Goal: Task Accomplishment & Management: Use online tool/utility

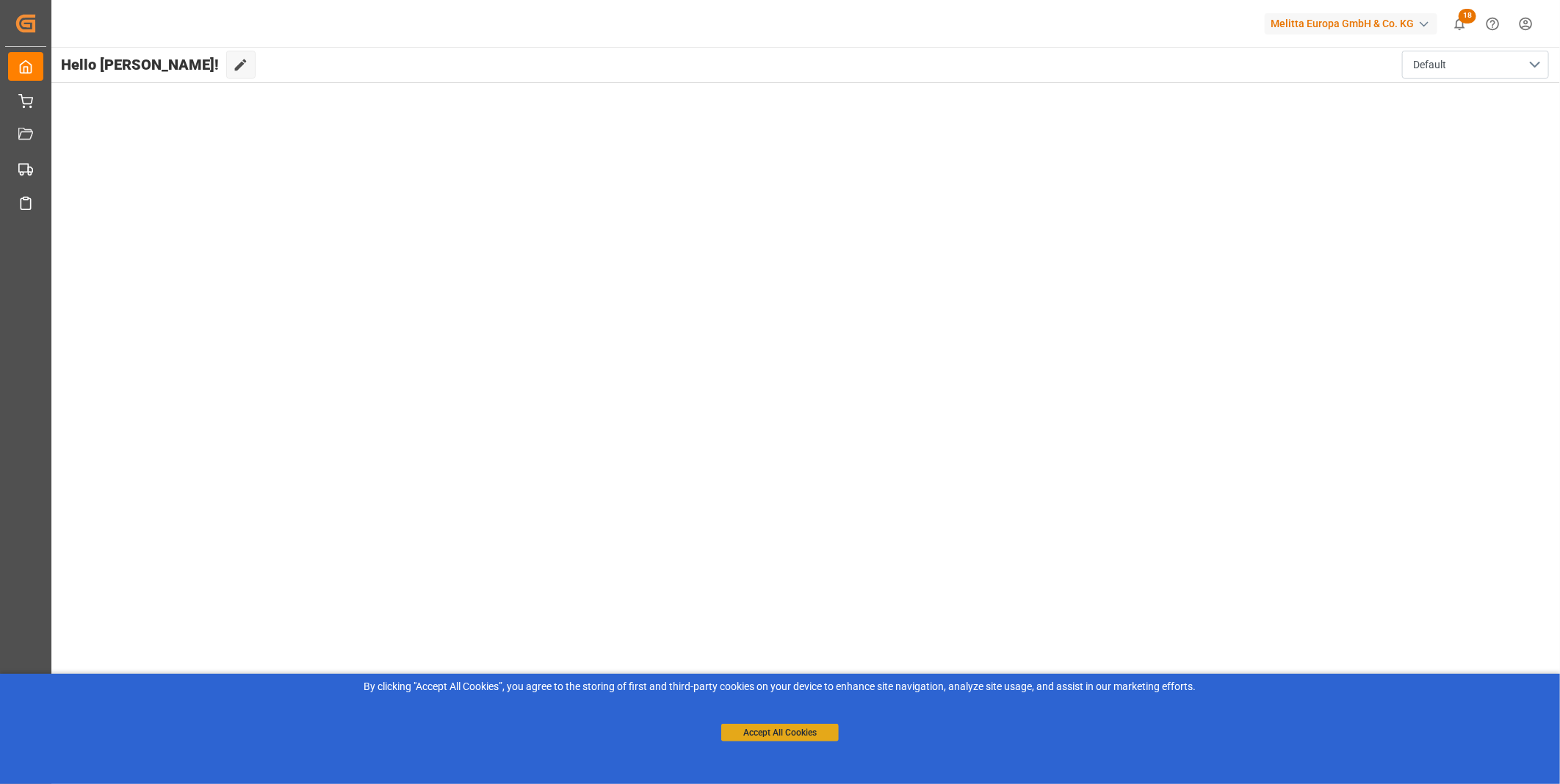
click at [774, 728] on button "Accept All Cookies" at bounding box center [779, 733] width 117 height 17
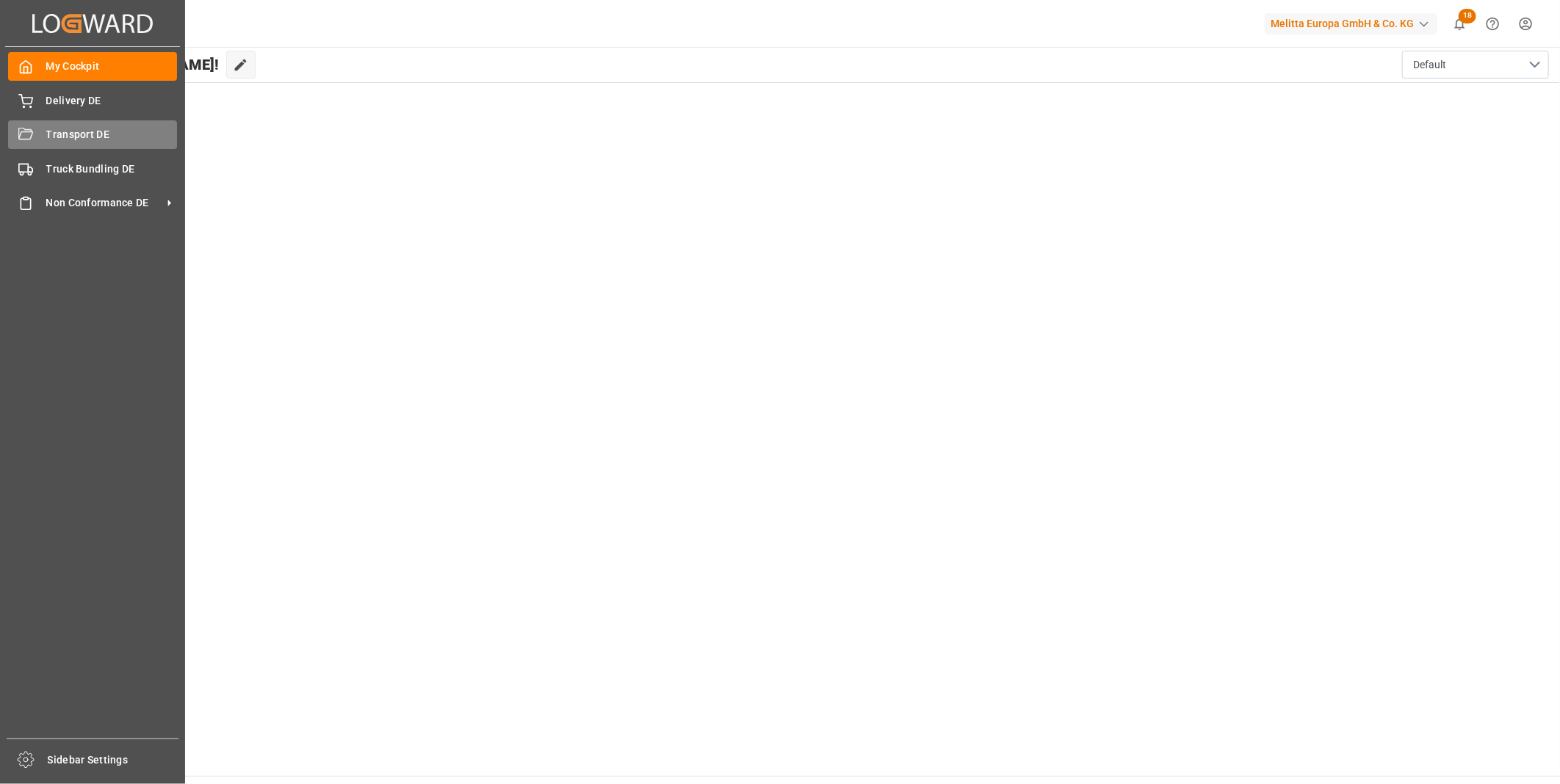
click at [49, 139] on span "Transport DE" at bounding box center [111, 135] width 131 height 16
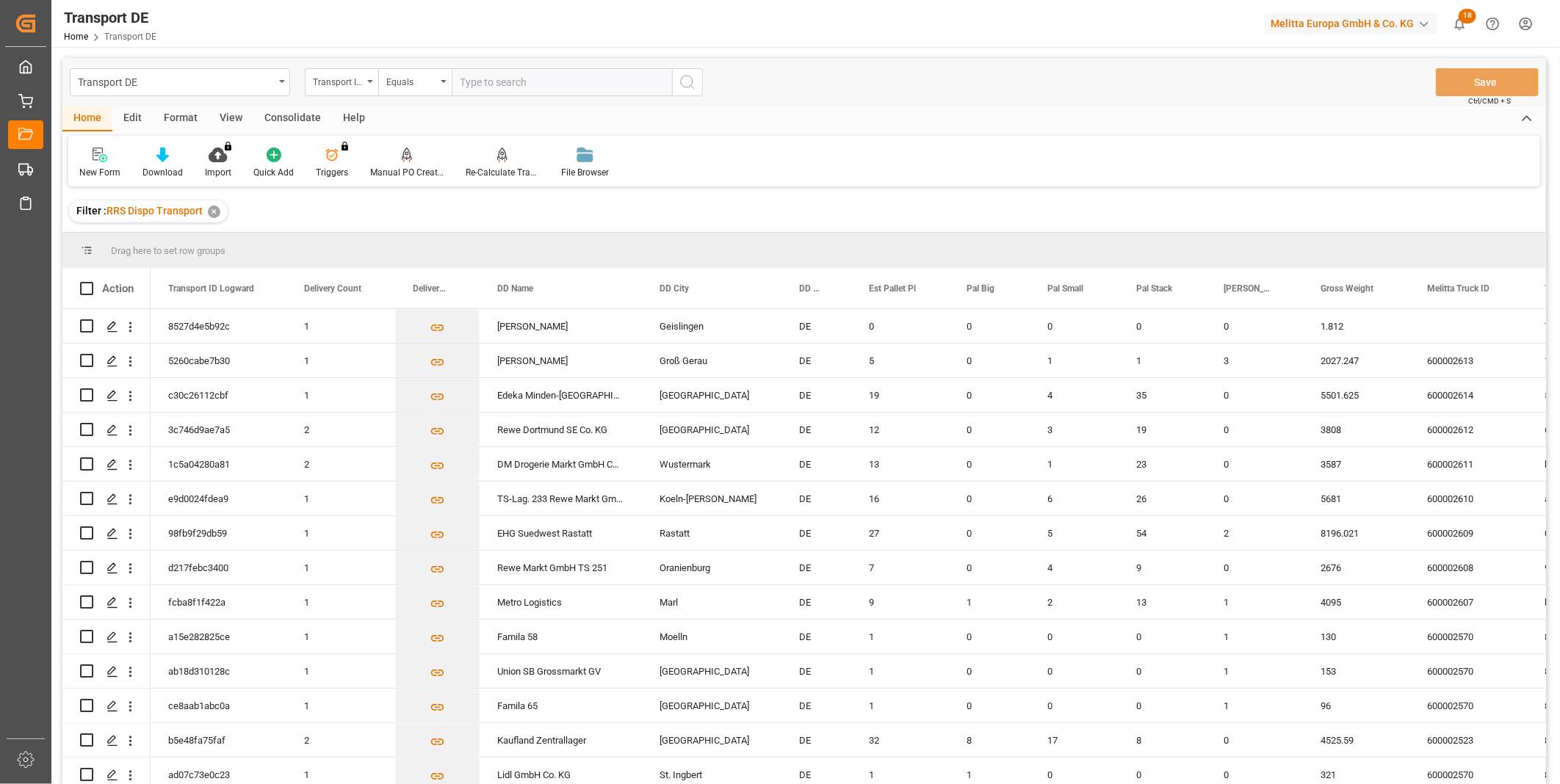
click at [277, 115] on div "Consolidate" at bounding box center [292, 118] width 78 height 25
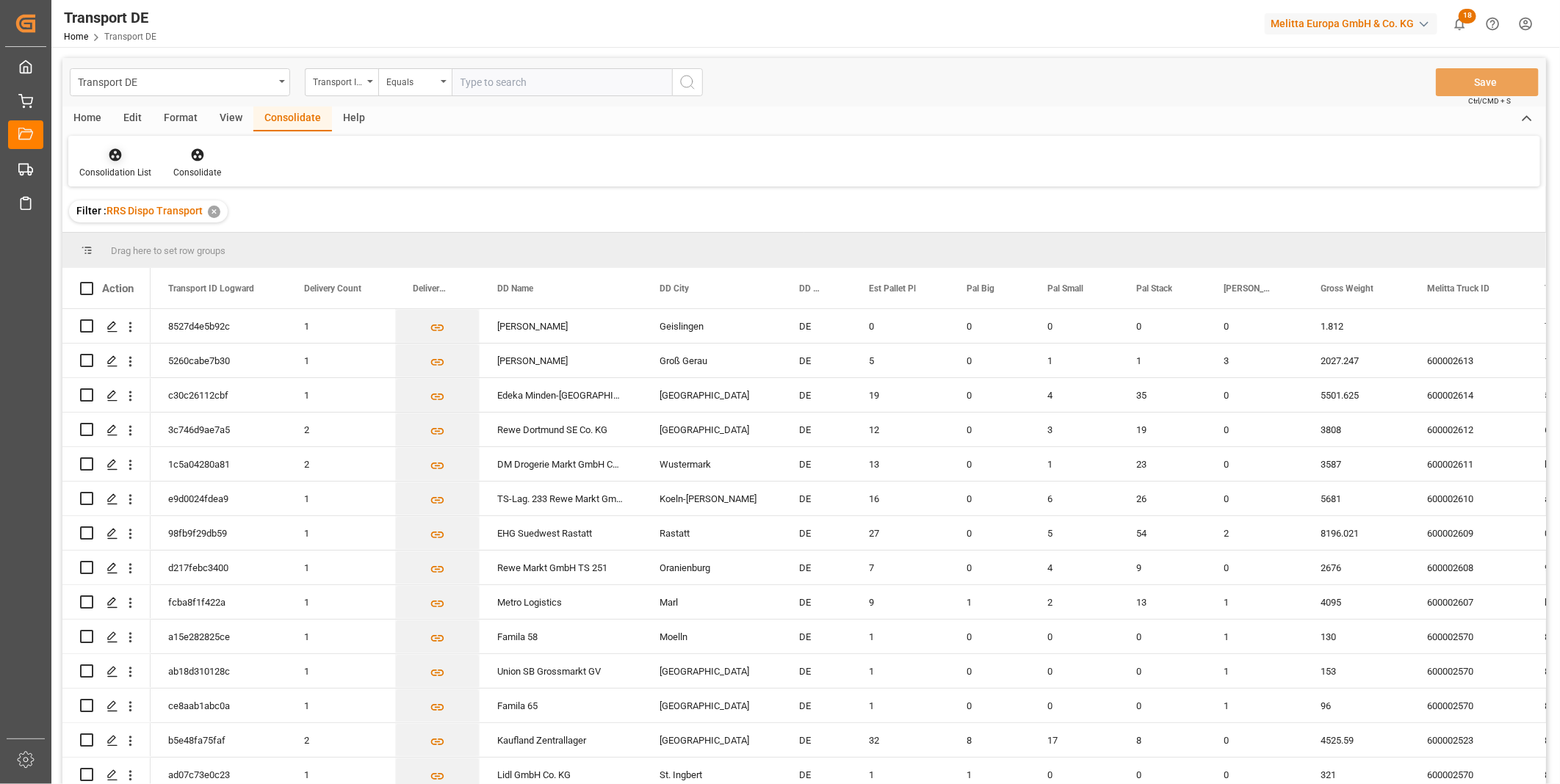
click at [116, 167] on div "Consolidation List" at bounding box center [115, 172] width 72 height 13
click at [194, 267] on div "Truck Bundling RRS Dispo Export" at bounding box center [168, 268] width 153 height 16
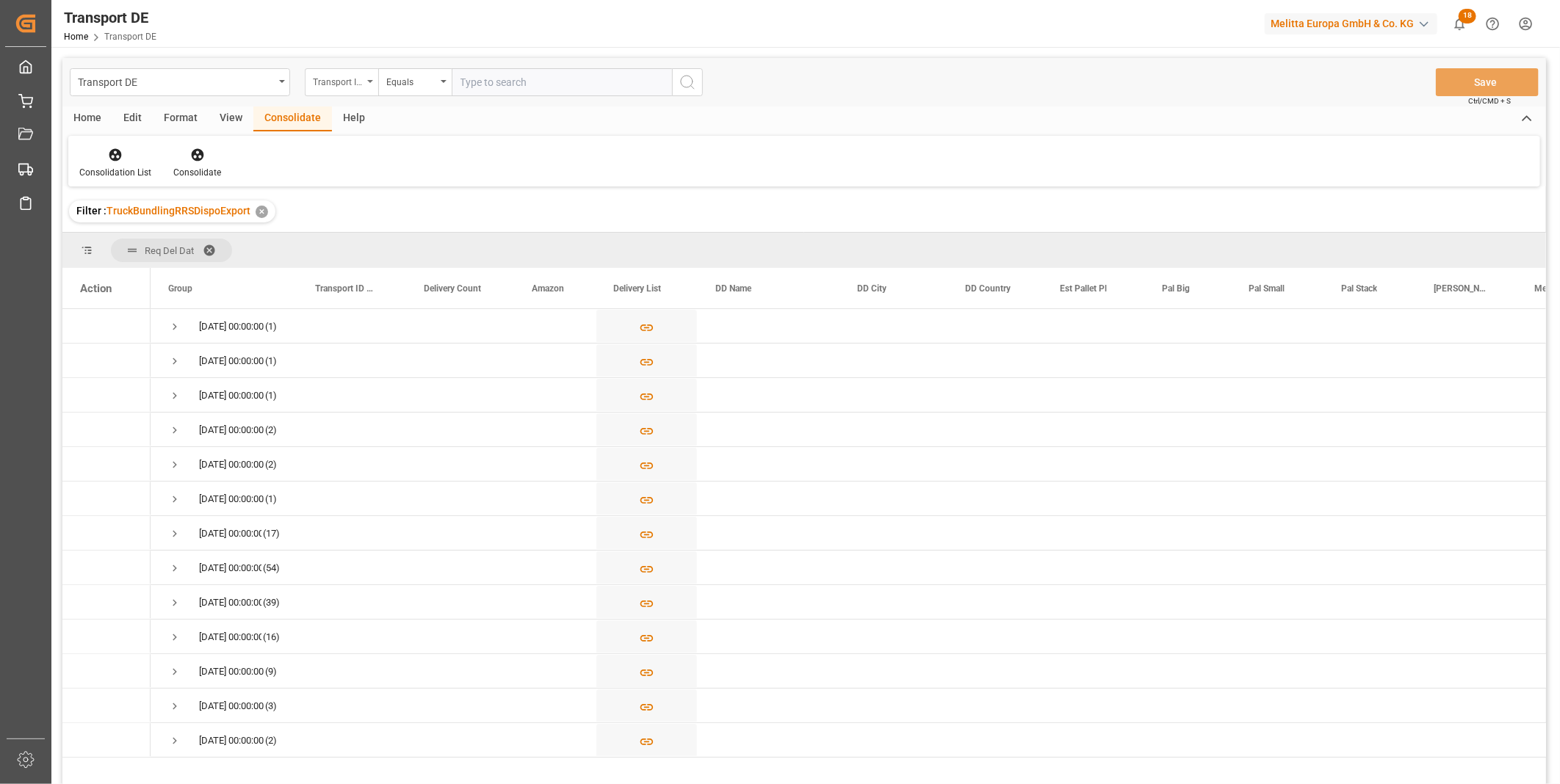
click at [341, 81] on div "Transport ID Logward" at bounding box center [337, 80] width 50 height 17
type input "route"
drag, startPoint x: 342, startPoint y: 164, endPoint x: 349, endPoint y: 158, distance: 9.2
click at [342, 165] on div "route Route" at bounding box center [415, 131] width 220 height 69
click at [357, 148] on div "Route" at bounding box center [415, 149] width 219 height 30
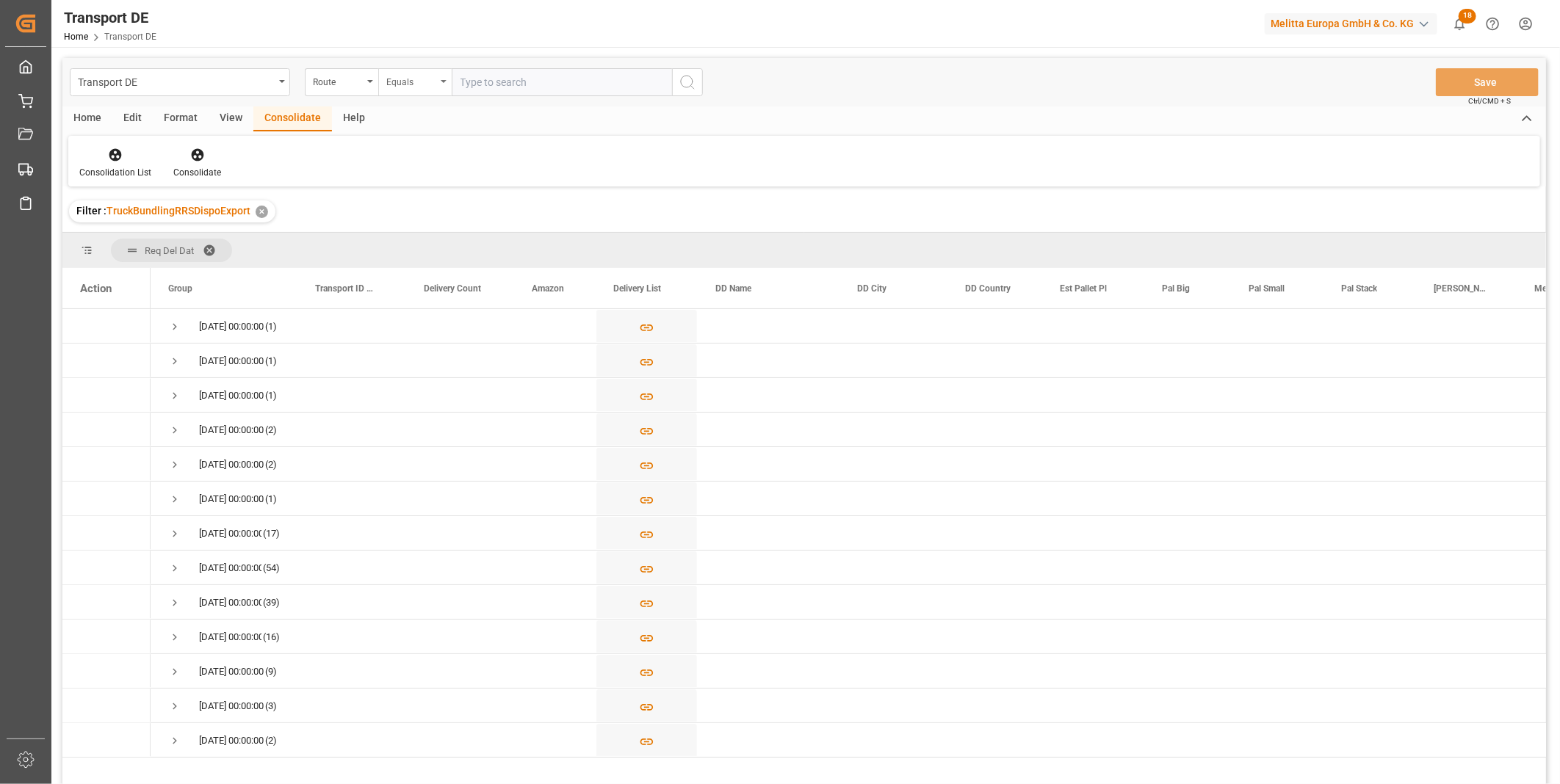
click at [409, 91] on div "Equals" at bounding box center [415, 83] width 73 height 28
click at [405, 230] on div "Starts with" at bounding box center [489, 242] width 219 height 30
type input "PL"
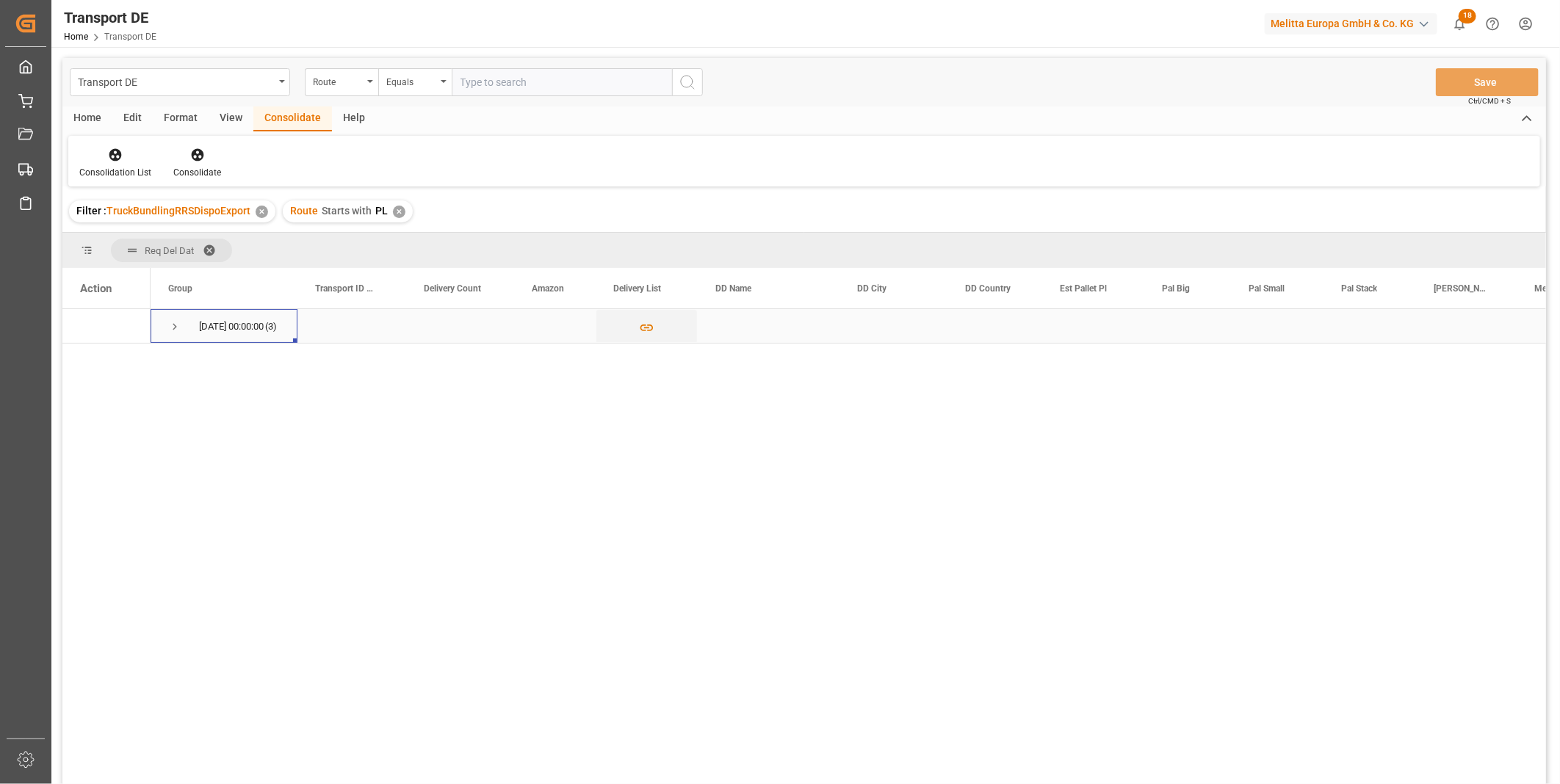
click at [180, 317] on span "Press SPACE to select this row." at bounding box center [174, 326] width 13 height 34
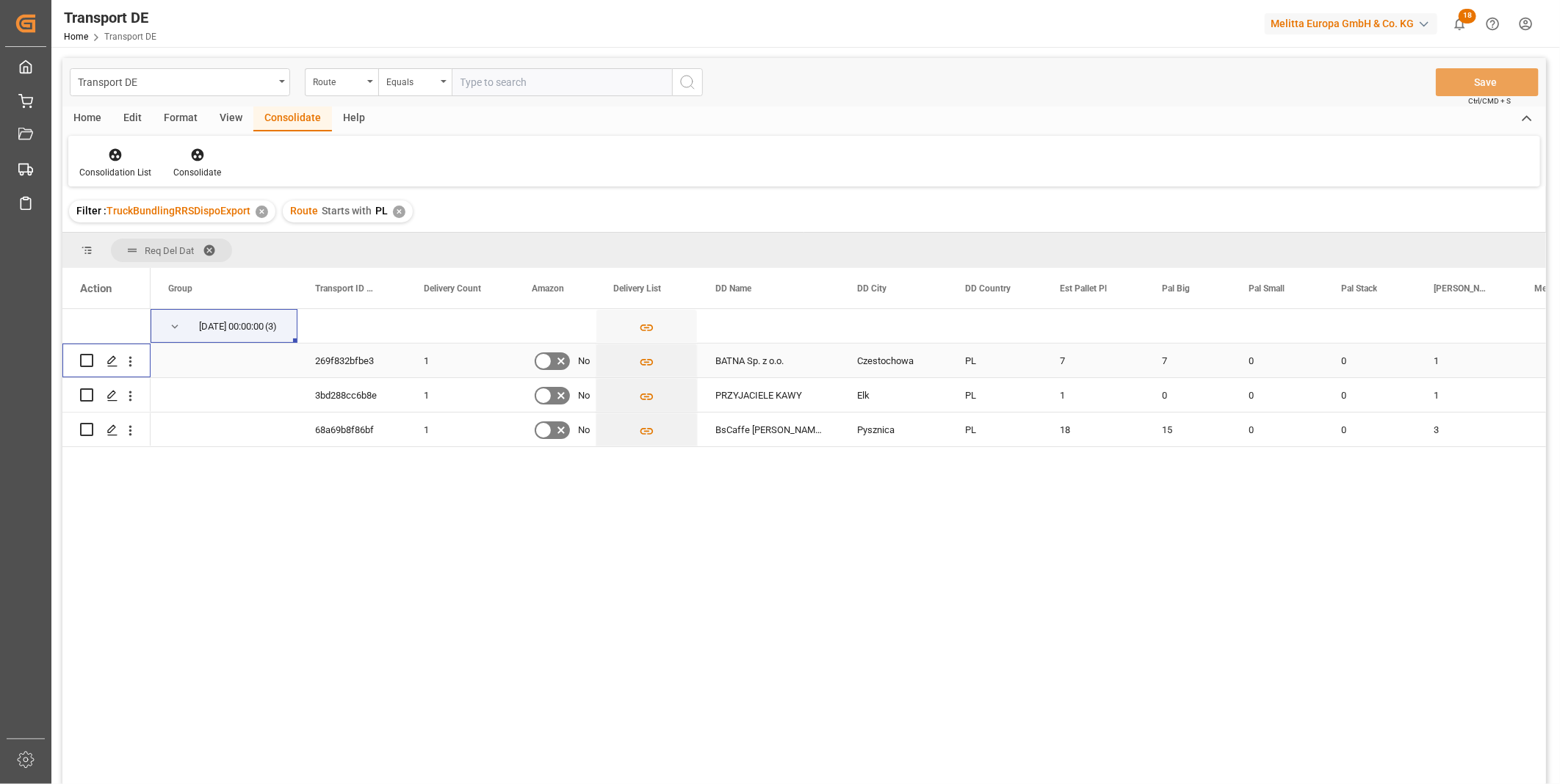
click at [85, 360] on input "Press Space to toggle row selection (unchecked)" at bounding box center [86, 360] width 13 height 13
checkbox input "true"
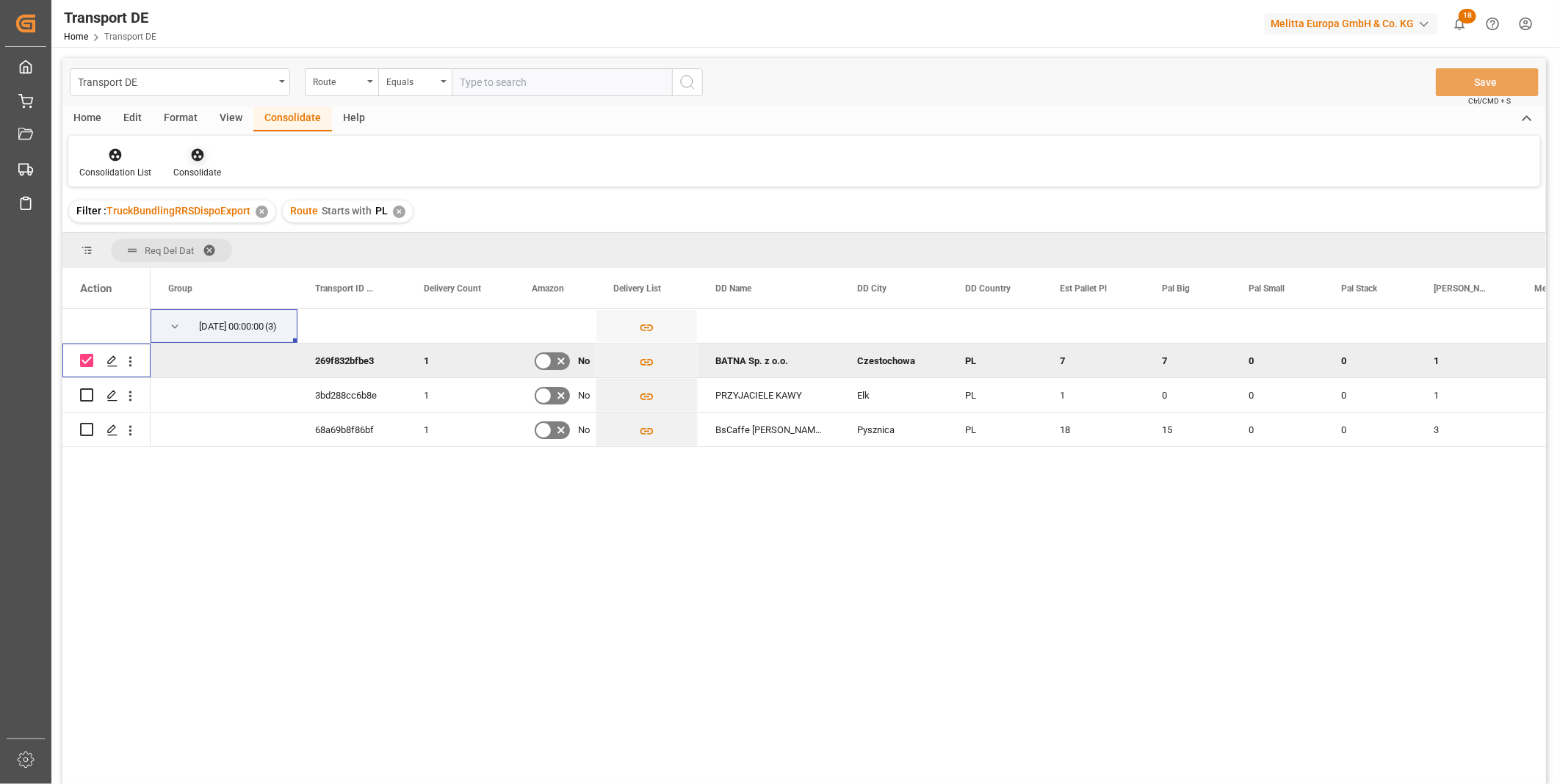
click at [194, 149] on icon at bounding box center [197, 155] width 12 height 12
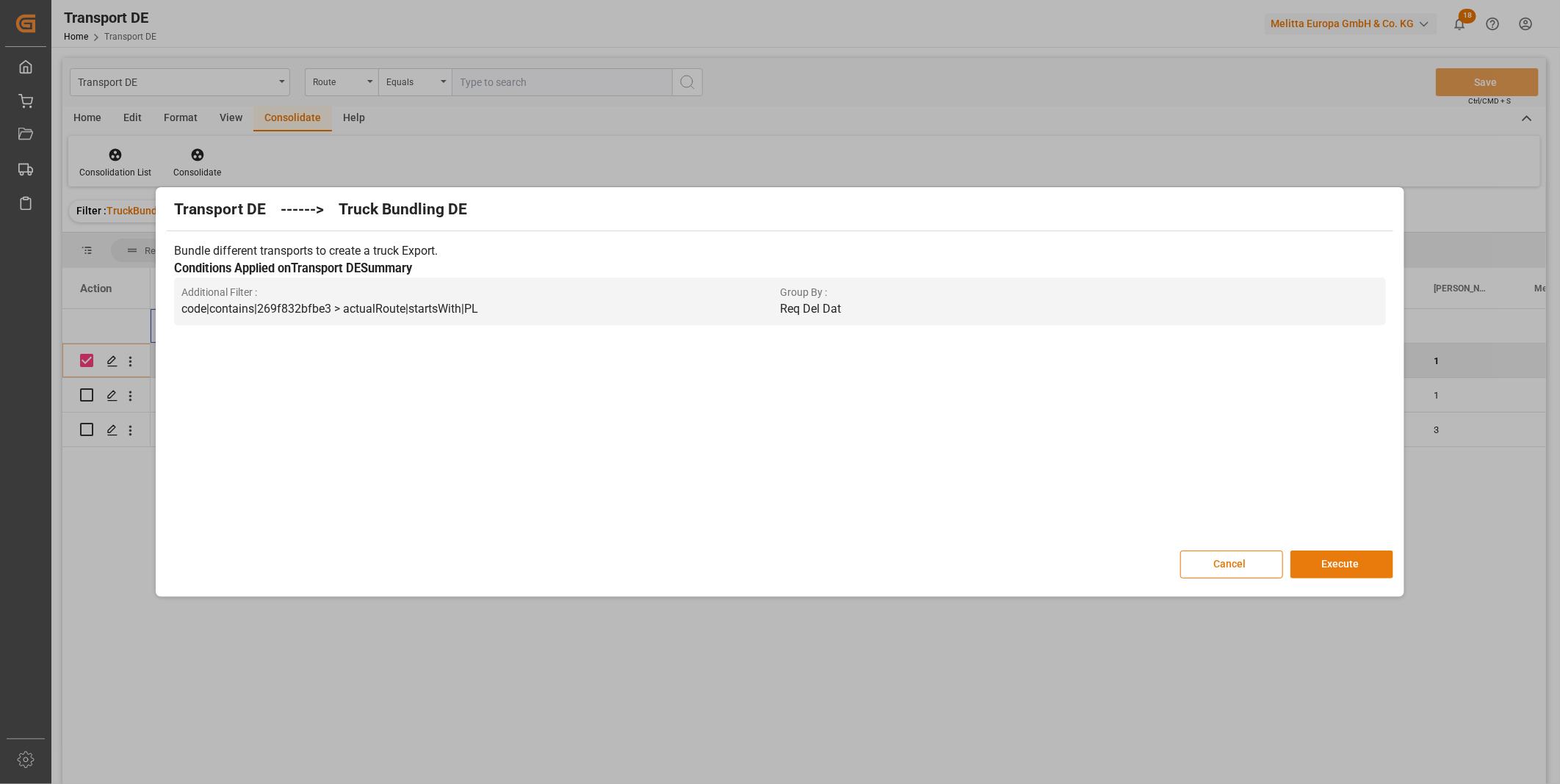
click at [1320, 568] on button "Execute" at bounding box center [1342, 564] width 103 height 28
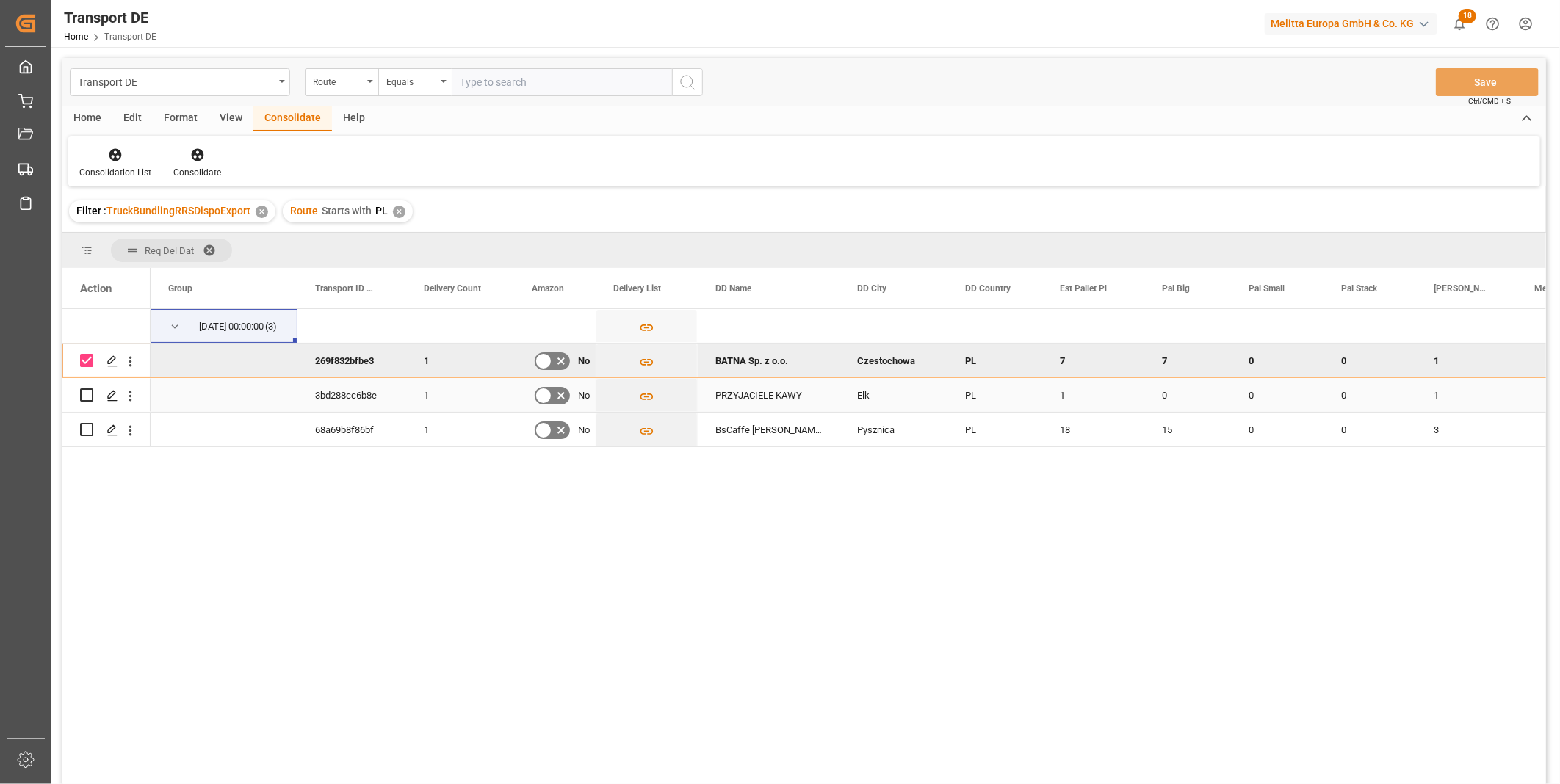
click at [83, 397] on input "Press Space to toggle row selection (unchecked)" at bounding box center [86, 395] width 13 height 13
checkbox input "true"
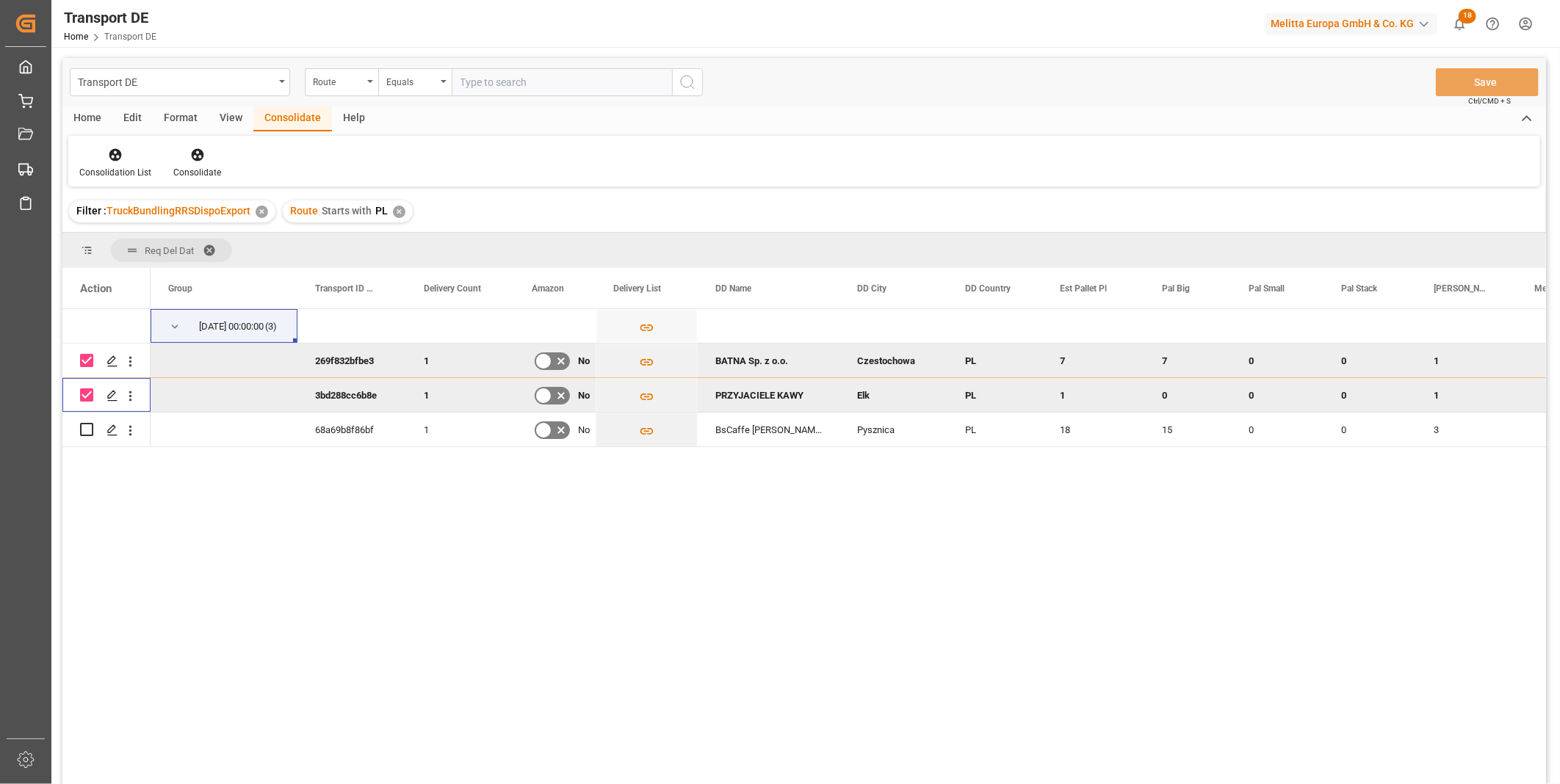
click at [83, 361] on input "Press Space to toggle row selection (checked)" at bounding box center [86, 360] width 13 height 13
checkbox input "false"
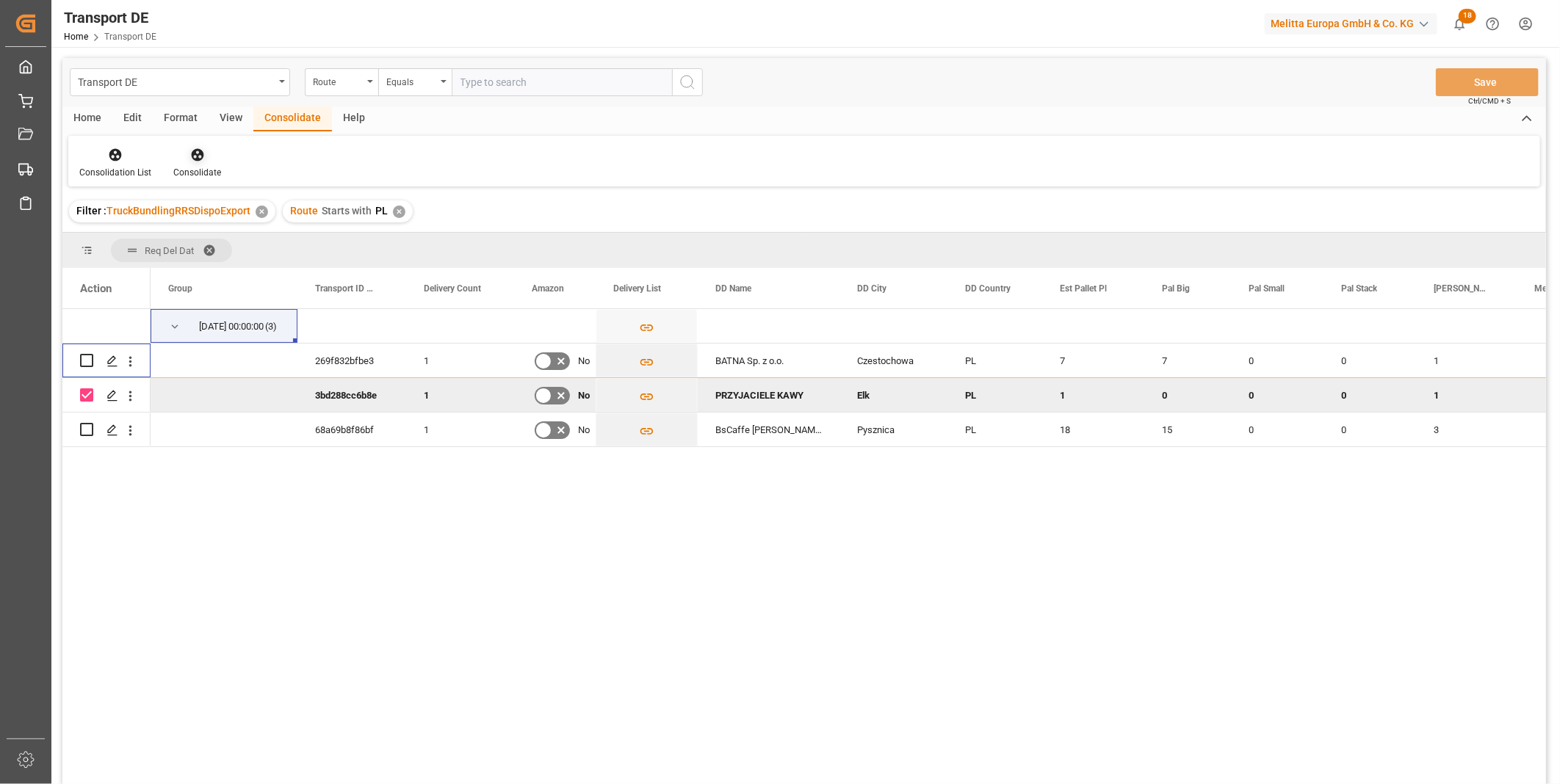
click at [183, 160] on div at bounding box center [197, 155] width 48 height 16
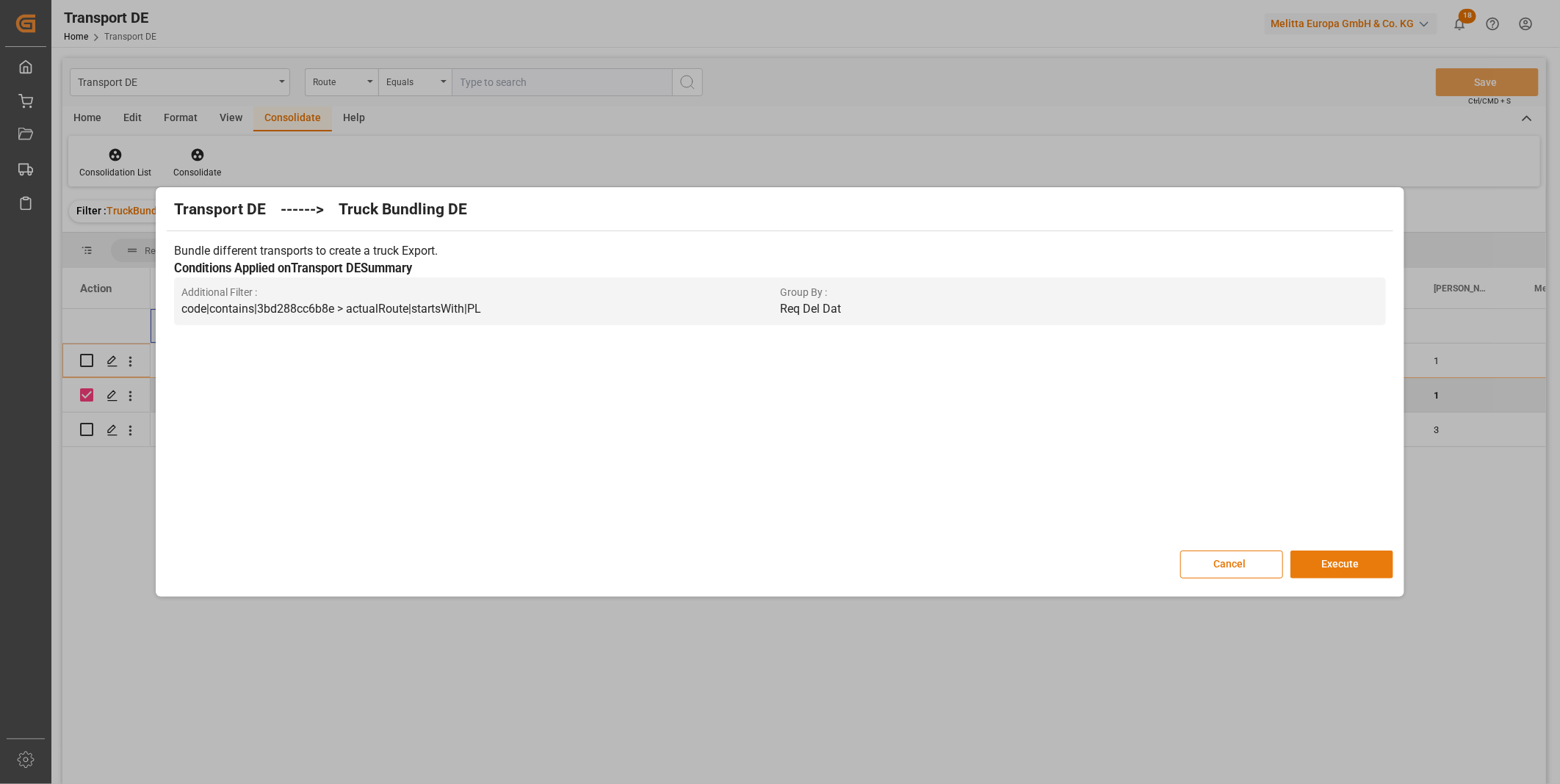
click at [1381, 571] on button "Execute" at bounding box center [1342, 564] width 103 height 28
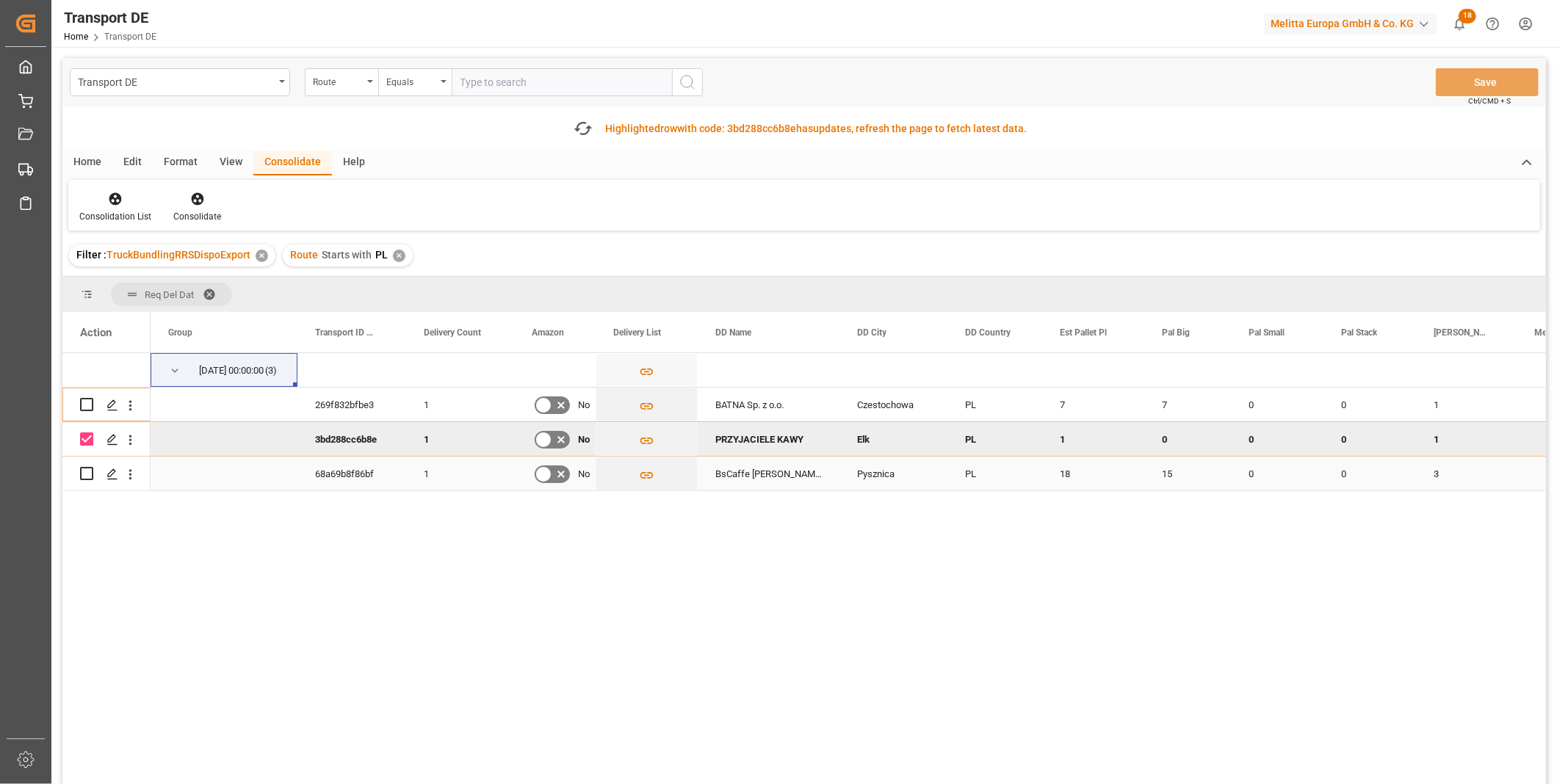
click at [85, 472] on input "Press Space to toggle row selection (unchecked)" at bounding box center [86, 473] width 13 height 13
checkbox input "true"
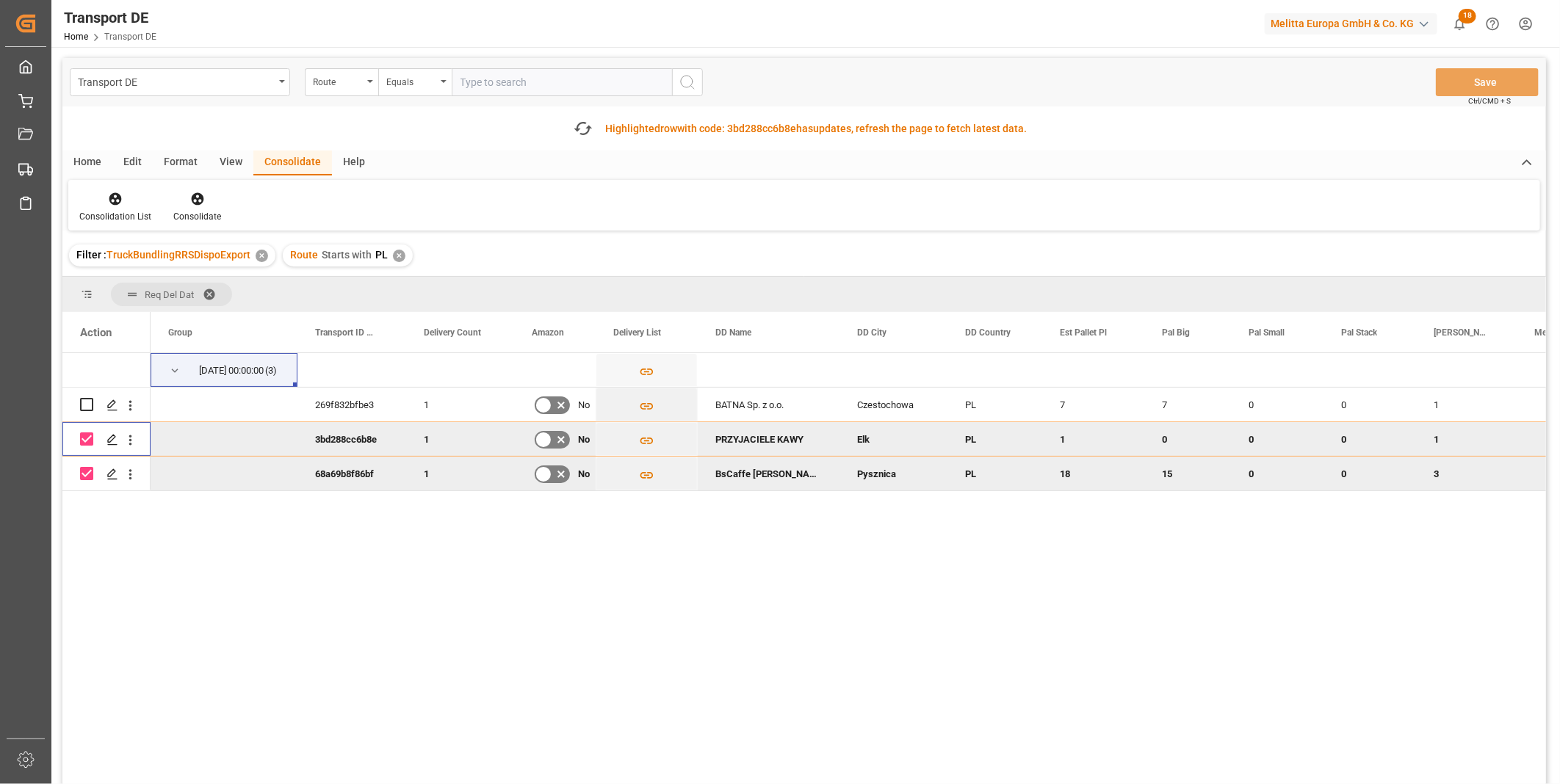
click at [86, 435] on input "Press Space to toggle row selection (checked)" at bounding box center [86, 438] width 13 height 13
checkbox input "false"
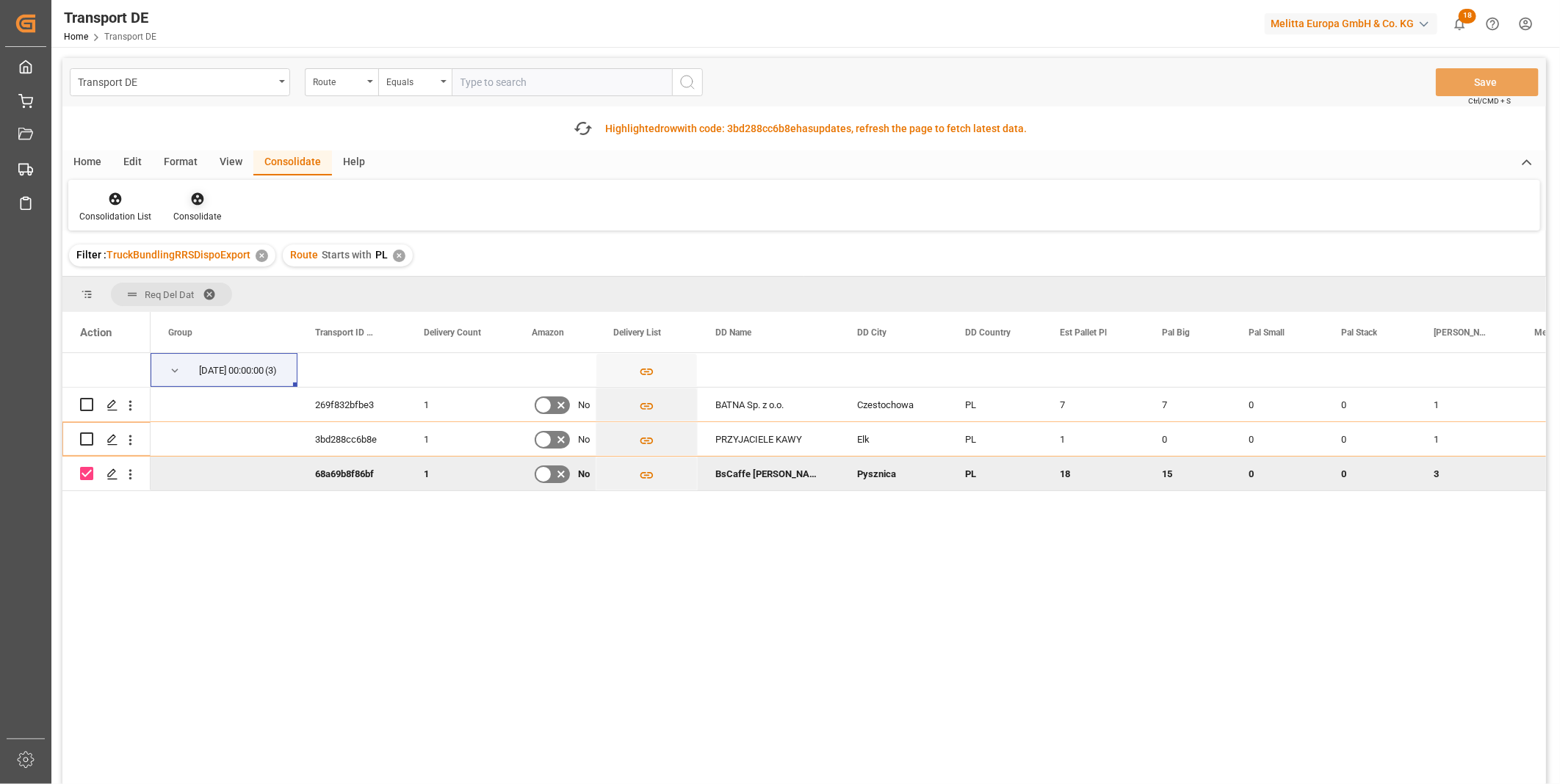
click at [189, 213] on div "Consolidate" at bounding box center [197, 216] width 48 height 13
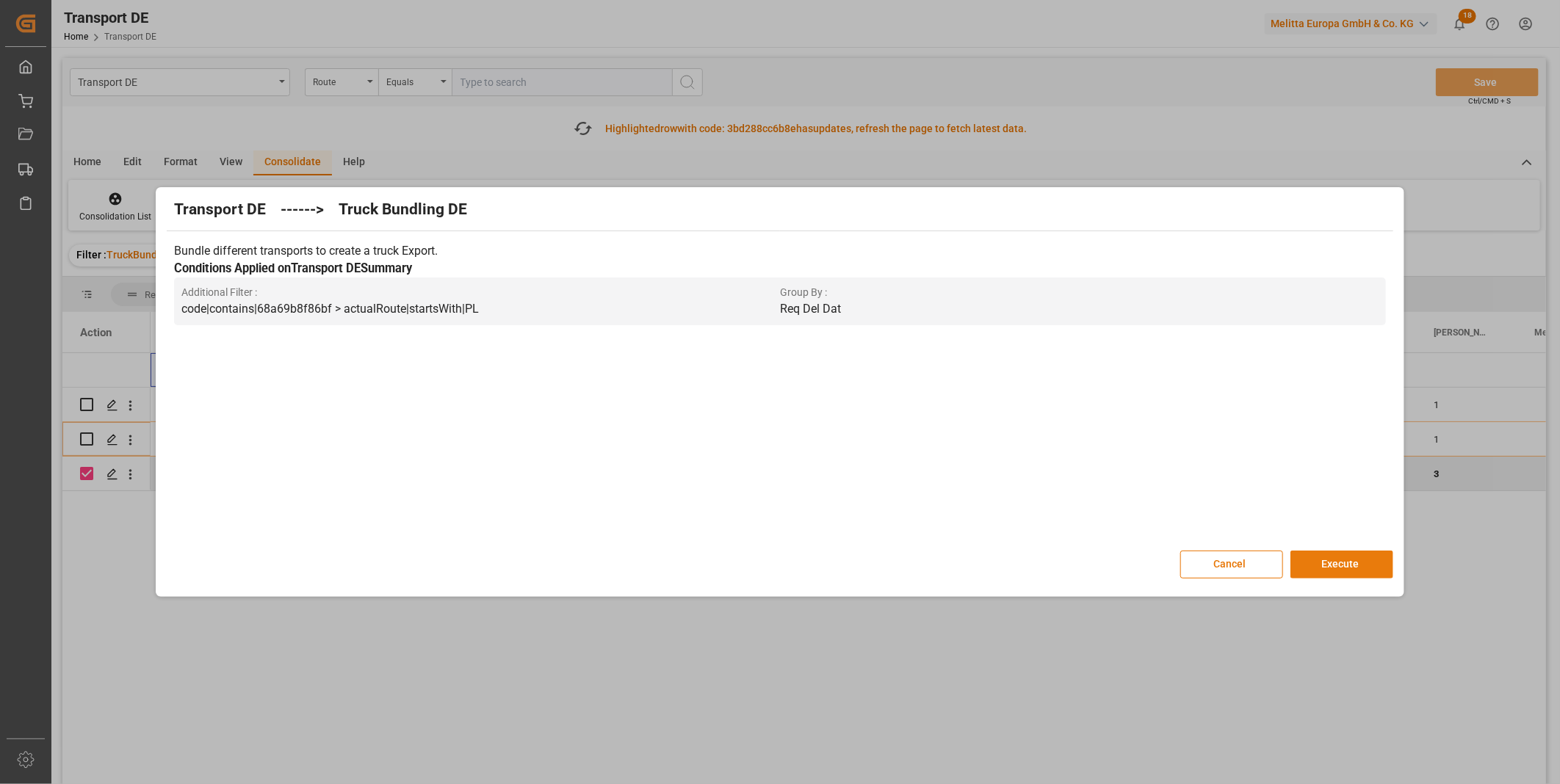
click at [1353, 569] on button "Execute" at bounding box center [1342, 564] width 103 height 28
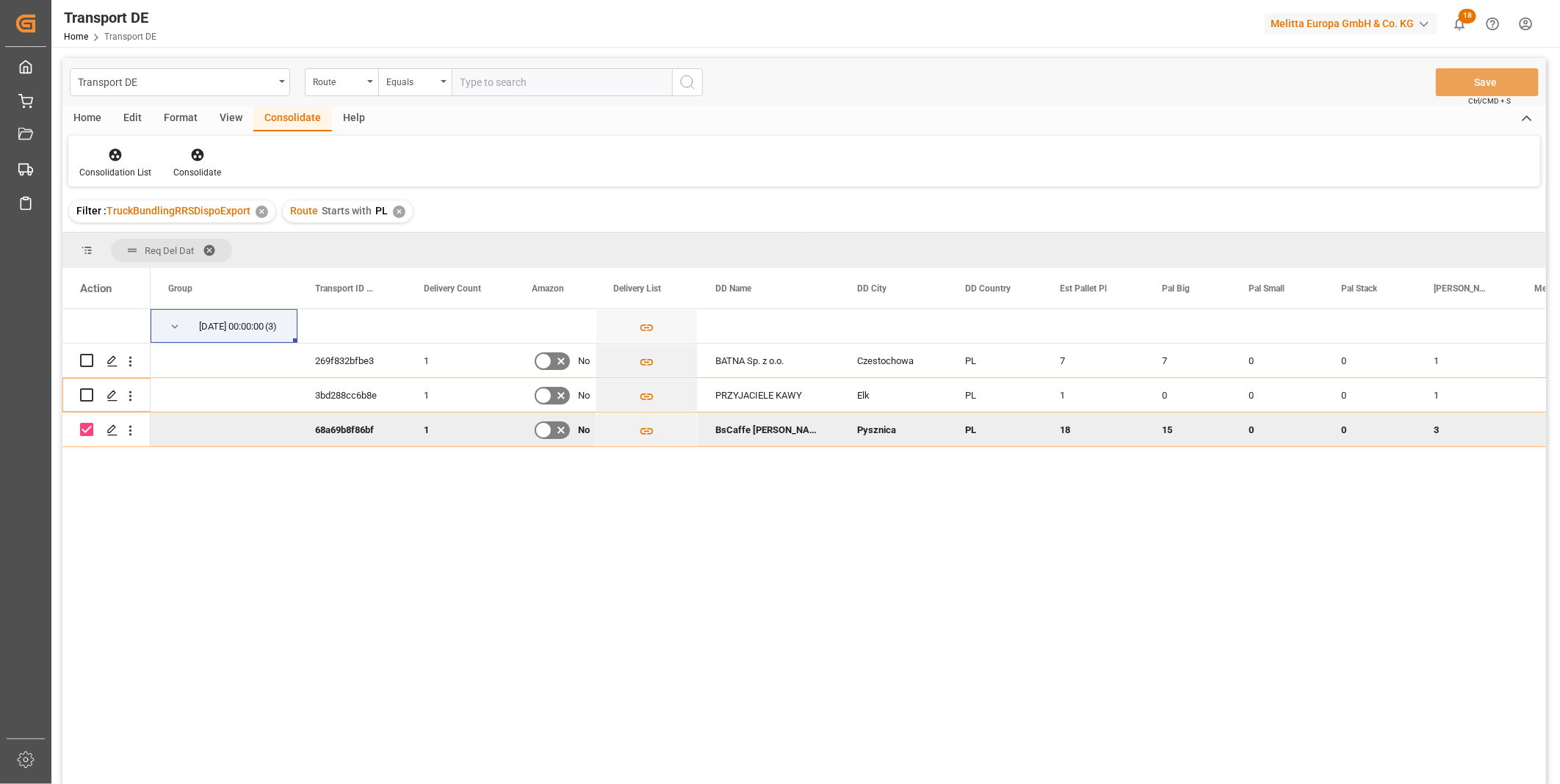
click at [123, 144] on div "Consolidation List Consolidate" at bounding box center [804, 161] width 1472 height 50
click at [117, 157] on icon at bounding box center [115, 155] width 15 height 15
click at [160, 262] on div "Transport DE Route Equals Save Ctrl/CMD + S Home Edit Format View Consolidate H…" at bounding box center [804, 441] width 1483 height 765
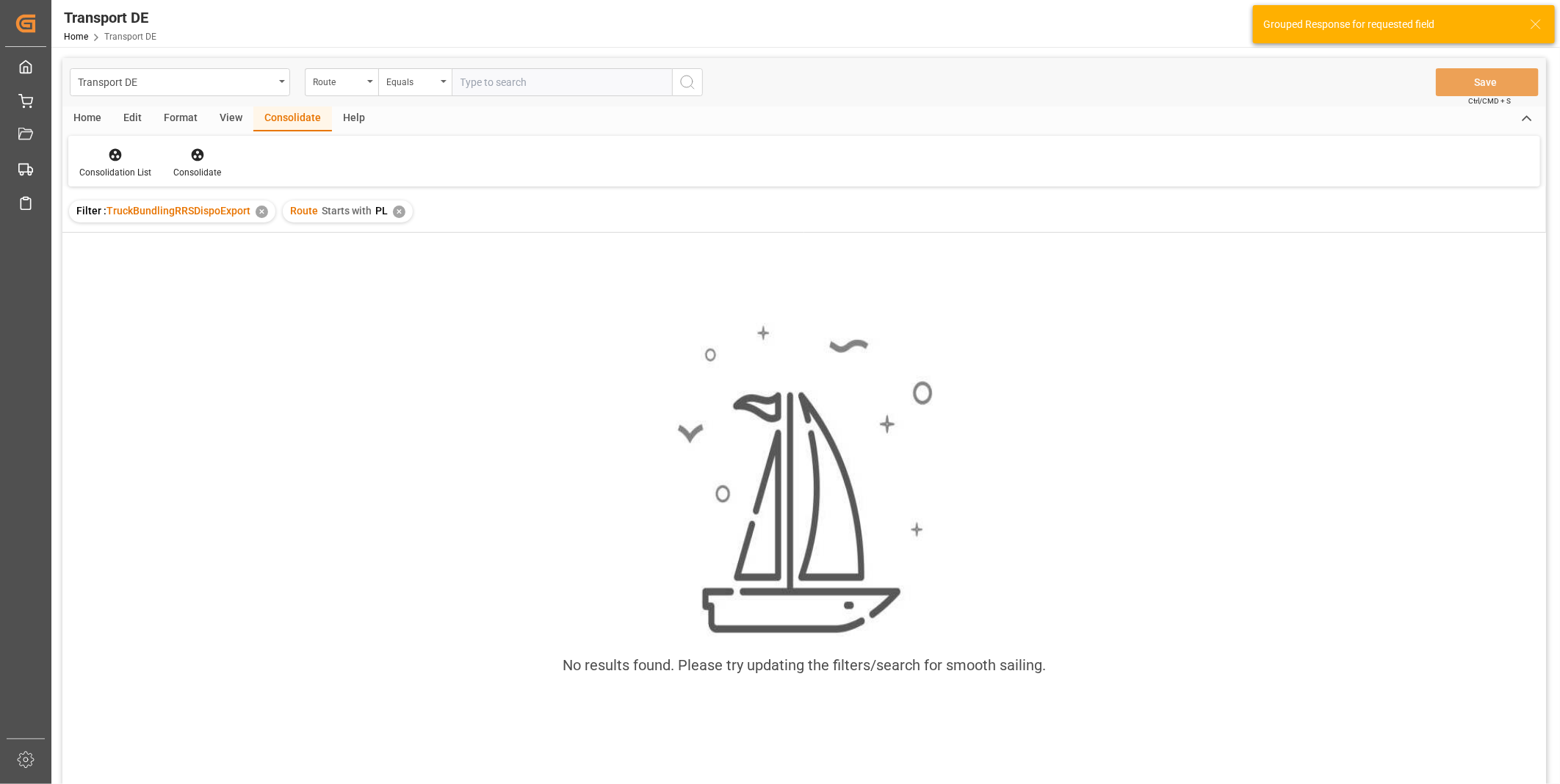
click at [395, 211] on div "✕" at bounding box center [399, 212] width 12 height 12
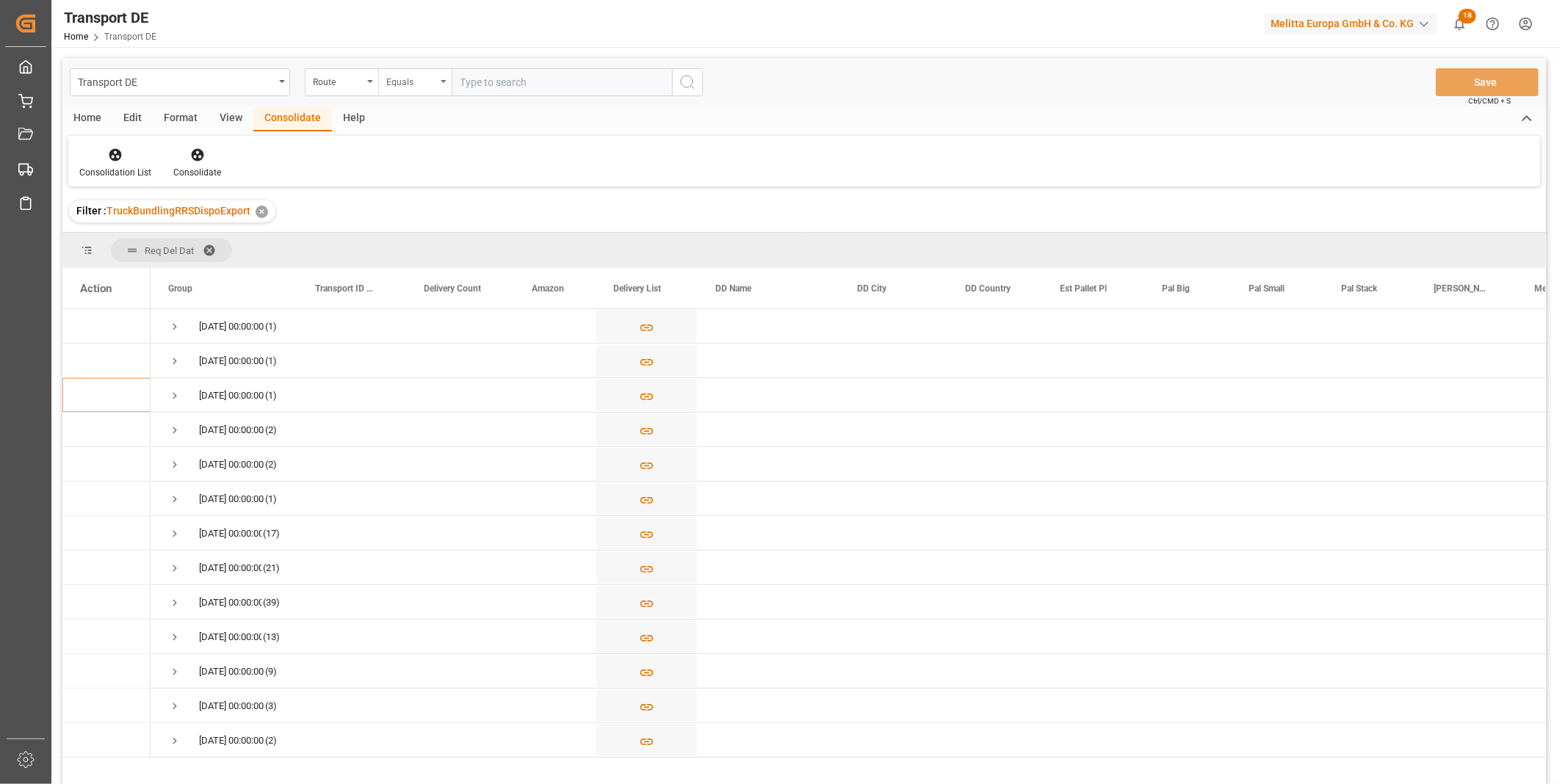
click at [393, 81] on div "Equals" at bounding box center [410, 80] width 50 height 17
click at [405, 235] on div "Starts with" at bounding box center [489, 242] width 219 height 30
type input "CZ"
click at [695, 78] on icon "search button" at bounding box center [687, 82] width 17 height 17
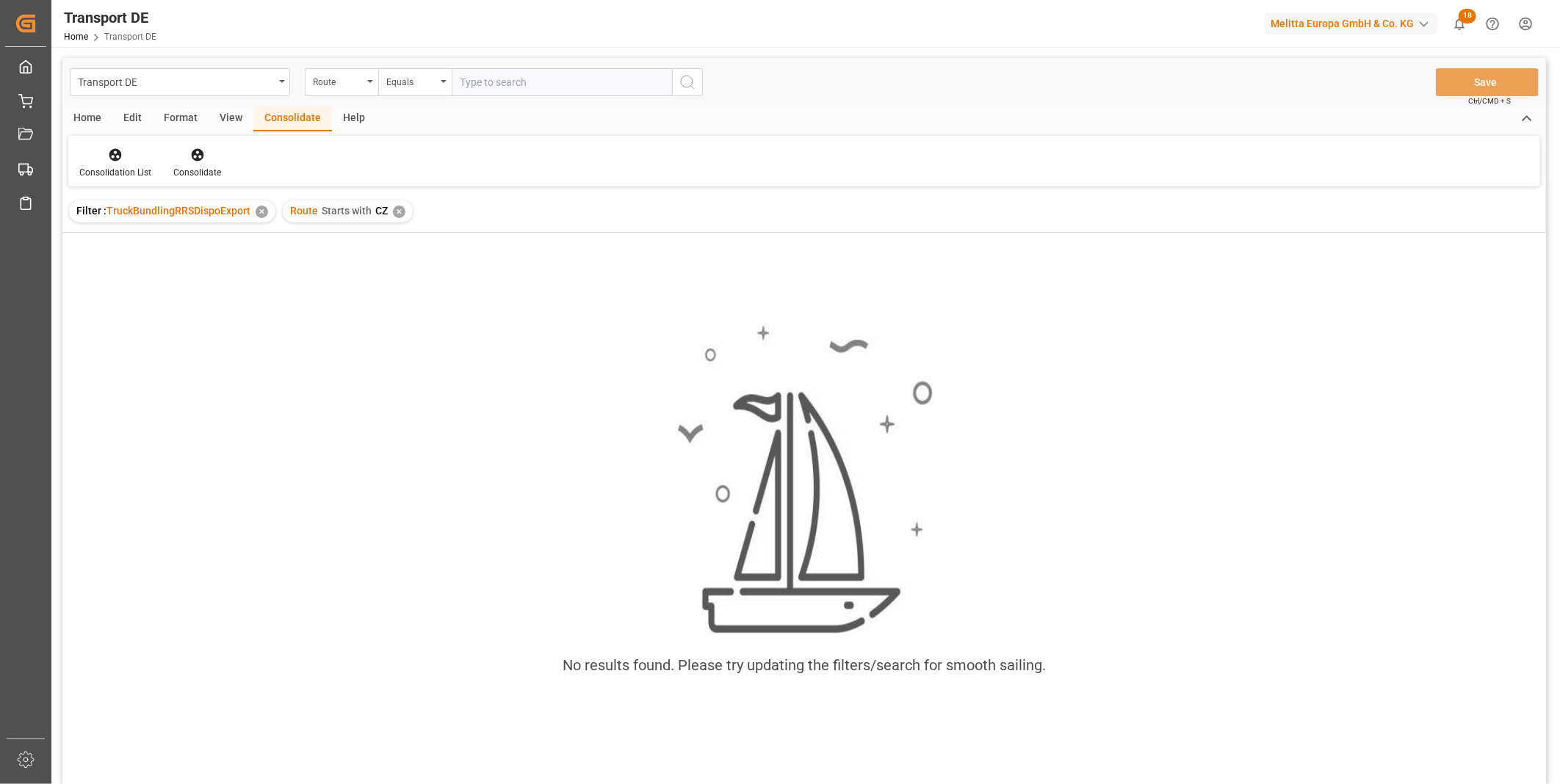
click at [399, 215] on div "✕" at bounding box center [399, 212] width 12 height 12
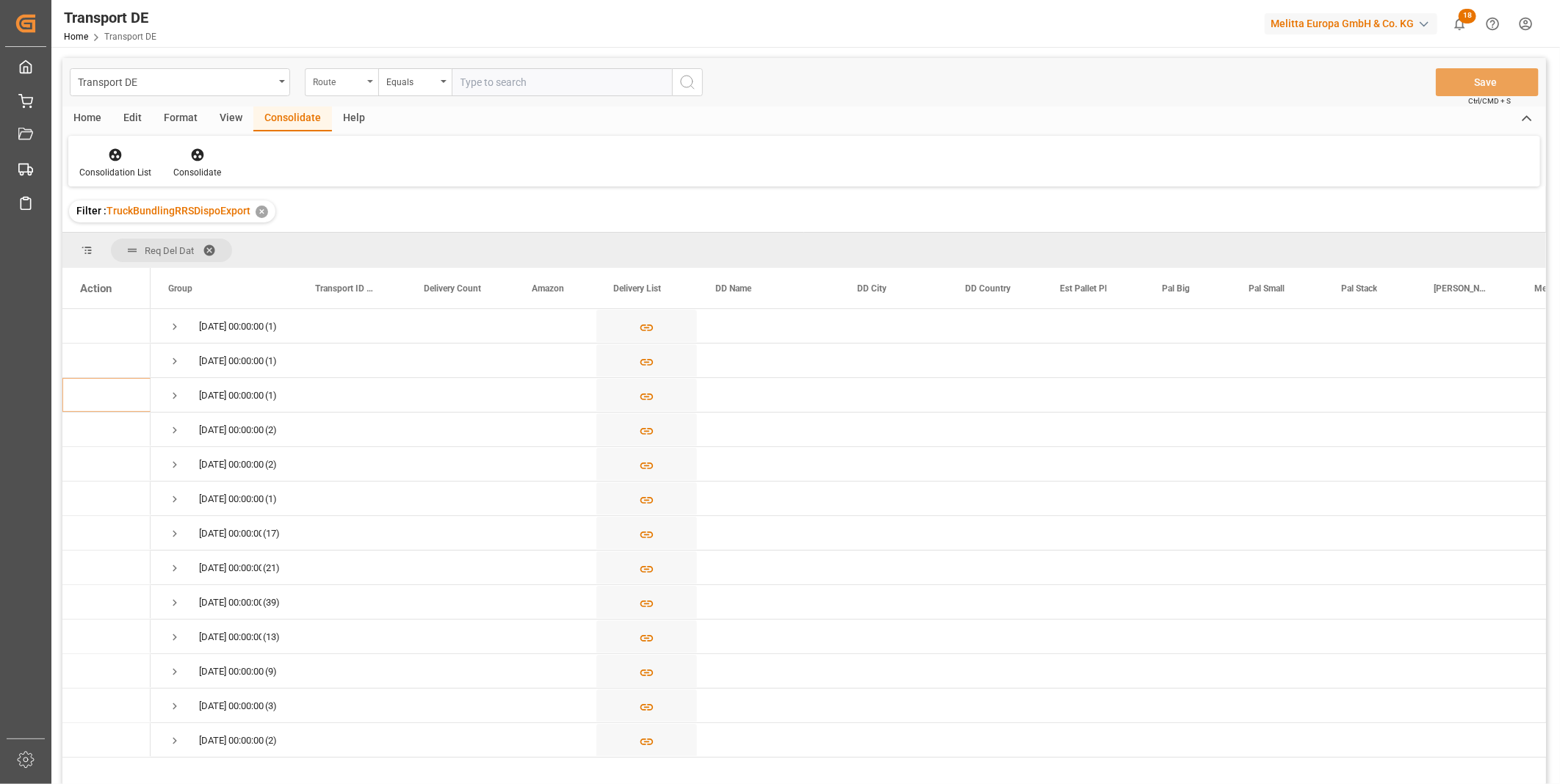
click at [348, 72] on div "Route" at bounding box center [337, 80] width 50 height 17
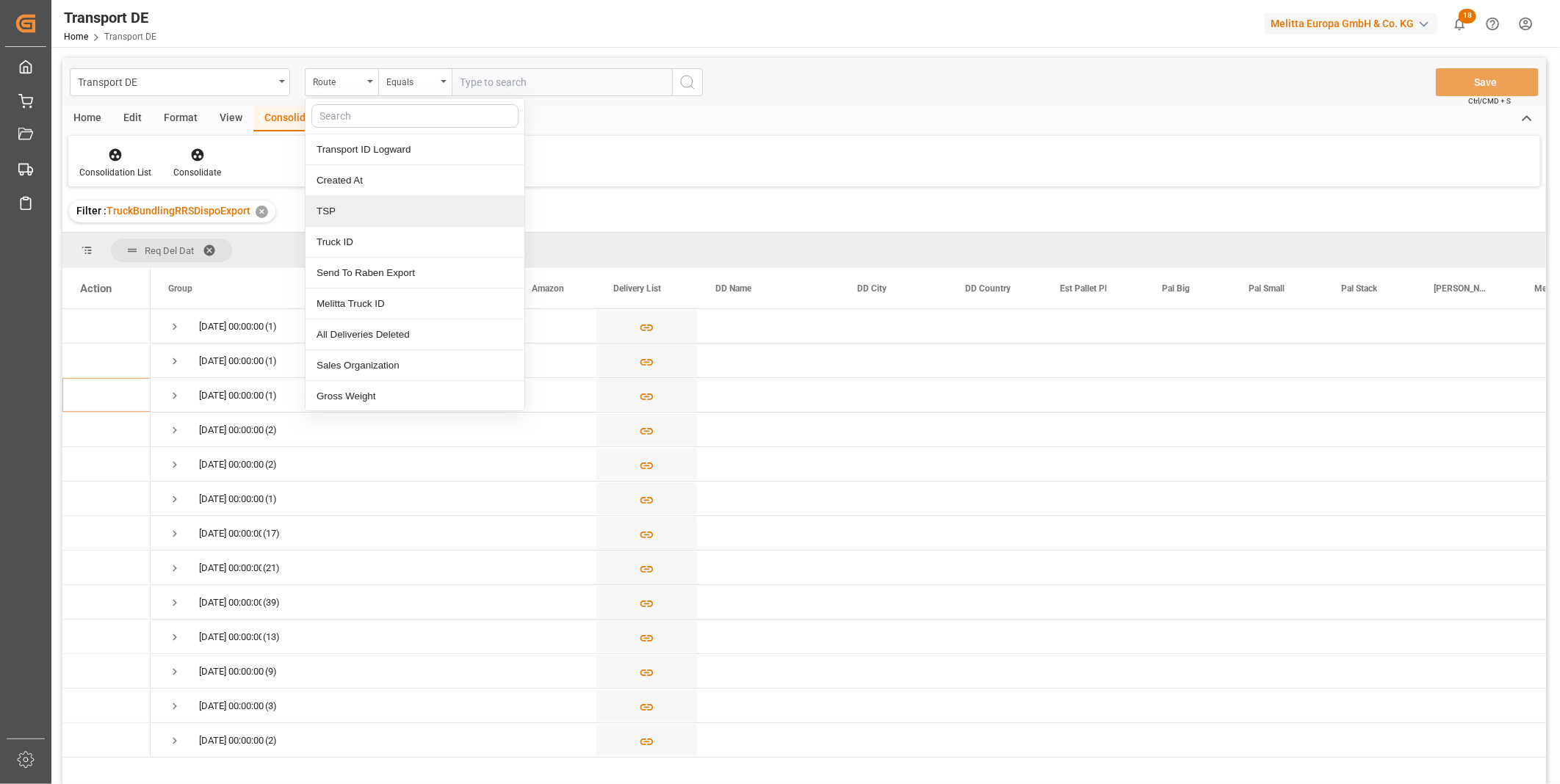
click at [348, 210] on div "TSP" at bounding box center [415, 211] width 219 height 30
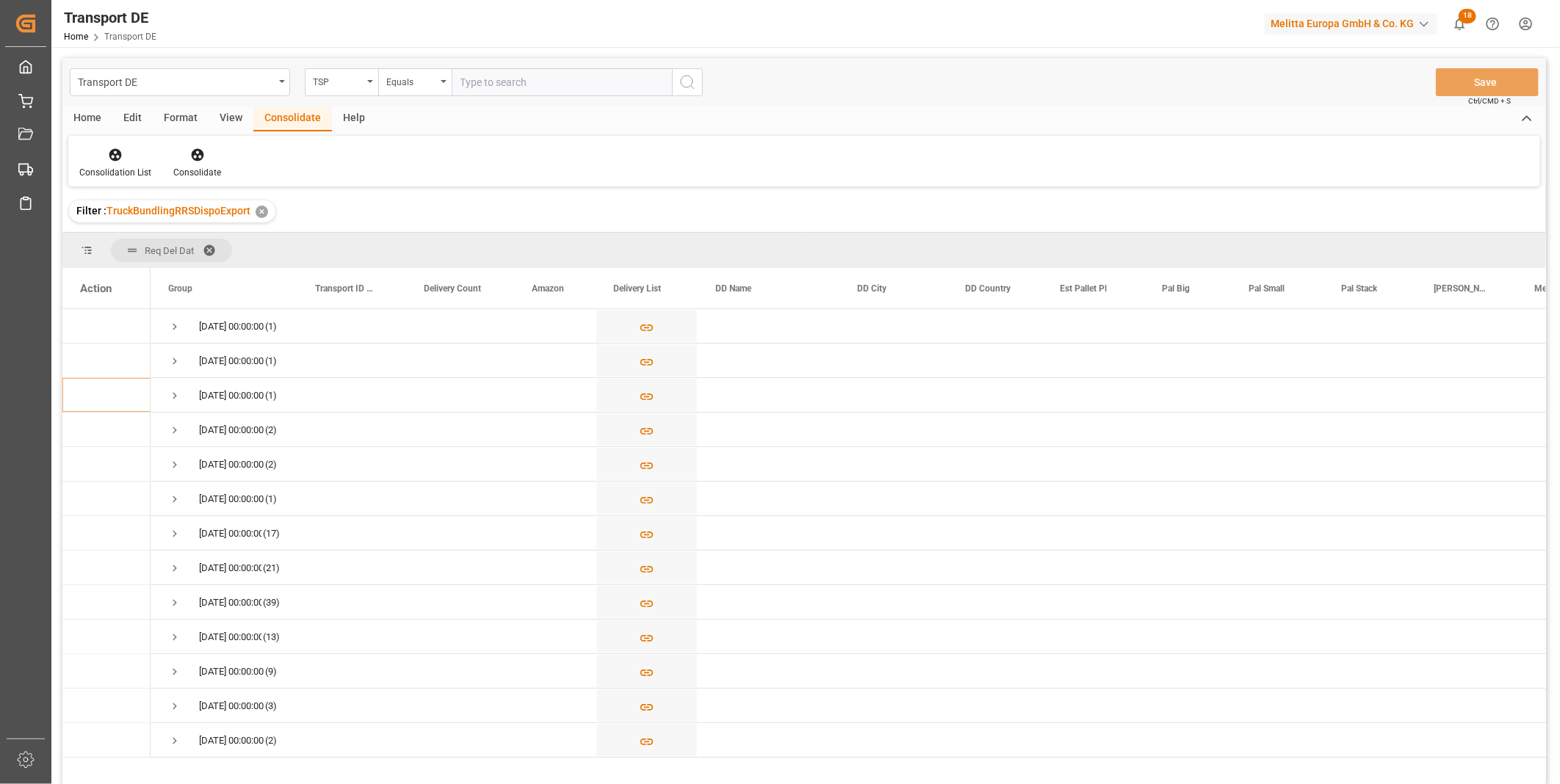
click at [497, 90] on input "text" at bounding box center [561, 83] width 220 height 28
type input "DACHSER COF FOODSERVICE"
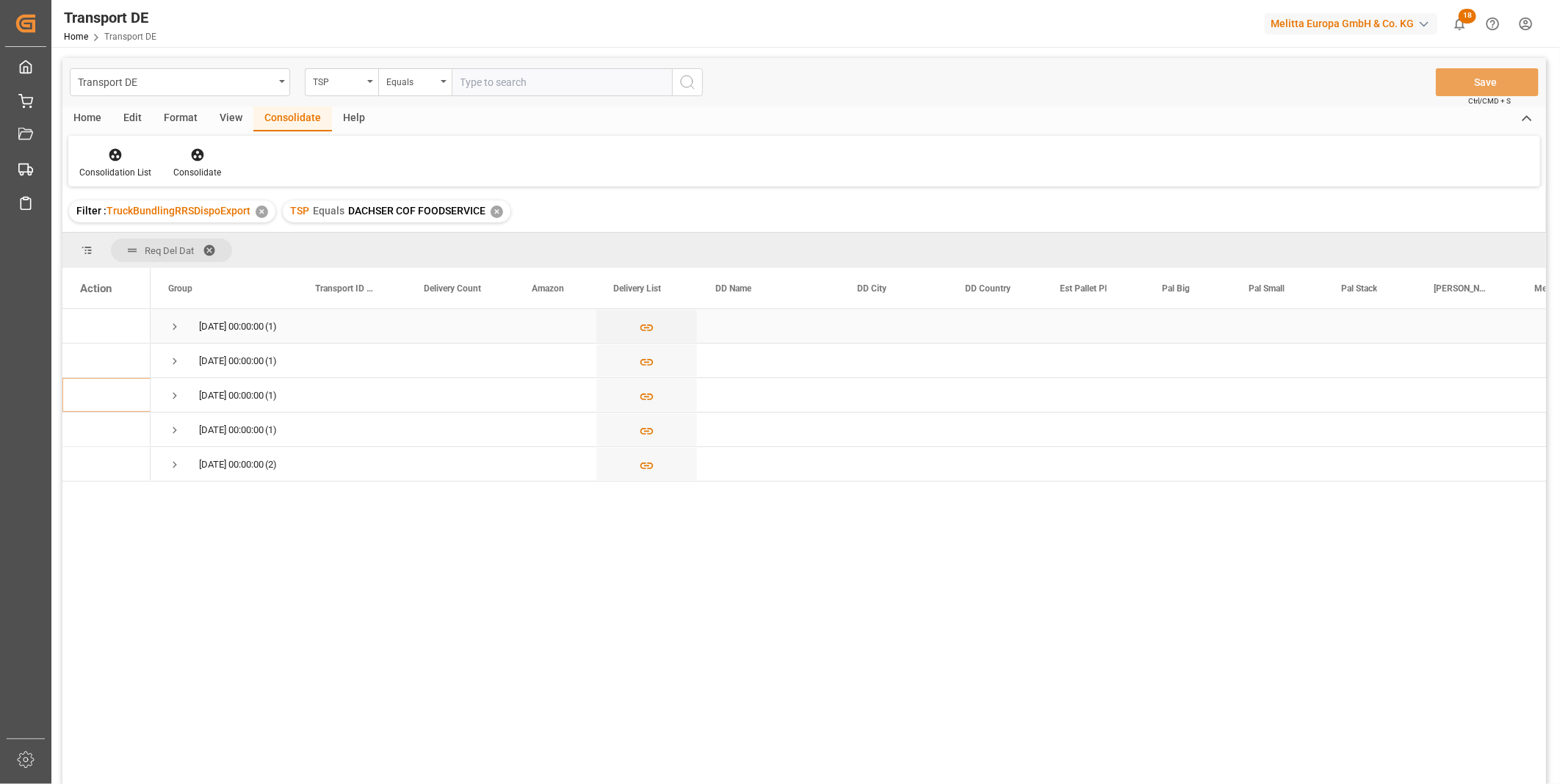
click at [177, 320] on span "Press SPACE to select this row." at bounding box center [174, 326] width 13 height 13
click at [87, 356] on input "Press Space to toggle row selection (unchecked)" at bounding box center [86, 360] width 13 height 13
checkbox input "true"
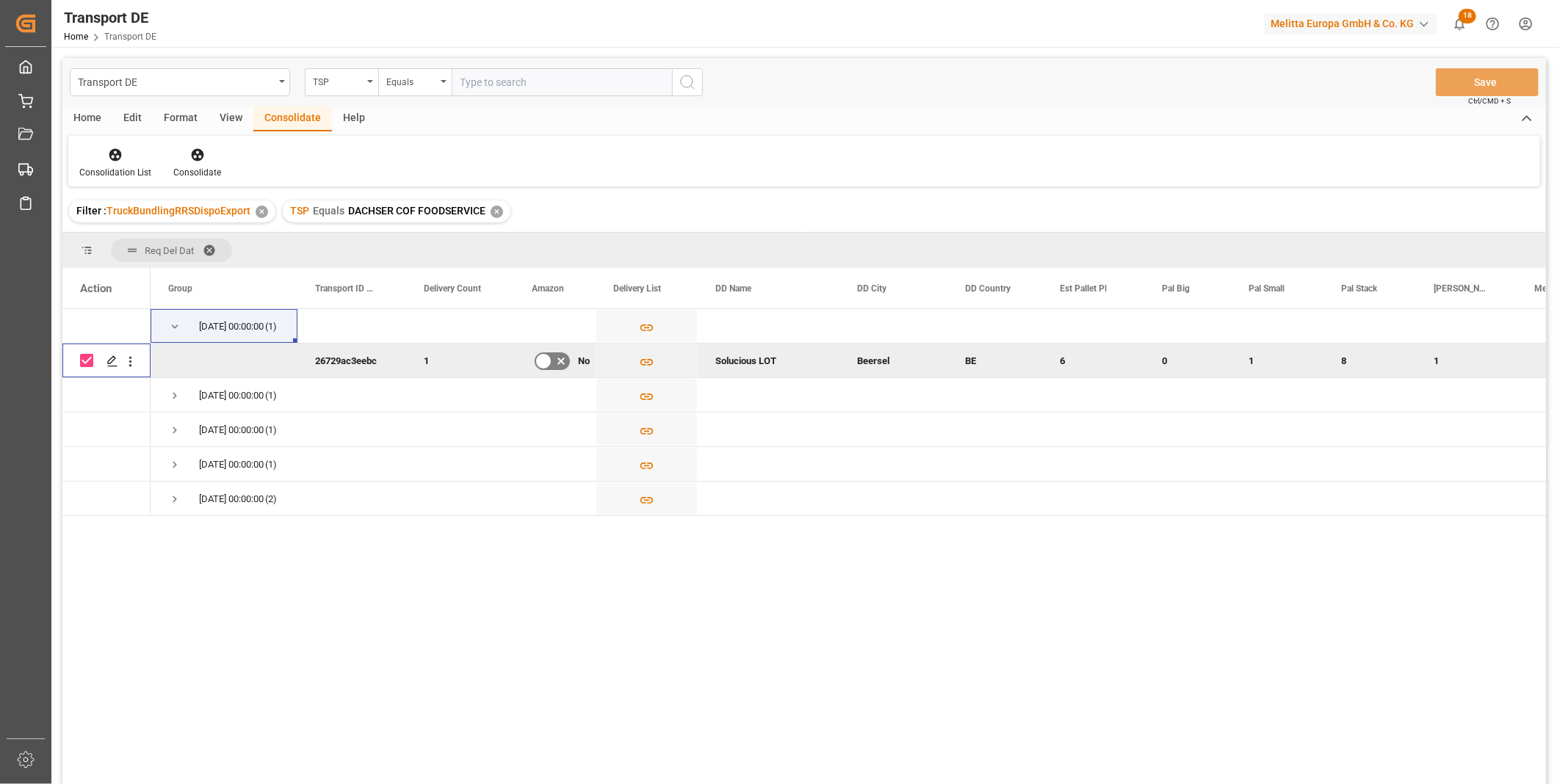
click at [218, 138] on div "Consolidation List Consolidate" at bounding box center [804, 161] width 1472 height 50
click at [206, 149] on div at bounding box center [197, 155] width 48 height 16
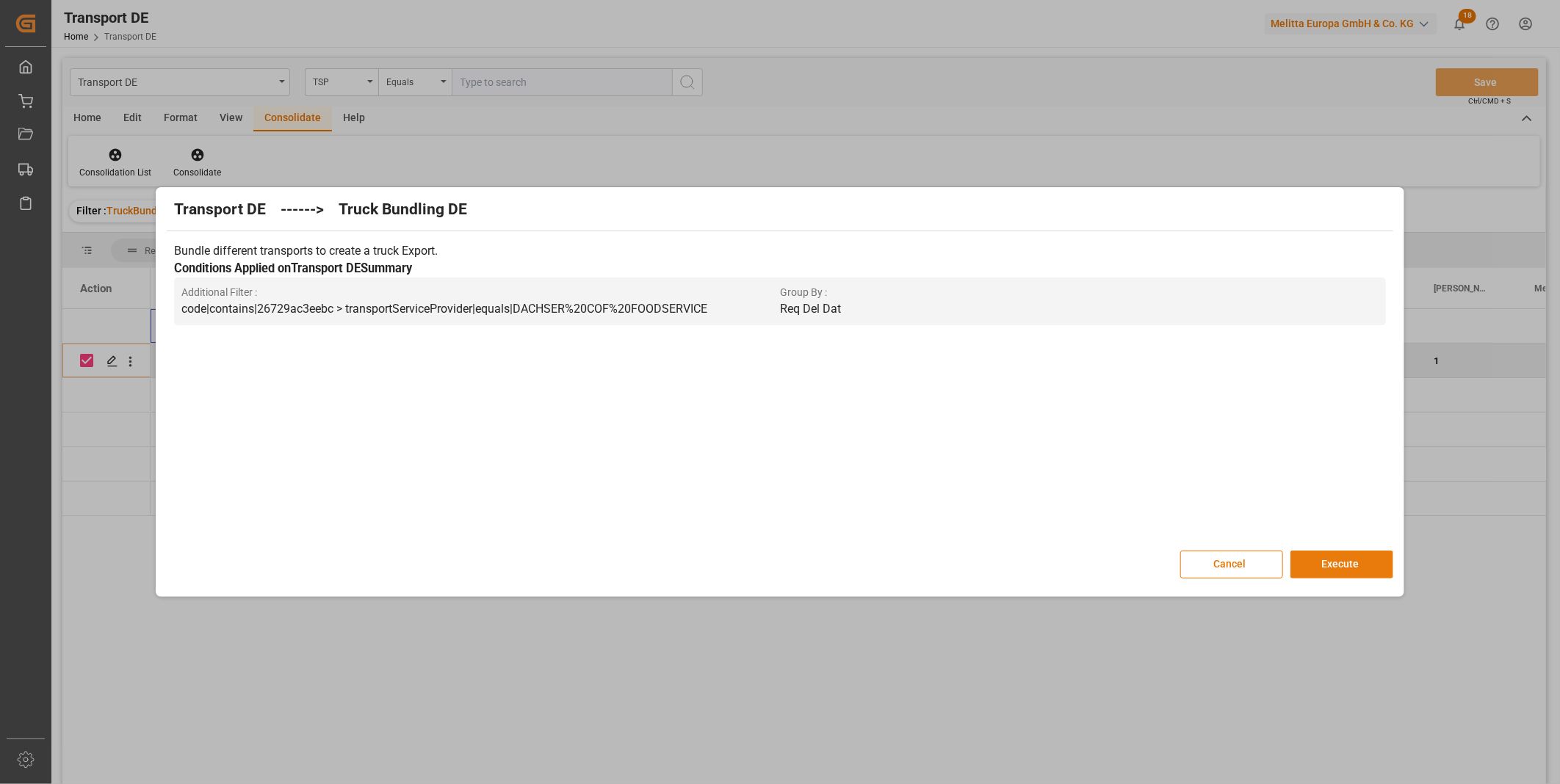
click at [1317, 560] on button "Execute" at bounding box center [1342, 564] width 103 height 28
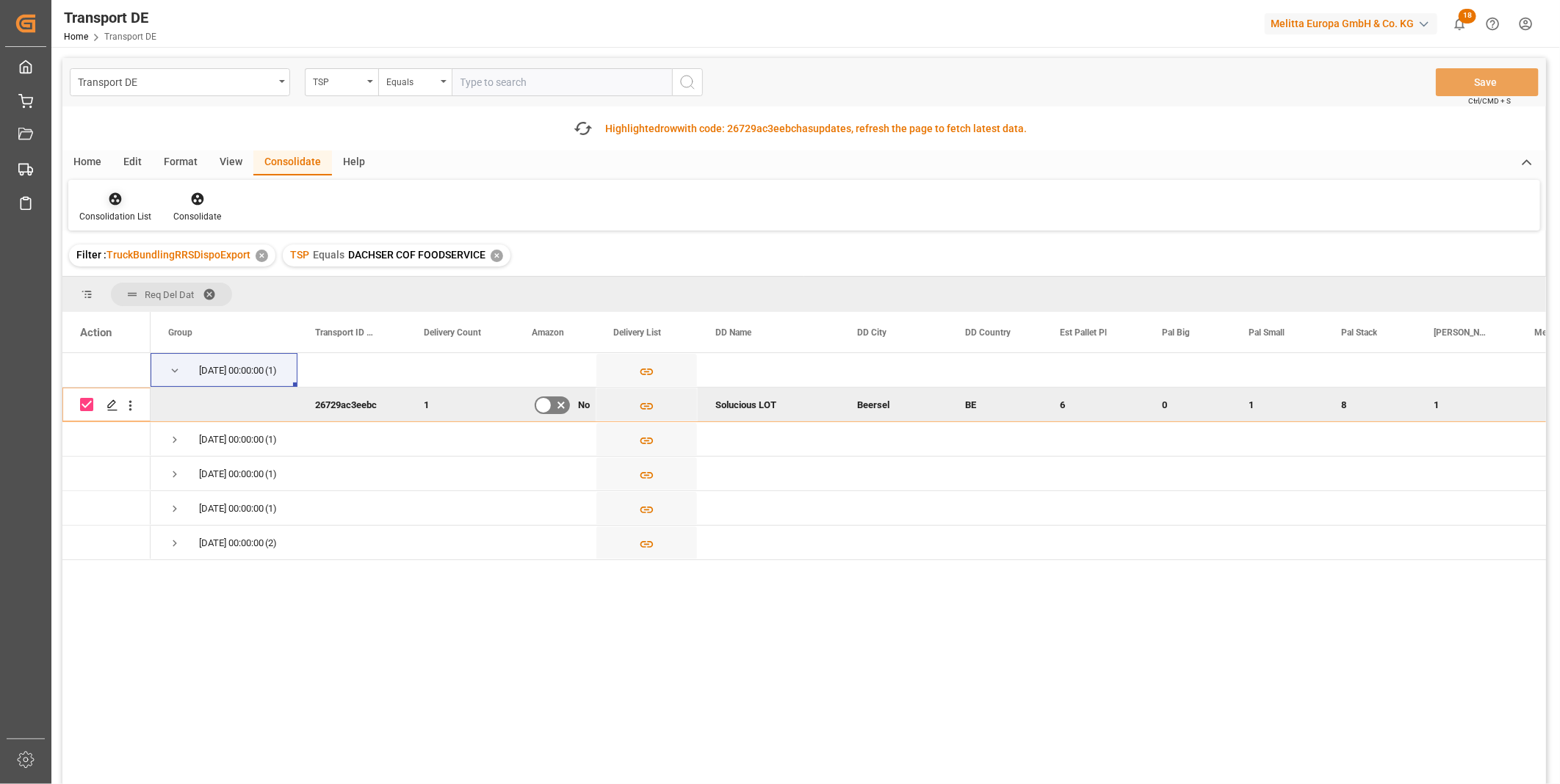
click at [130, 201] on div at bounding box center [115, 199] width 72 height 16
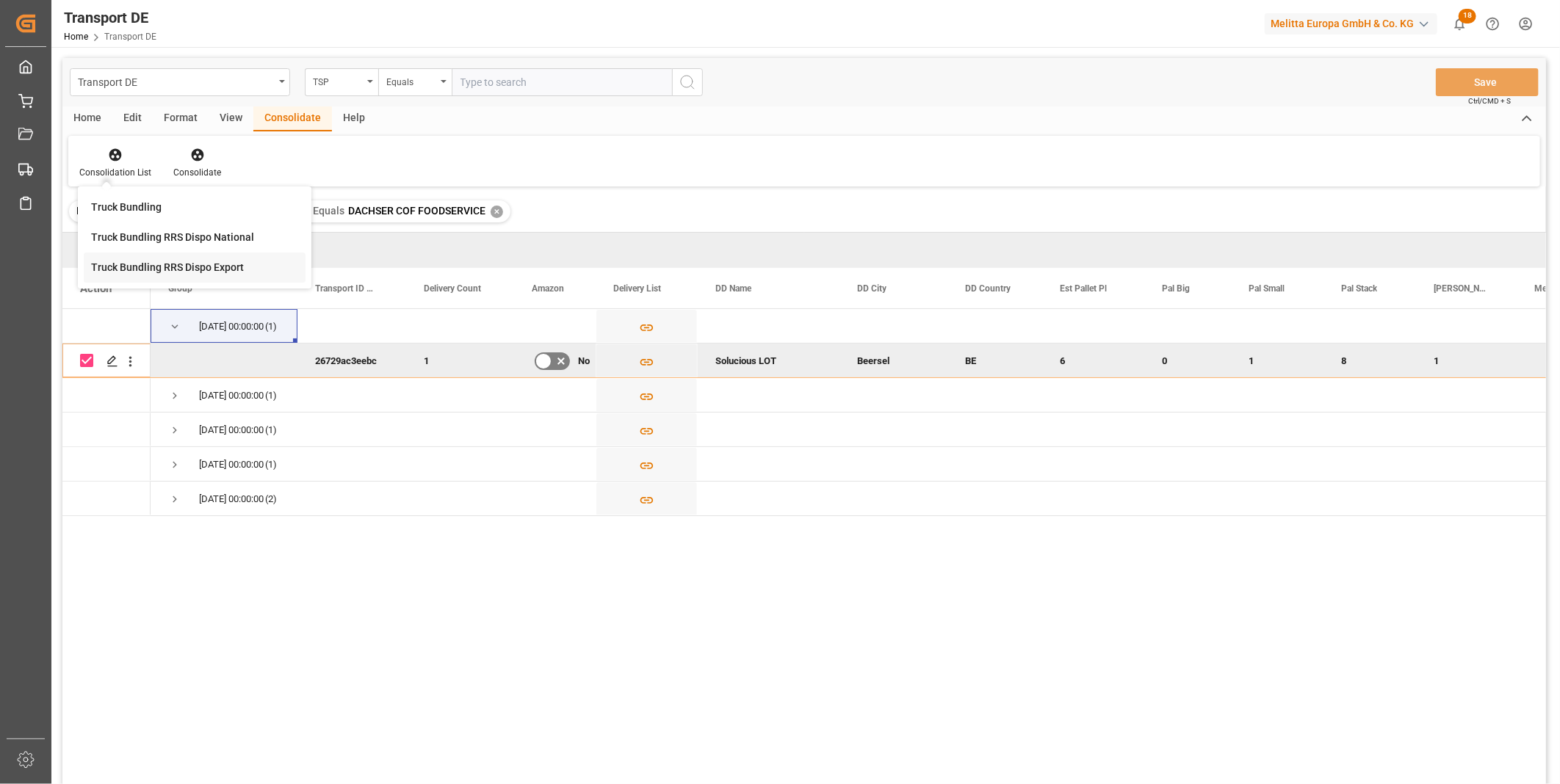
click at [147, 276] on div "Transport DE TSP Equals Save Ctrl/CMD + S Home Edit Format View Consolidate Hel…" at bounding box center [804, 441] width 1483 height 765
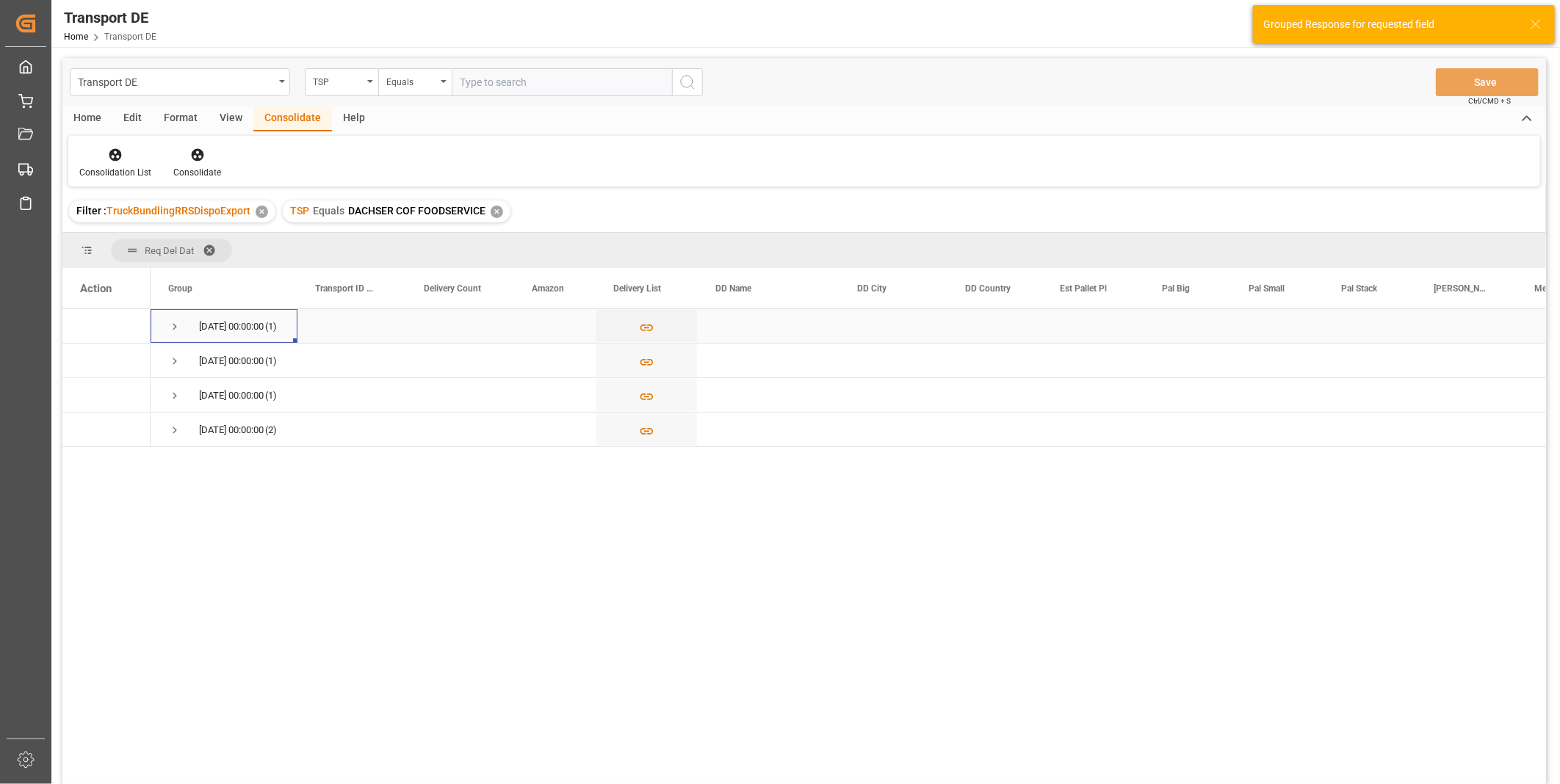
click at [177, 329] on span "Press SPACE to select this row." at bounding box center [174, 326] width 13 height 13
click at [88, 361] on input "Press Space to toggle row selection (unchecked)" at bounding box center [86, 360] width 13 height 13
checkbox input "true"
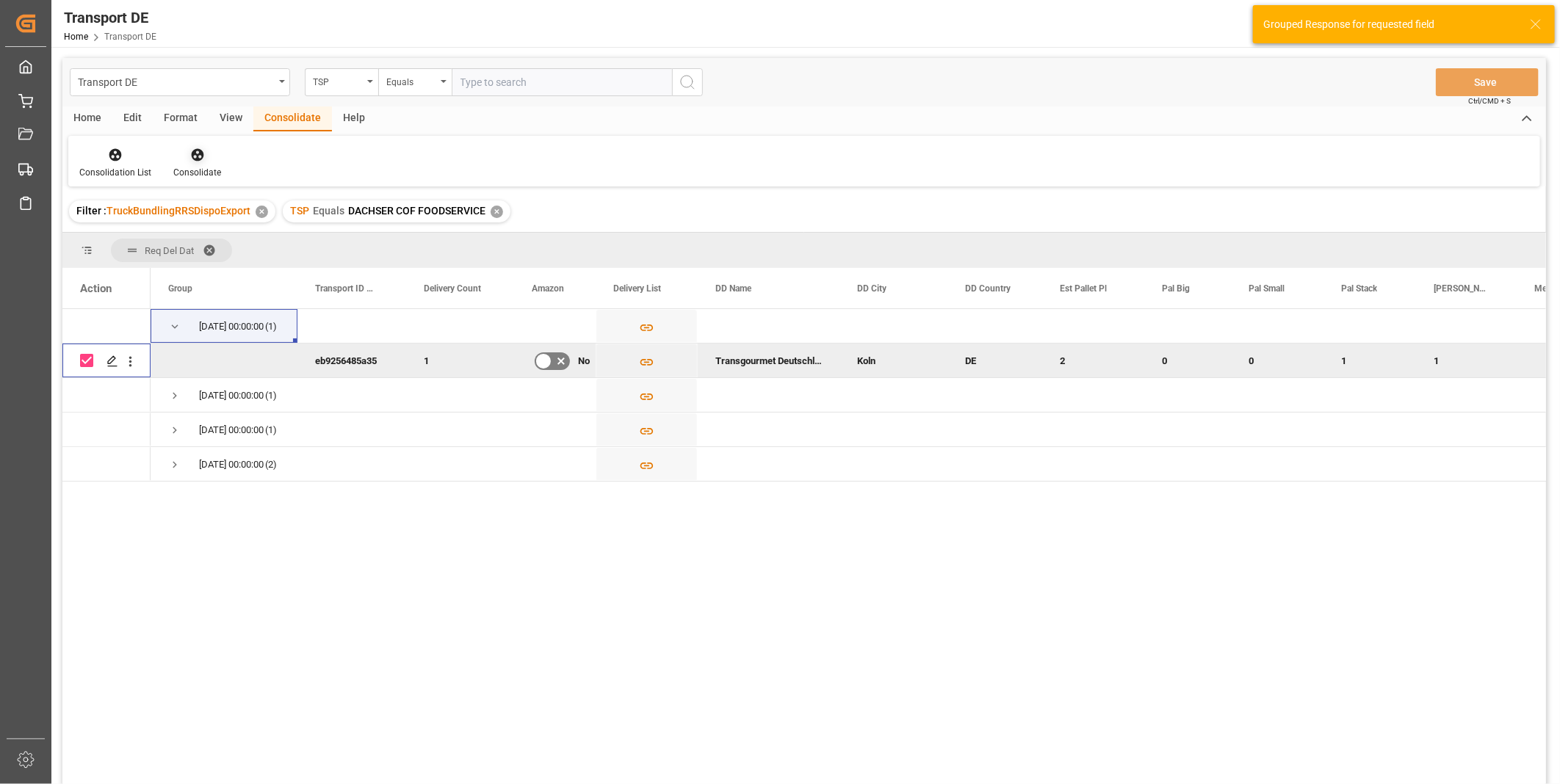
click at [182, 164] on div "Consolidate" at bounding box center [197, 163] width 70 height 32
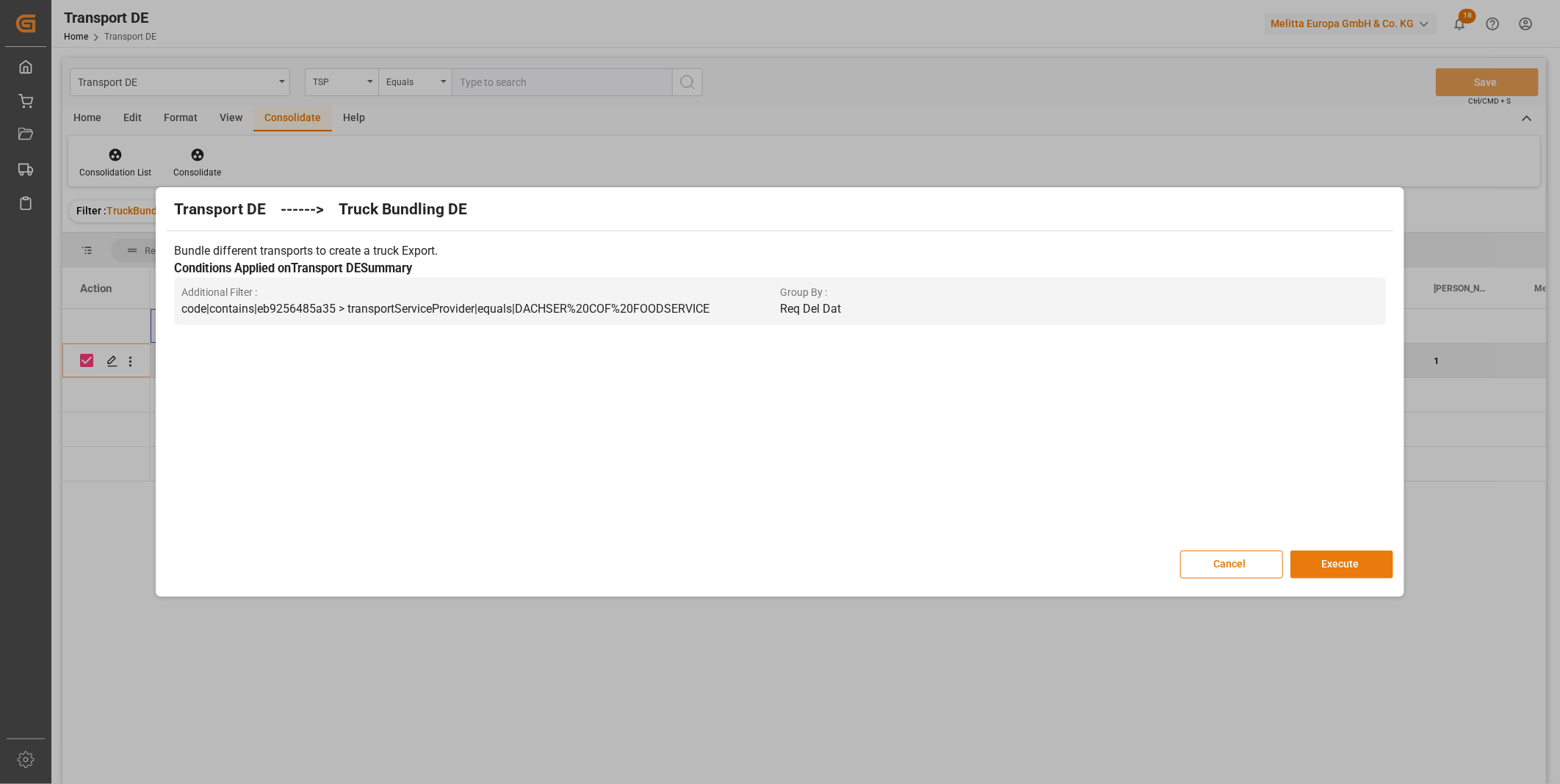
click at [1341, 554] on button "Execute" at bounding box center [1342, 564] width 103 height 28
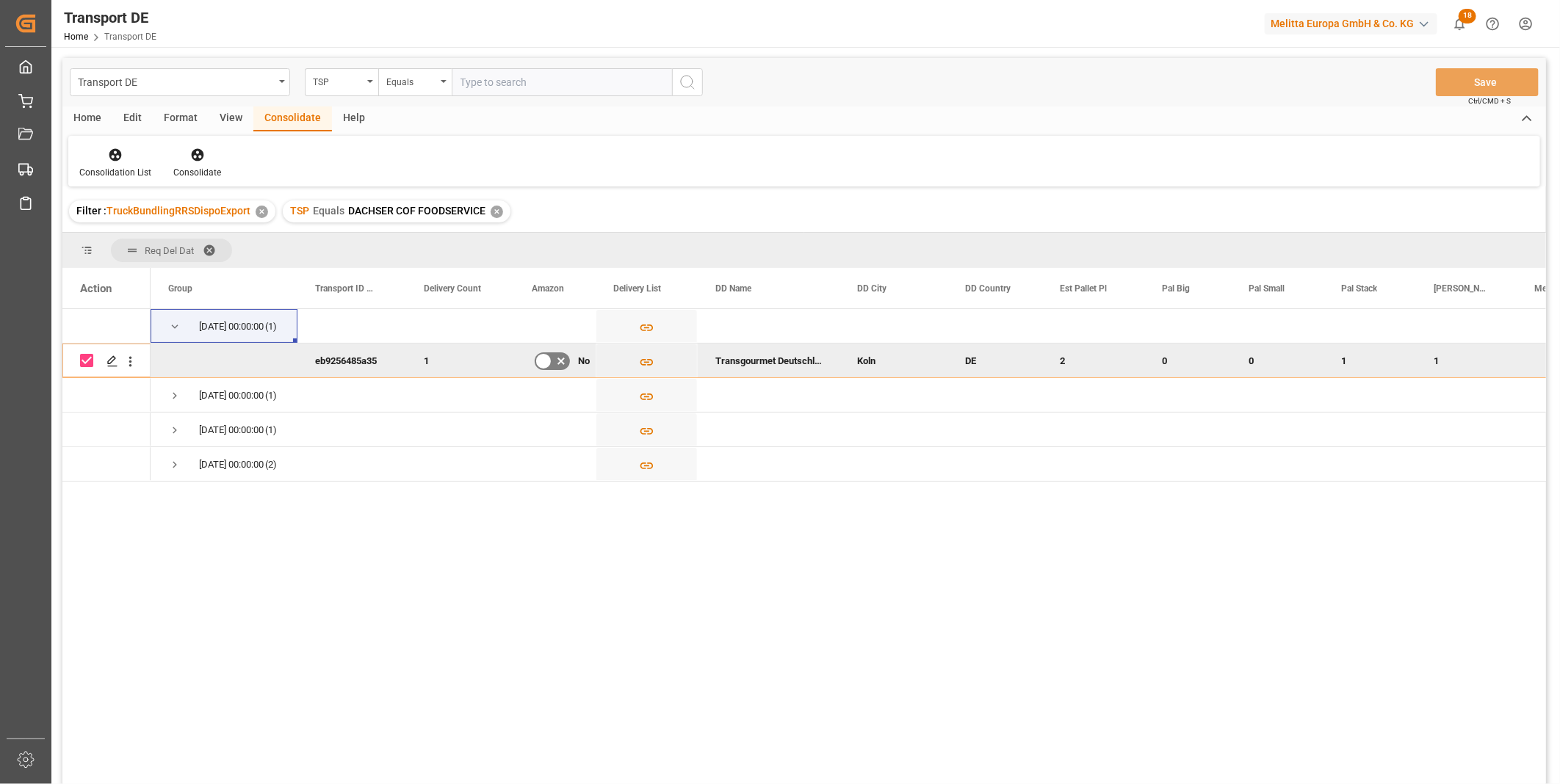
click at [129, 209] on span "TruckBundlingRRSDispoExport" at bounding box center [178, 211] width 144 height 12
click at [111, 147] on div "Consolidation List Consolidate" at bounding box center [804, 161] width 1472 height 50
click at [111, 148] on icon at bounding box center [115, 155] width 15 height 15
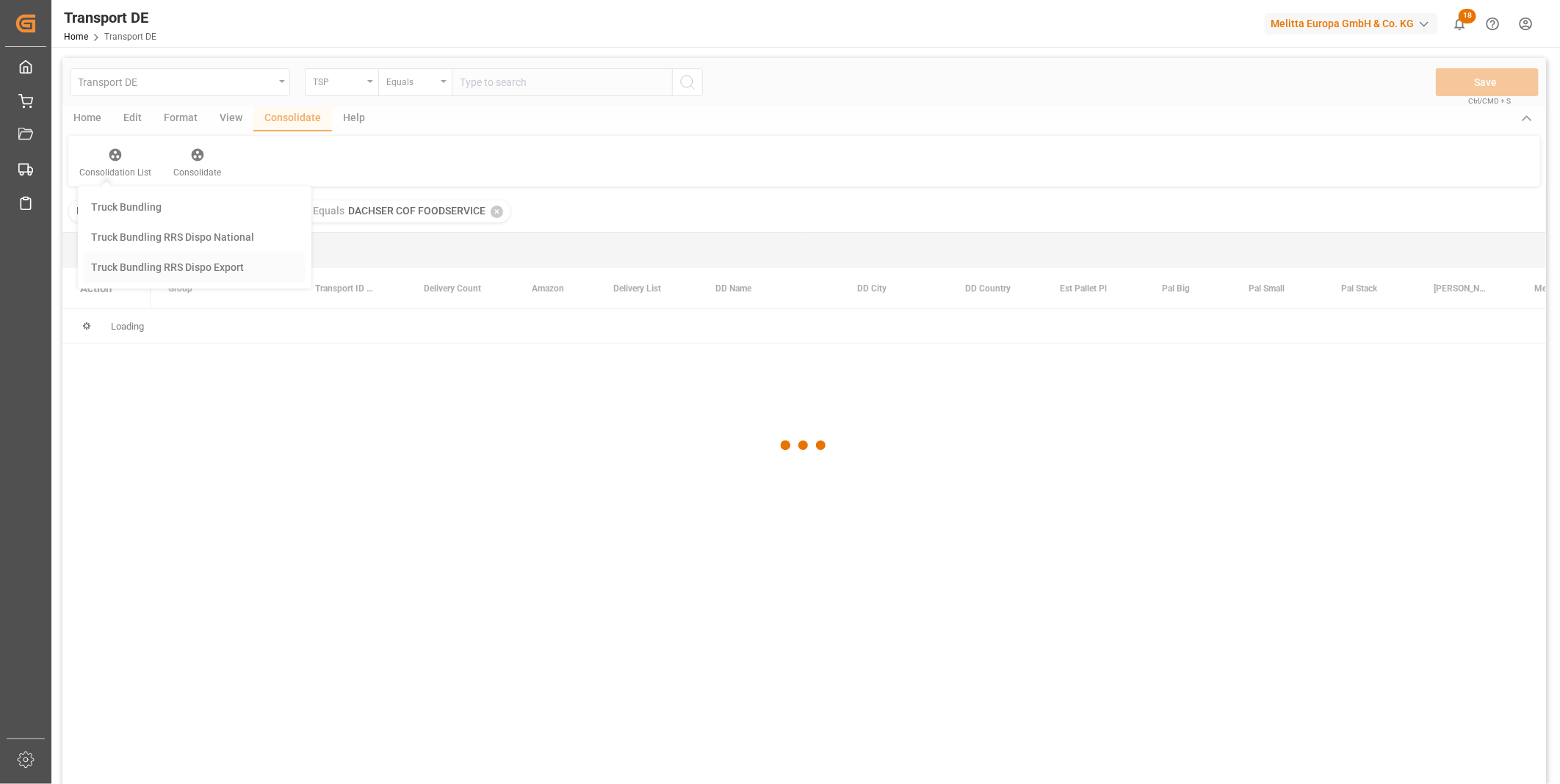
click at [187, 269] on div "Transport DE TSP Equals Save Ctrl/CMD + S Home Edit Format View Consolidate Hel…" at bounding box center [804, 441] width 1483 height 765
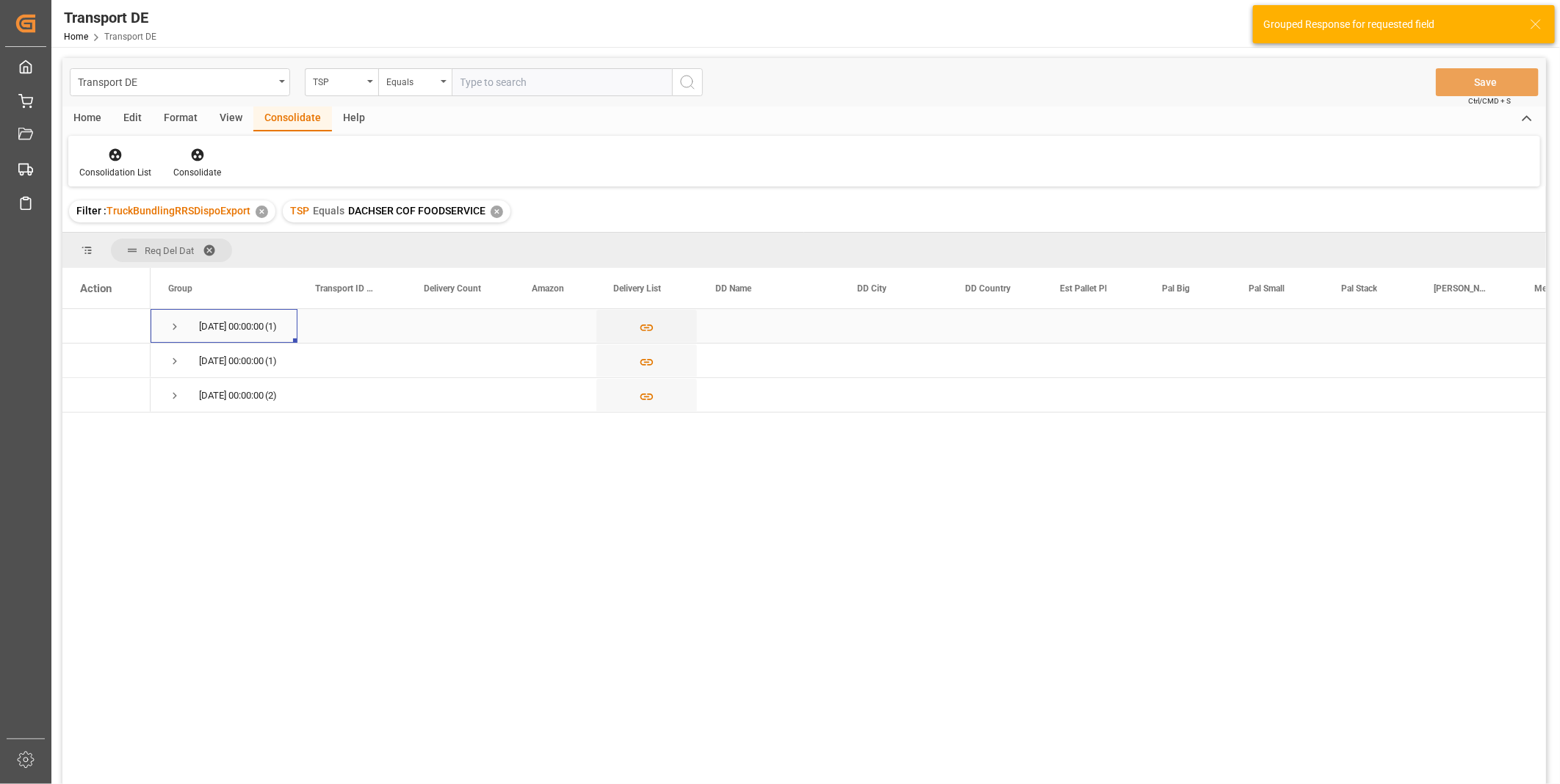
click at [173, 320] on span "Press SPACE to select this row." at bounding box center [174, 326] width 13 height 13
click at [83, 362] on input "Press Space to toggle row selection (unchecked)" at bounding box center [86, 360] width 13 height 13
checkbox input "true"
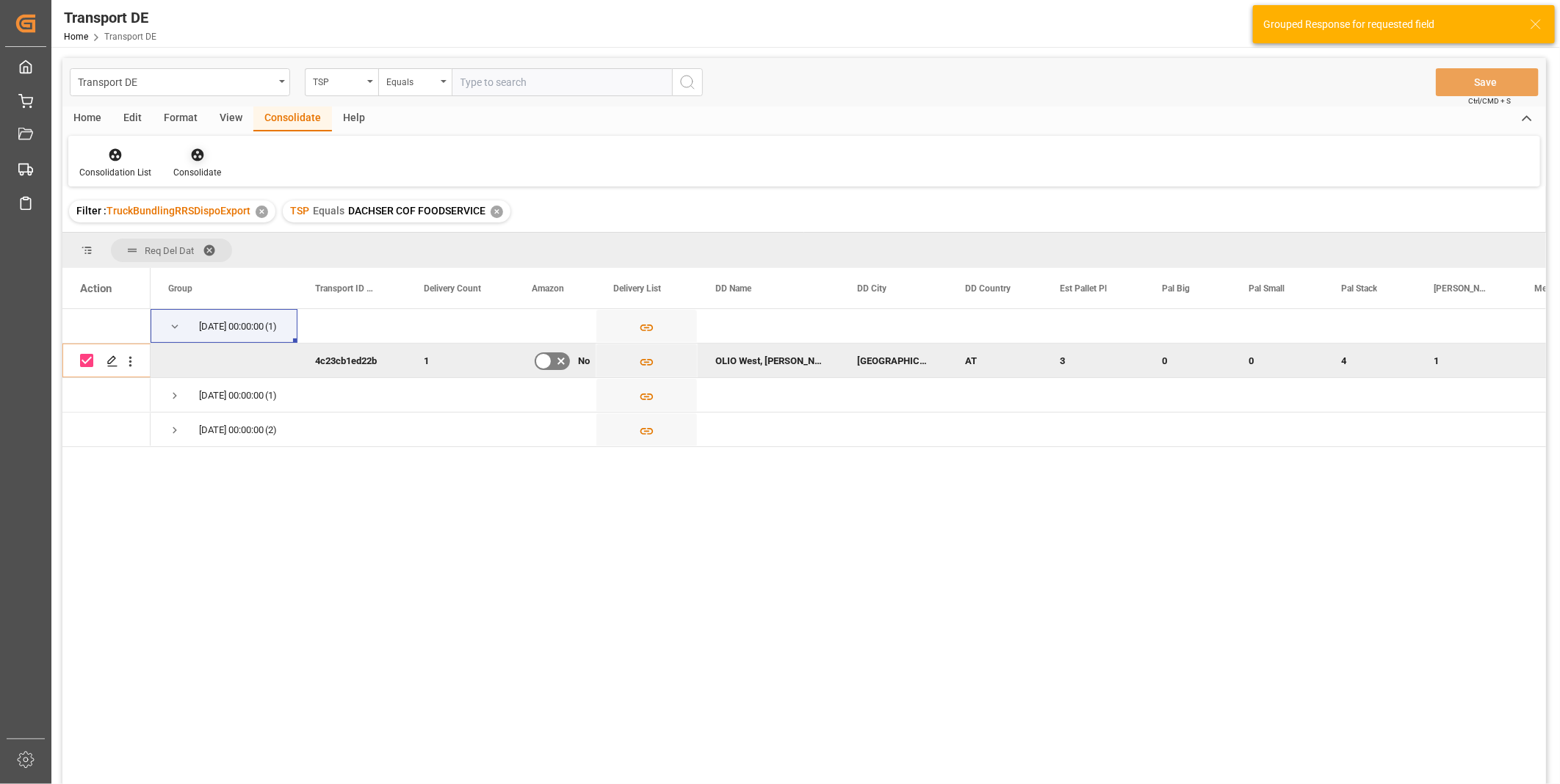
click at [178, 160] on div at bounding box center [197, 155] width 48 height 16
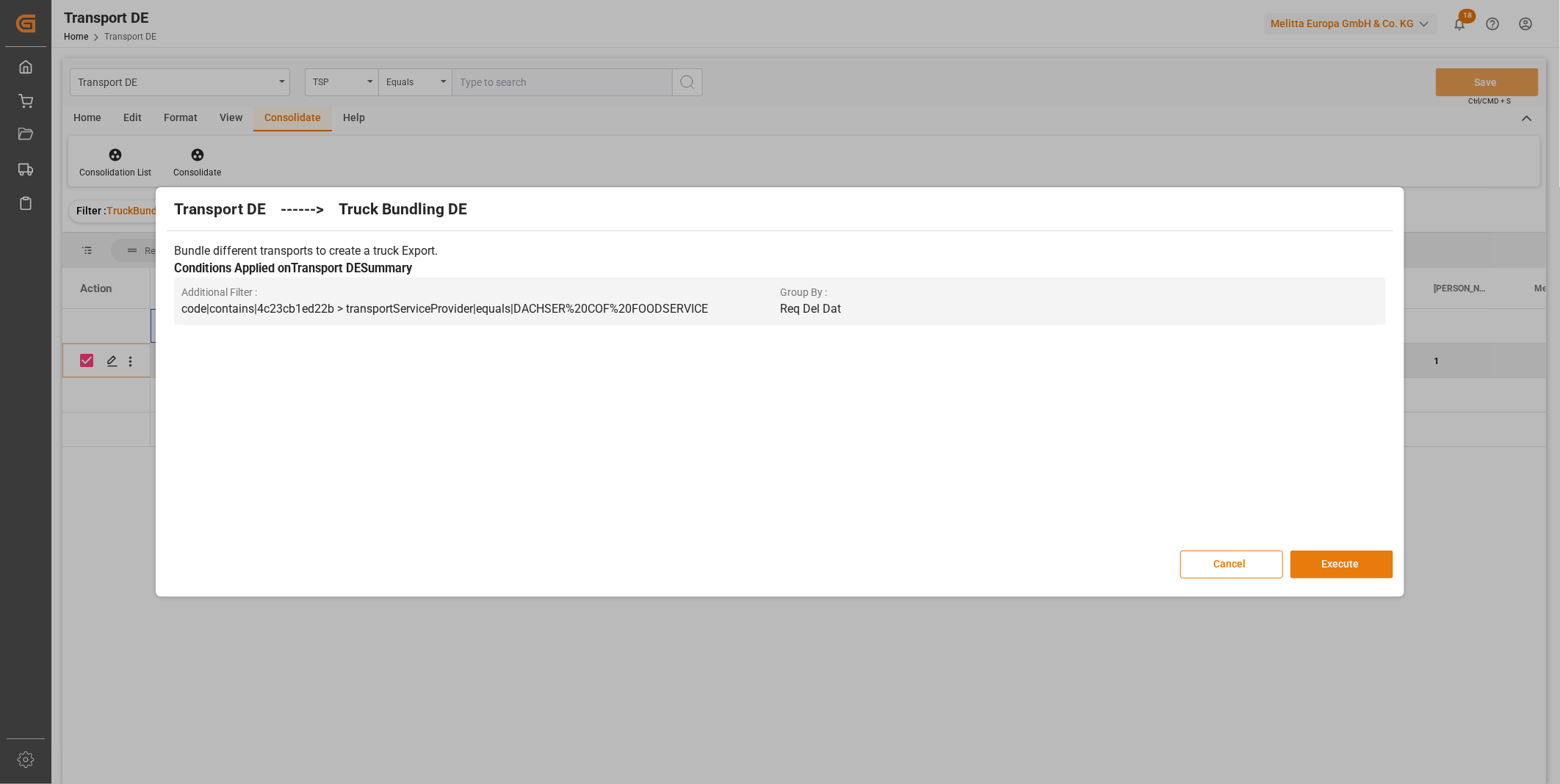
click at [1340, 555] on button "Execute" at bounding box center [1342, 564] width 103 height 28
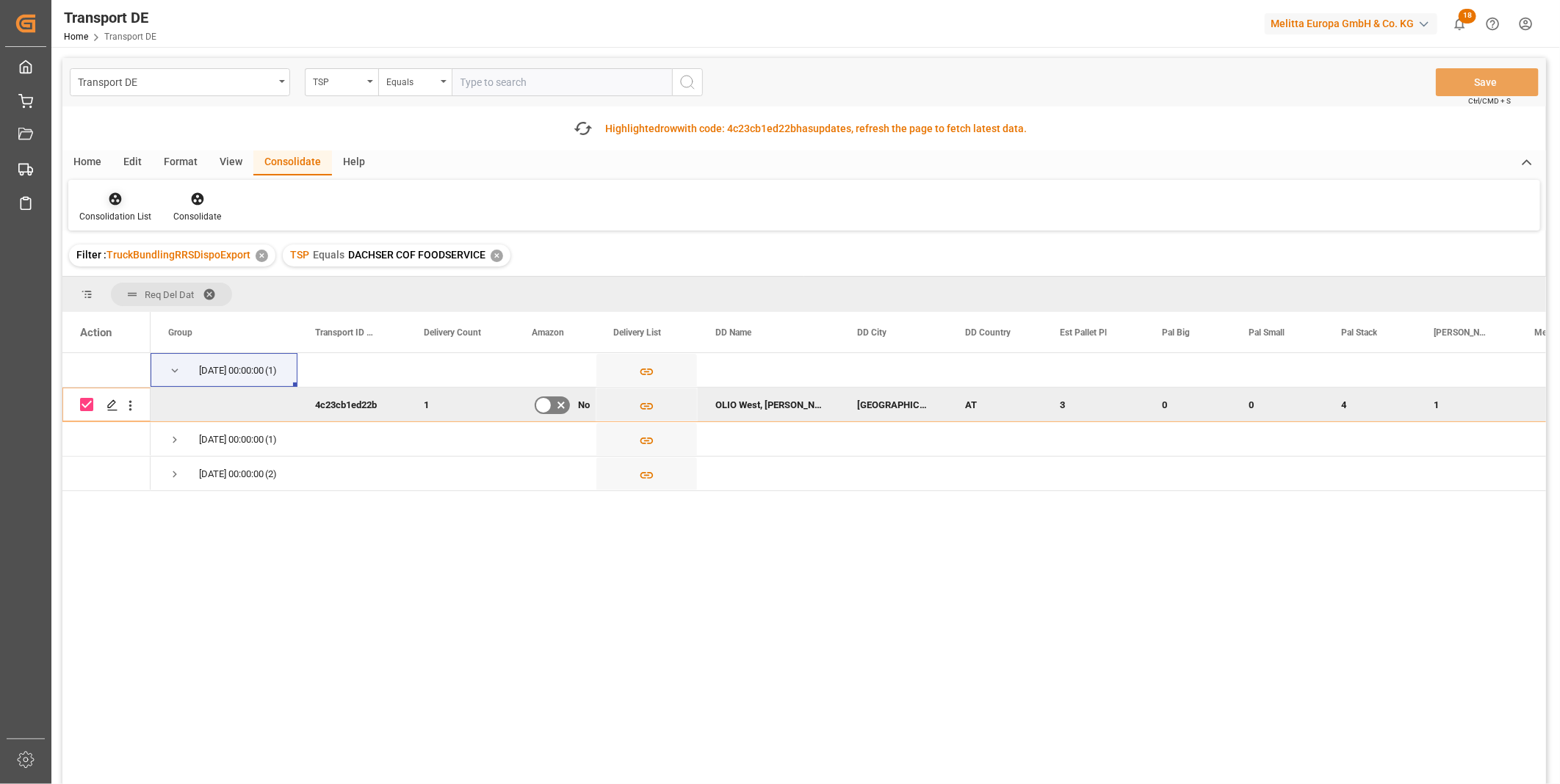
click at [129, 195] on div at bounding box center [115, 199] width 72 height 16
click at [159, 312] on div "Transport DE TSP Equals Save Ctrl/CMD + S Fetch latest updates Highlighted row …" at bounding box center [804, 462] width 1483 height 809
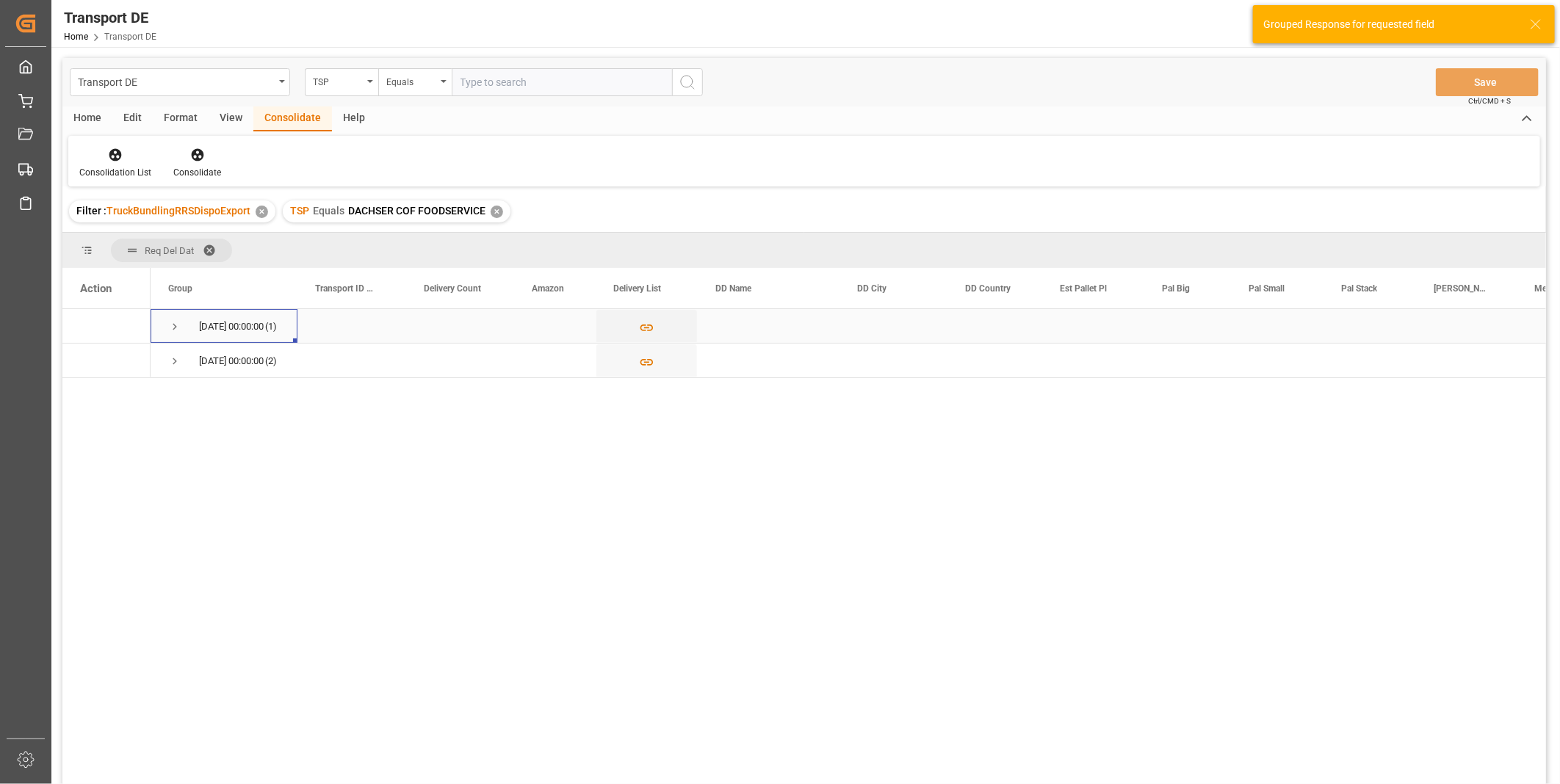
click at [170, 316] on span "Press SPACE to select this row." at bounding box center [174, 326] width 13 height 34
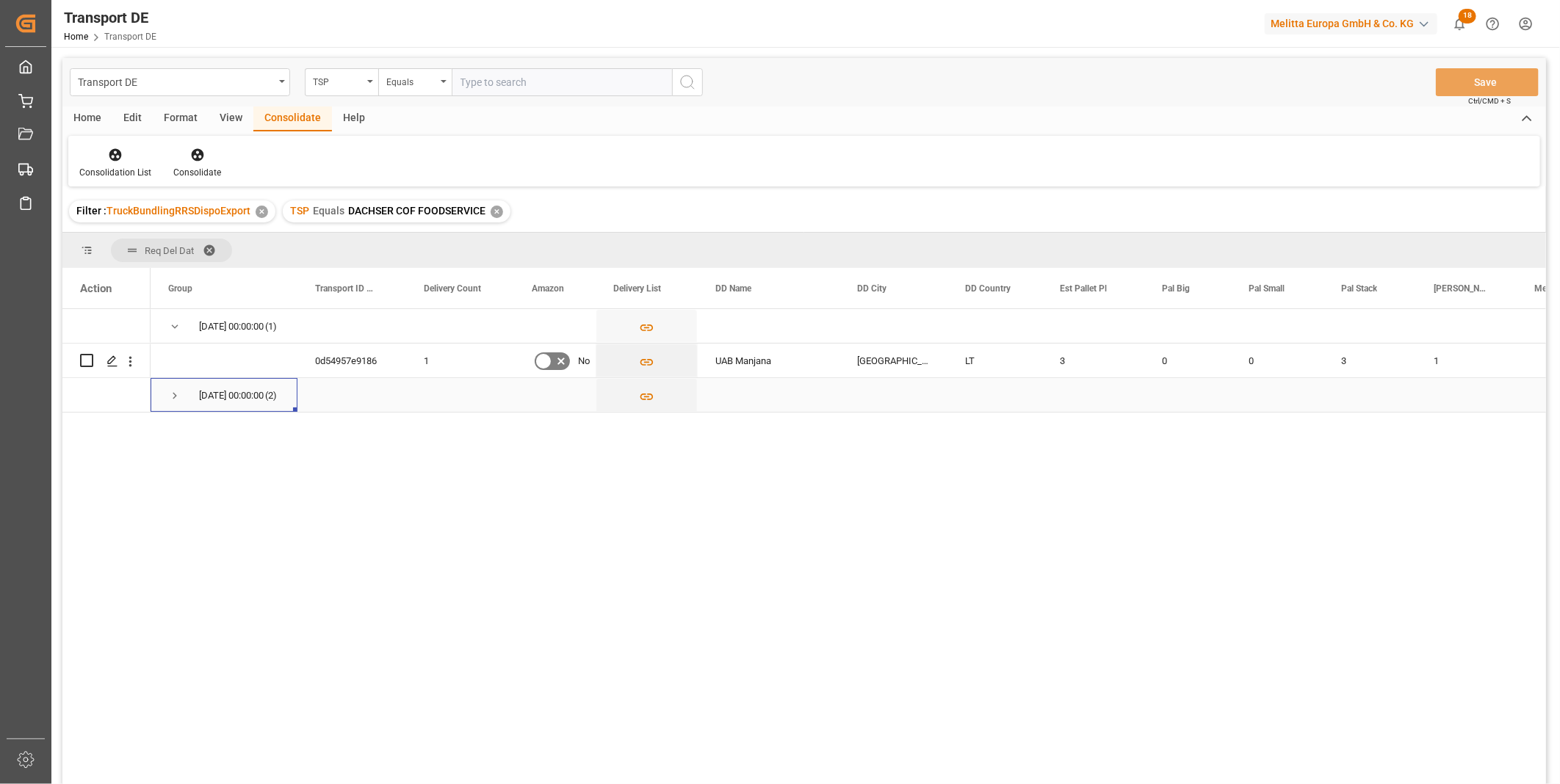
click at [173, 397] on span "Press SPACE to select this row." at bounding box center [174, 395] width 13 height 13
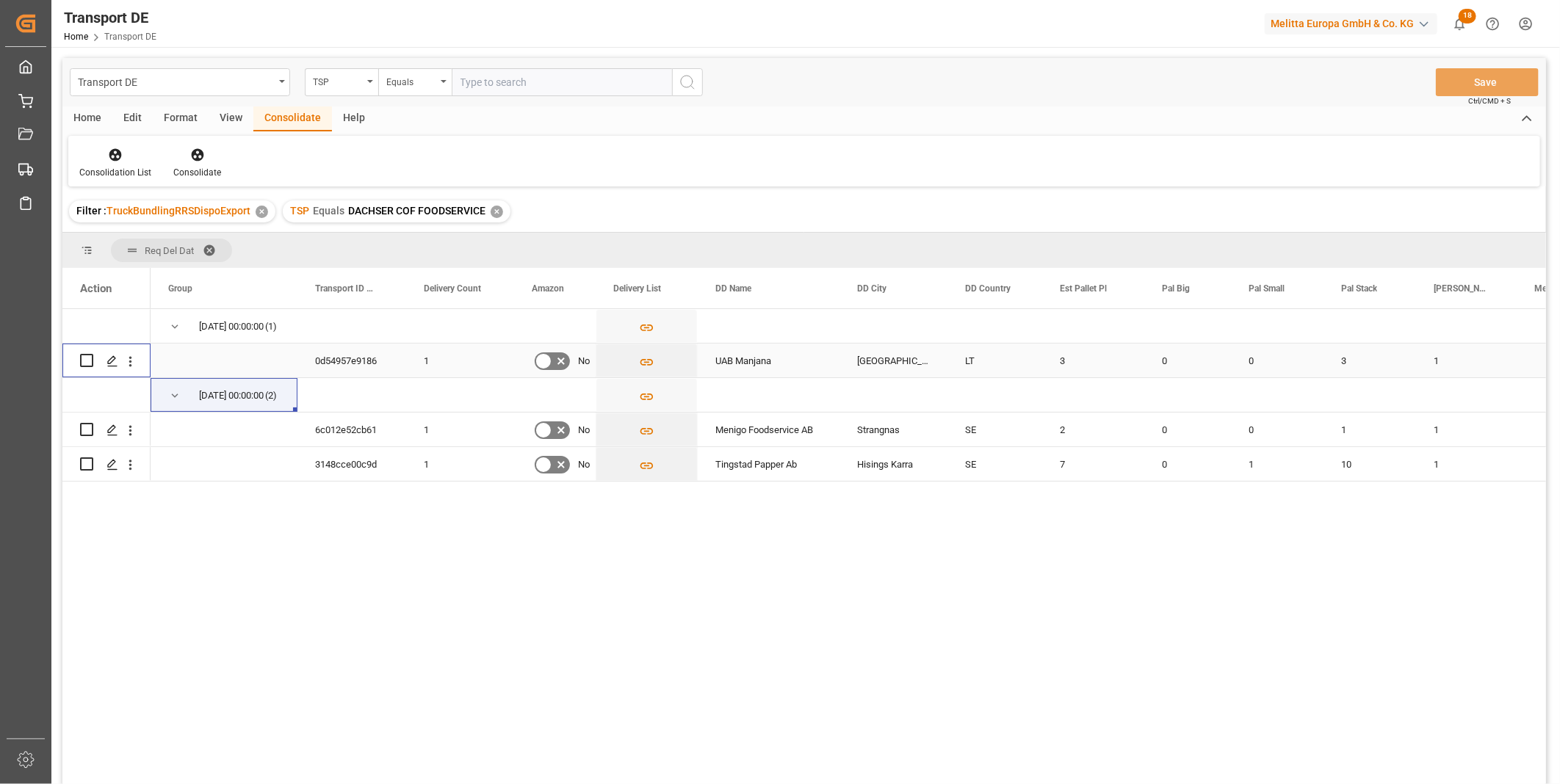
drag, startPoint x: 85, startPoint y: 362, endPoint x: 94, endPoint y: 362, distance: 9.0
click at [86, 362] on input "Press Space to toggle row selection (unchecked)" at bounding box center [86, 360] width 13 height 13
checkbox input "true"
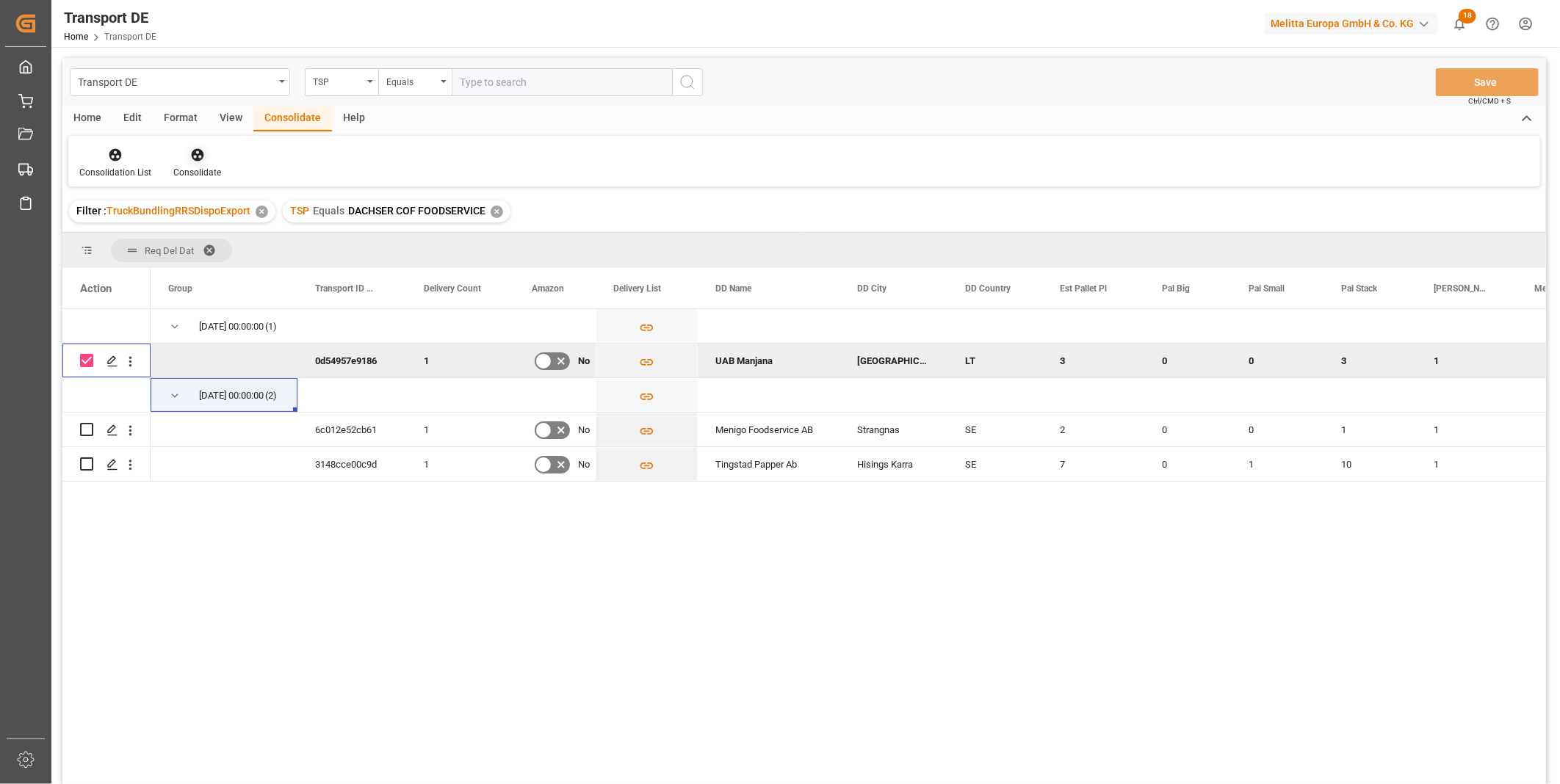
click at [192, 159] on icon at bounding box center [197, 155] width 12 height 12
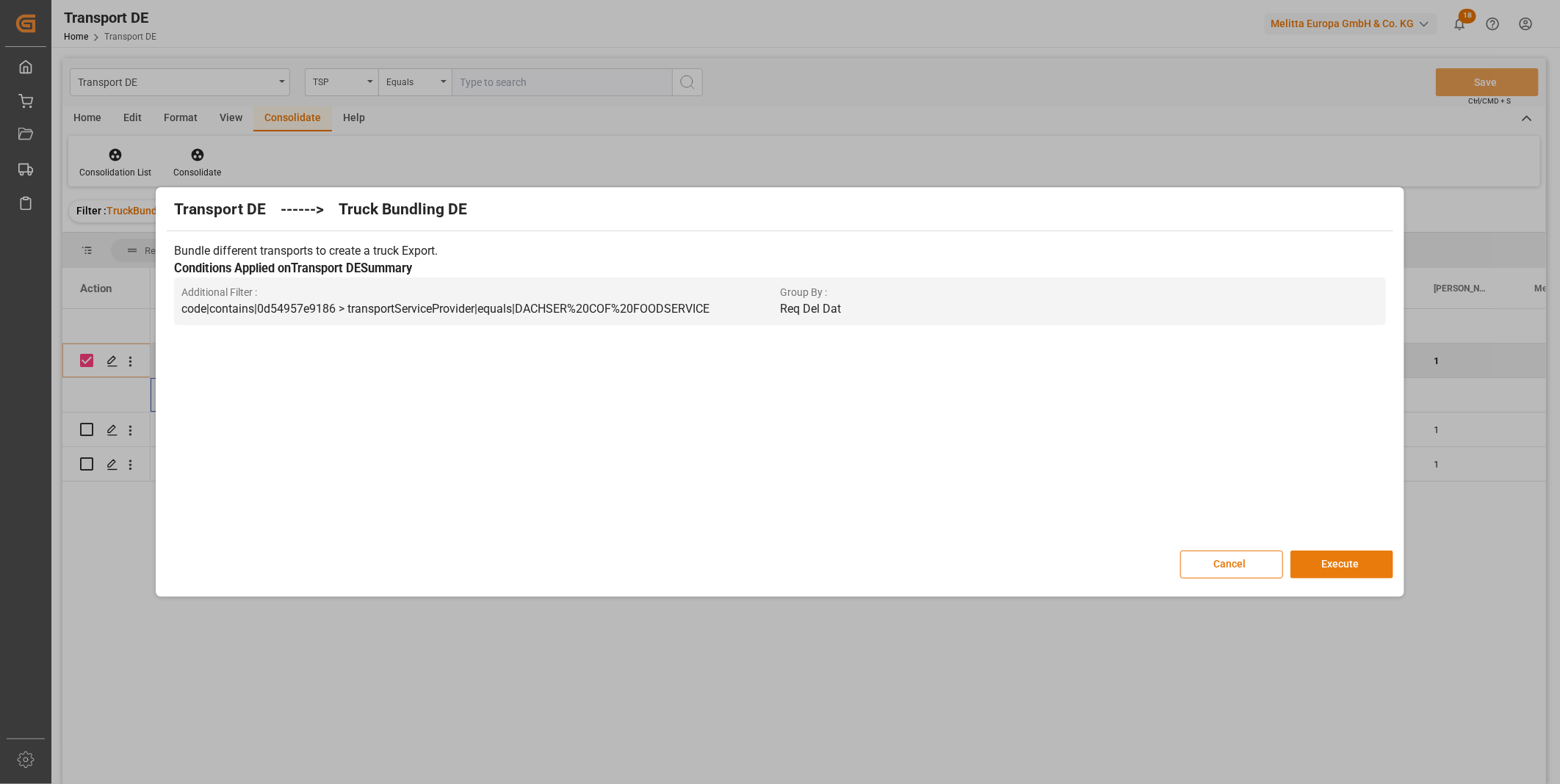
click at [1361, 569] on button "Execute" at bounding box center [1342, 564] width 103 height 28
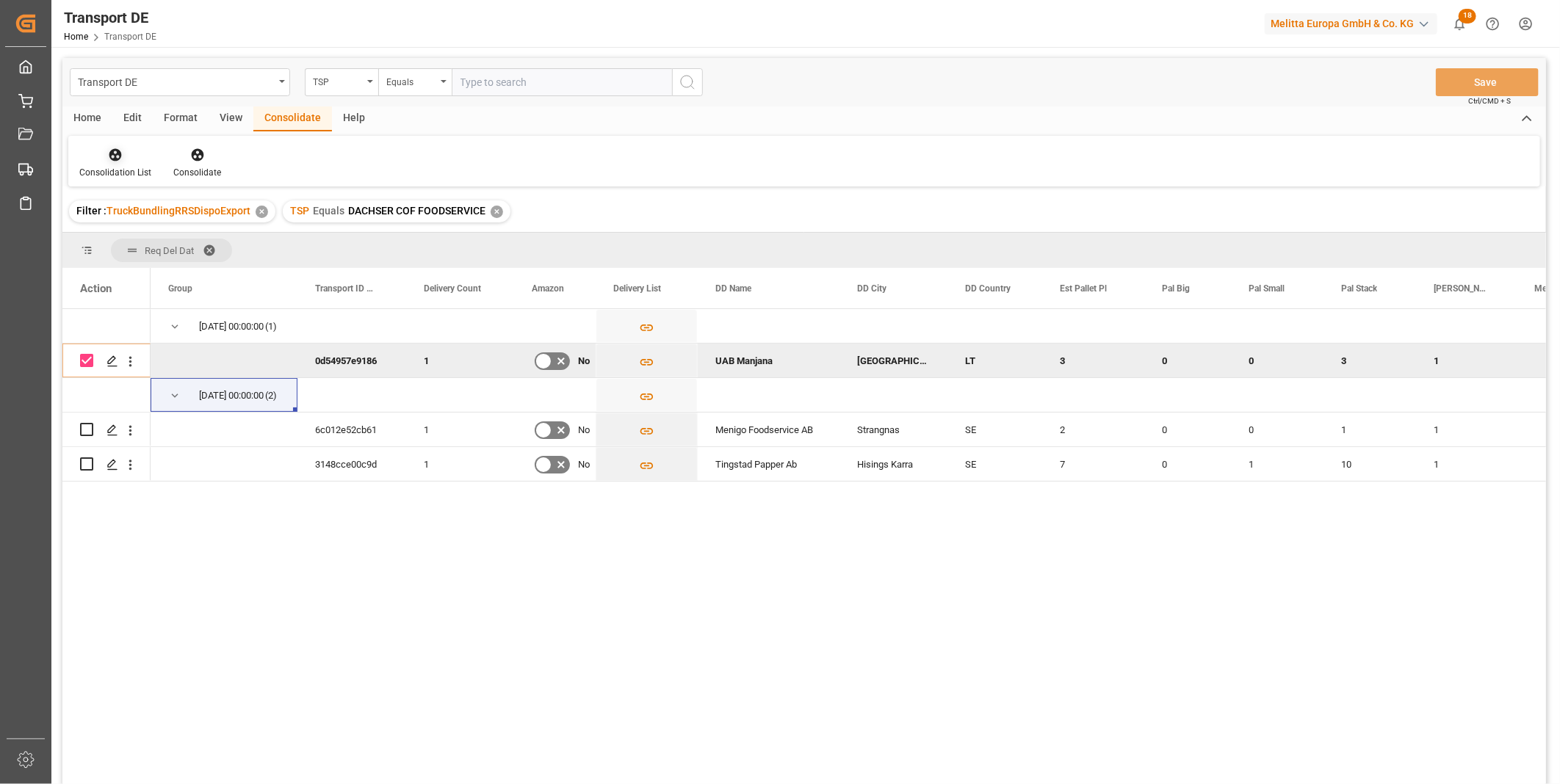
click at [127, 163] on div "Consolidation List" at bounding box center [116, 163] width 94 height 32
click at [163, 275] on div "Transport DE TSP Equals Save Ctrl/CMD + S Home Edit Format View Consolidate Hel…" at bounding box center [804, 441] width 1483 height 765
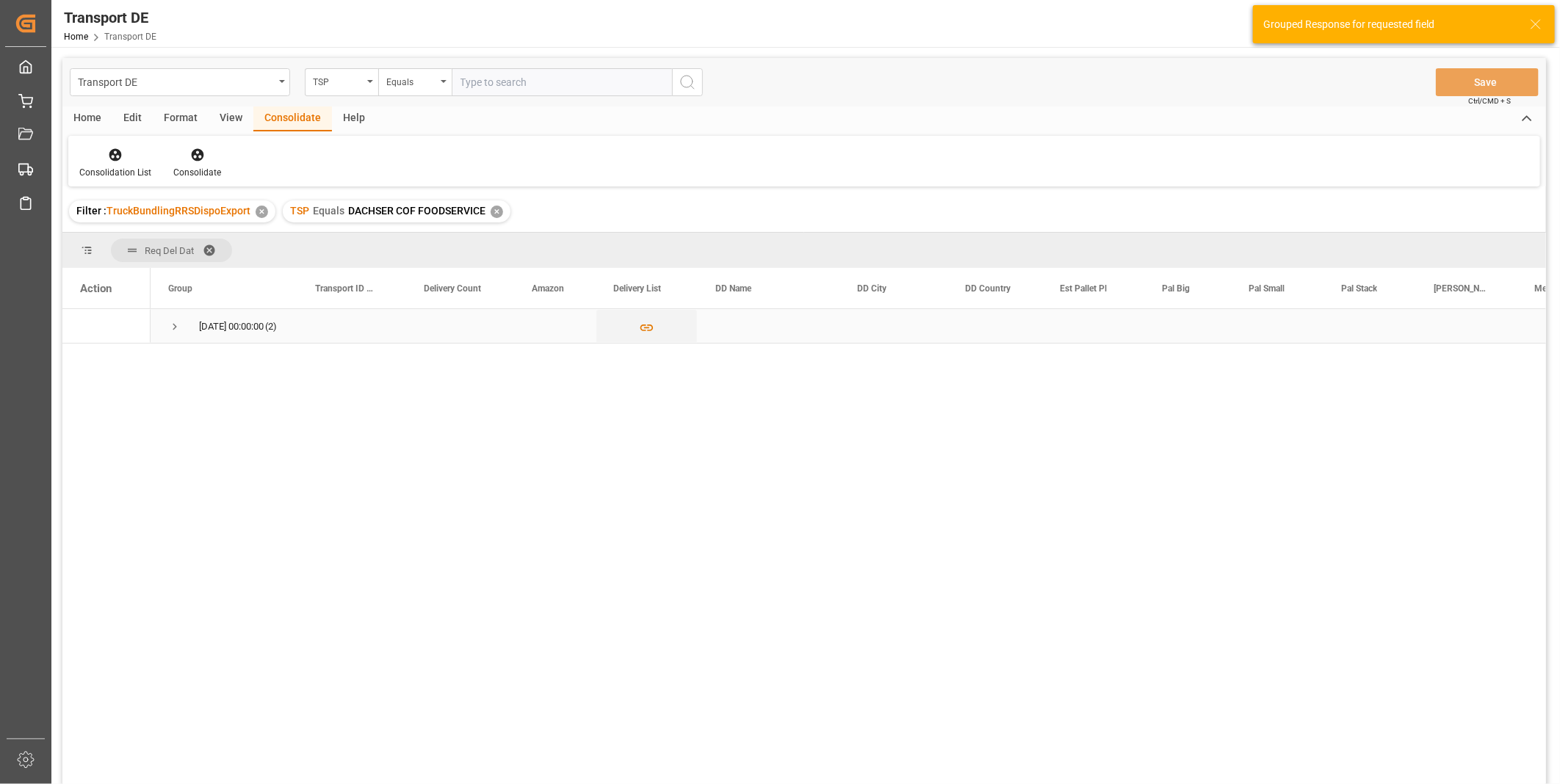
click at [171, 319] on span "Press SPACE to select this row." at bounding box center [174, 326] width 13 height 34
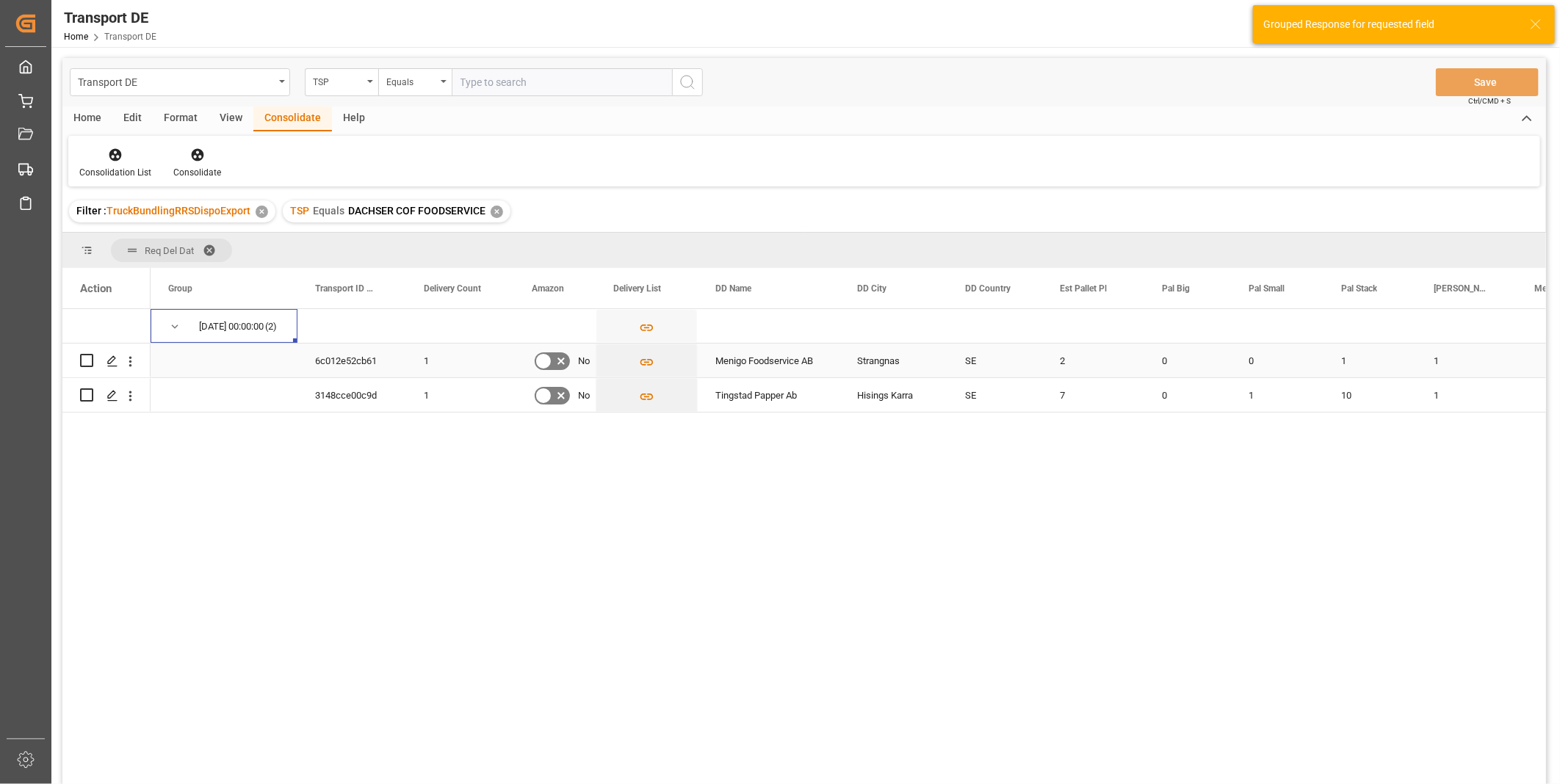
click at [83, 362] on input "Press Space to toggle row selection (unchecked)" at bounding box center [86, 360] width 13 height 13
checkbox input "true"
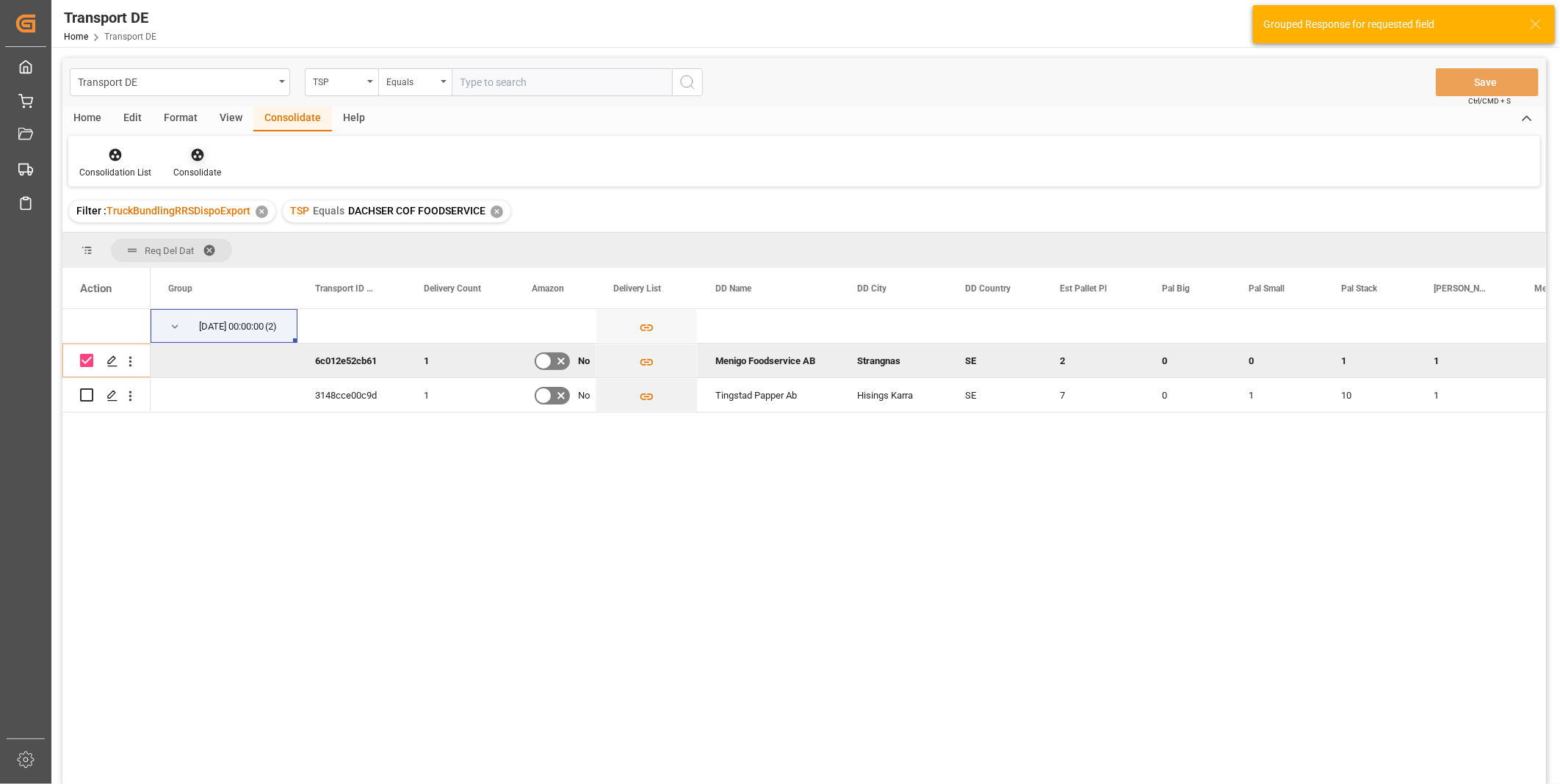
click at [201, 168] on div "Consolidate" at bounding box center [197, 172] width 48 height 13
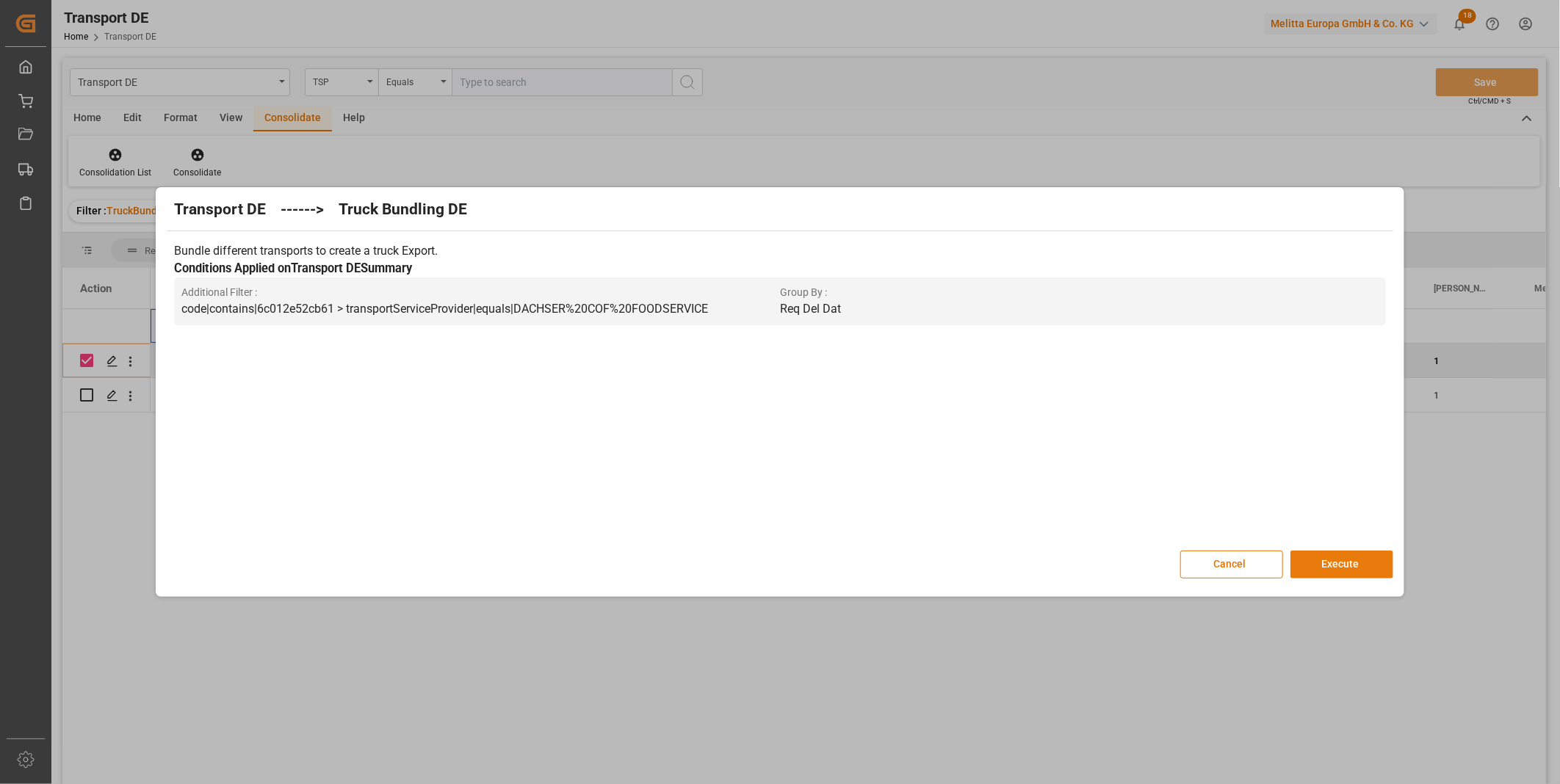
click at [1345, 562] on button "Execute" at bounding box center [1342, 564] width 103 height 28
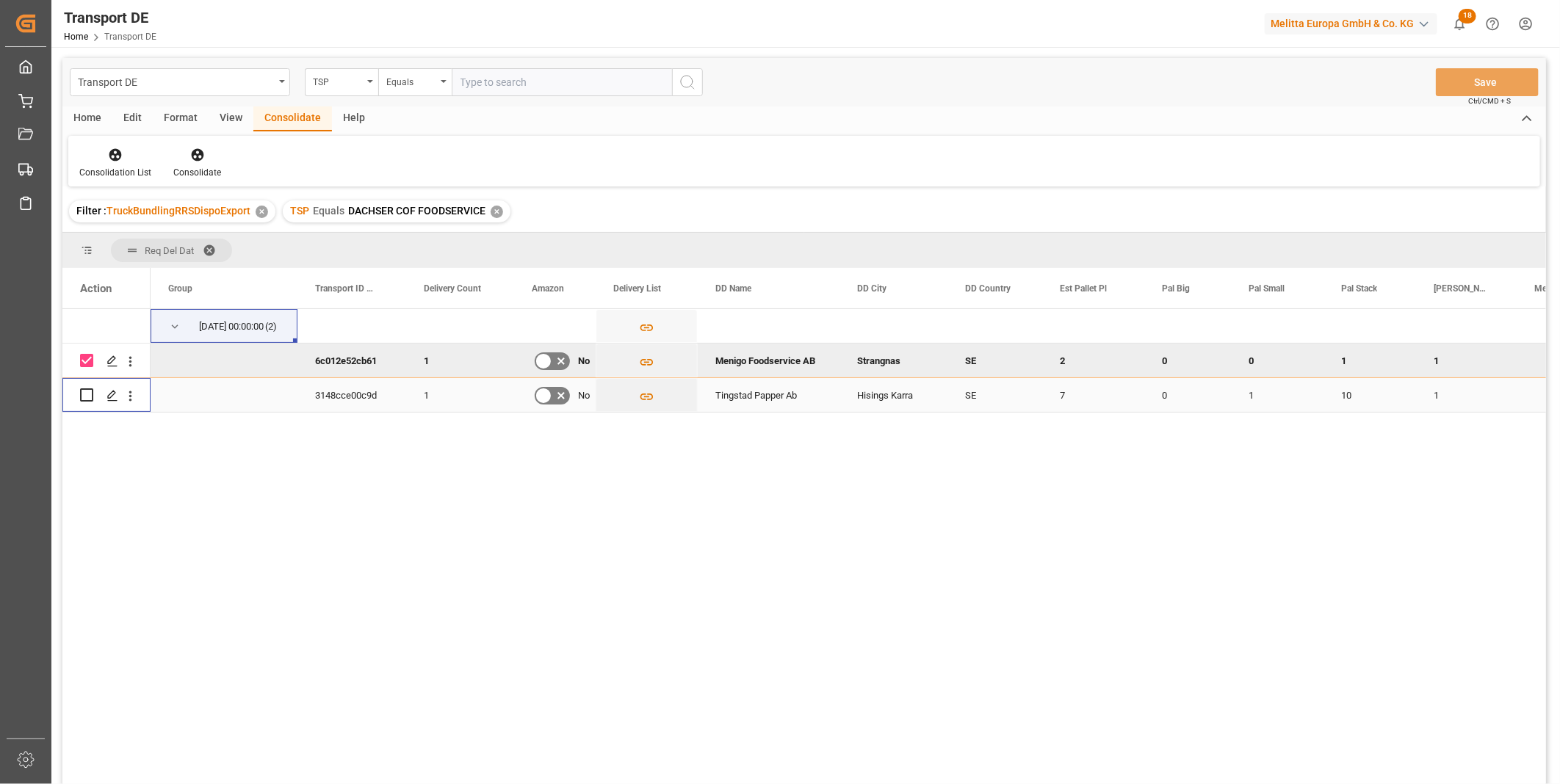
click at [86, 399] on input "Press Space to toggle row selection (unchecked)" at bounding box center [86, 395] width 13 height 13
checkbox input "true"
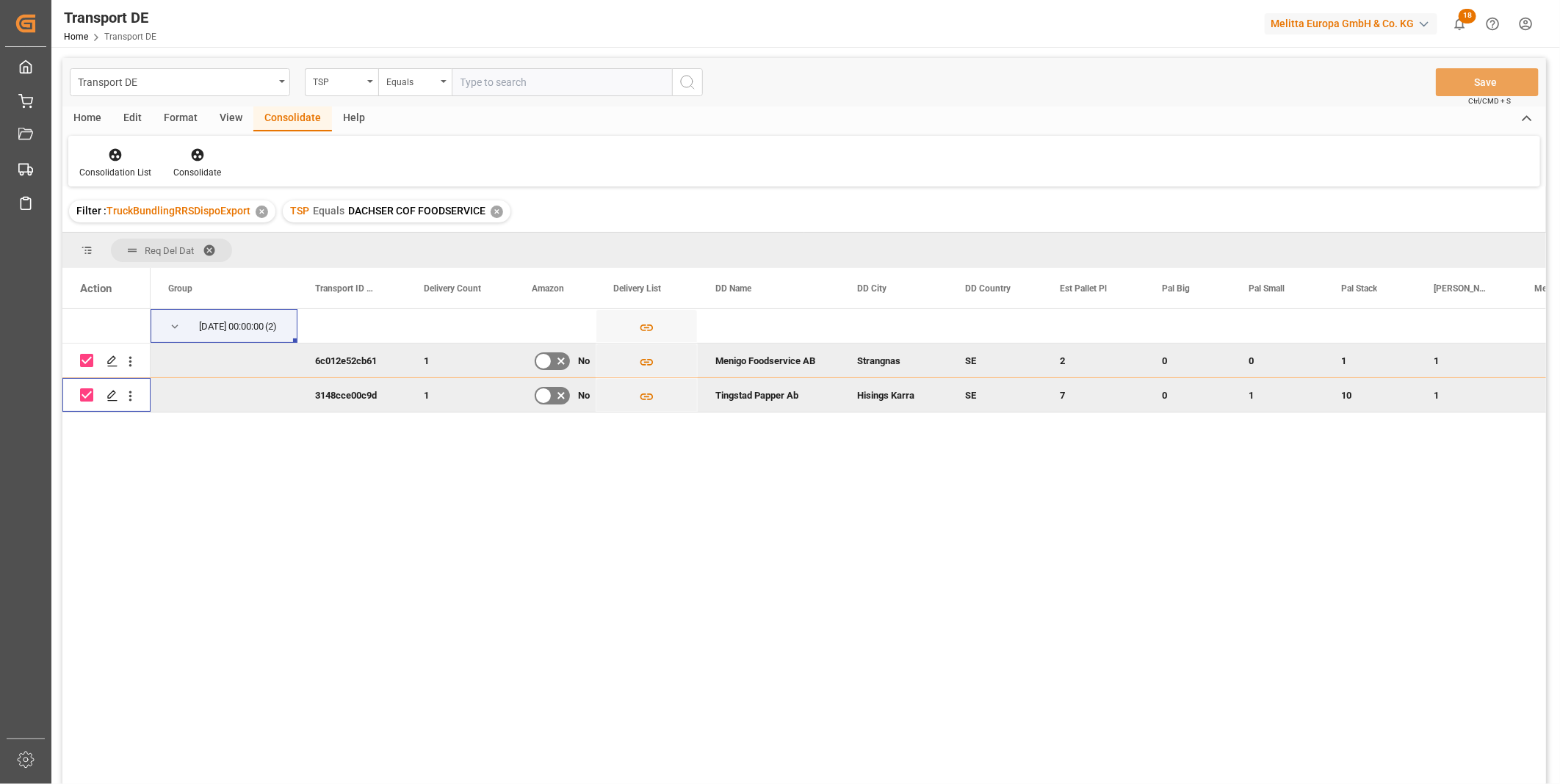
click at [85, 361] on input "Press Space to toggle row selection (checked)" at bounding box center [86, 360] width 13 height 13
checkbox input "false"
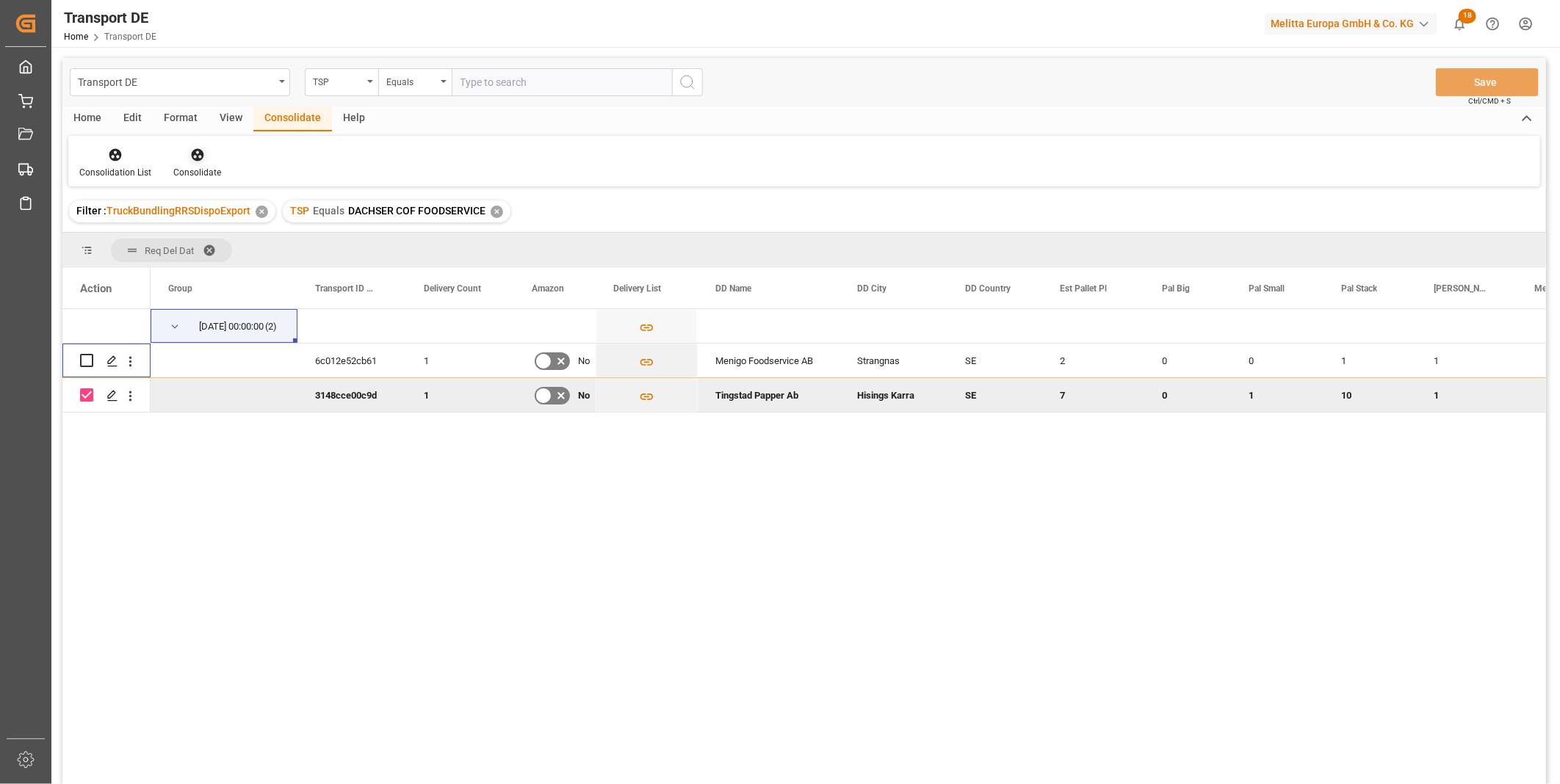
click at [191, 152] on icon at bounding box center [197, 155] width 12 height 12
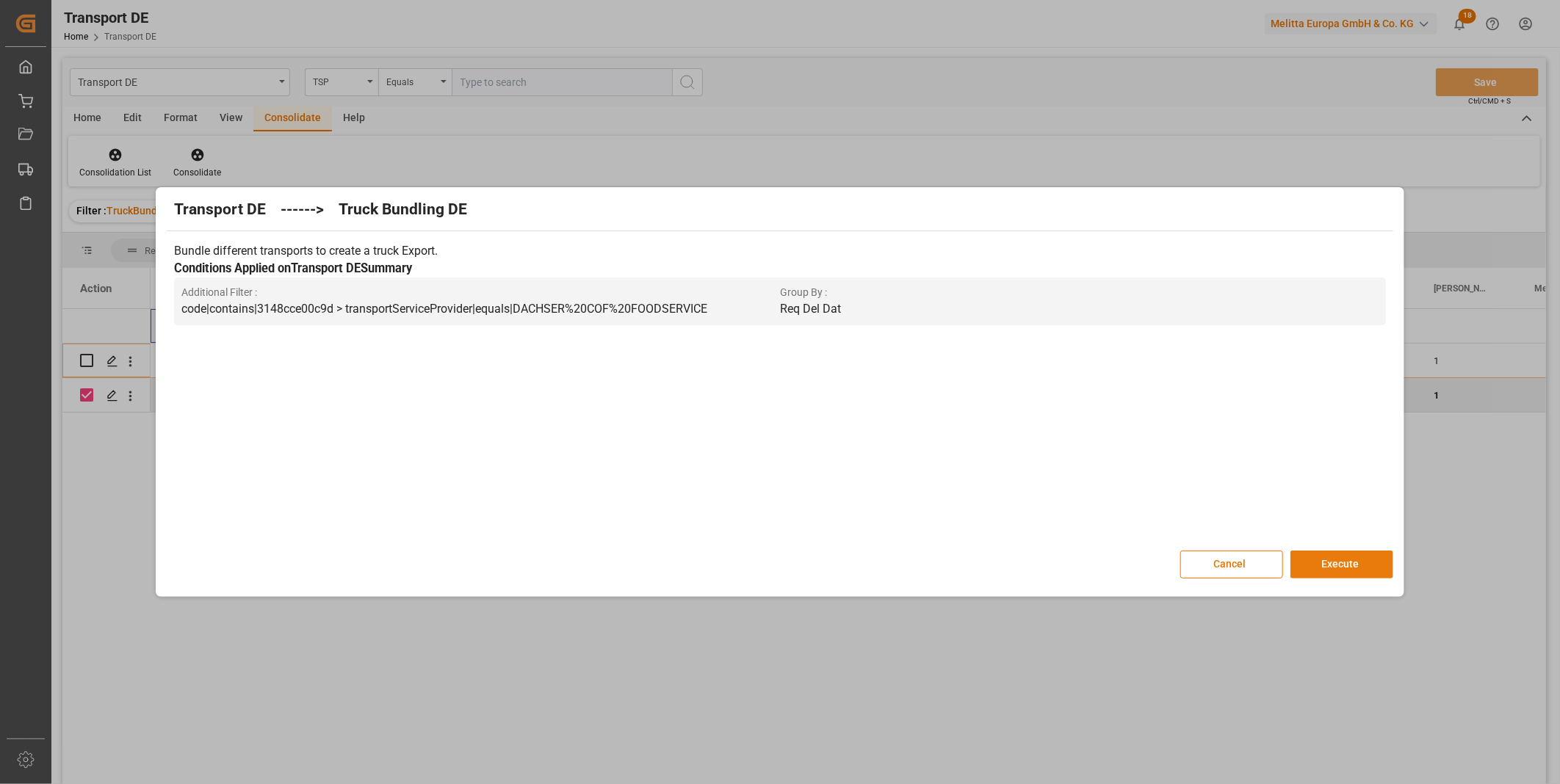
click at [1331, 571] on button "Execute" at bounding box center [1342, 564] width 103 height 28
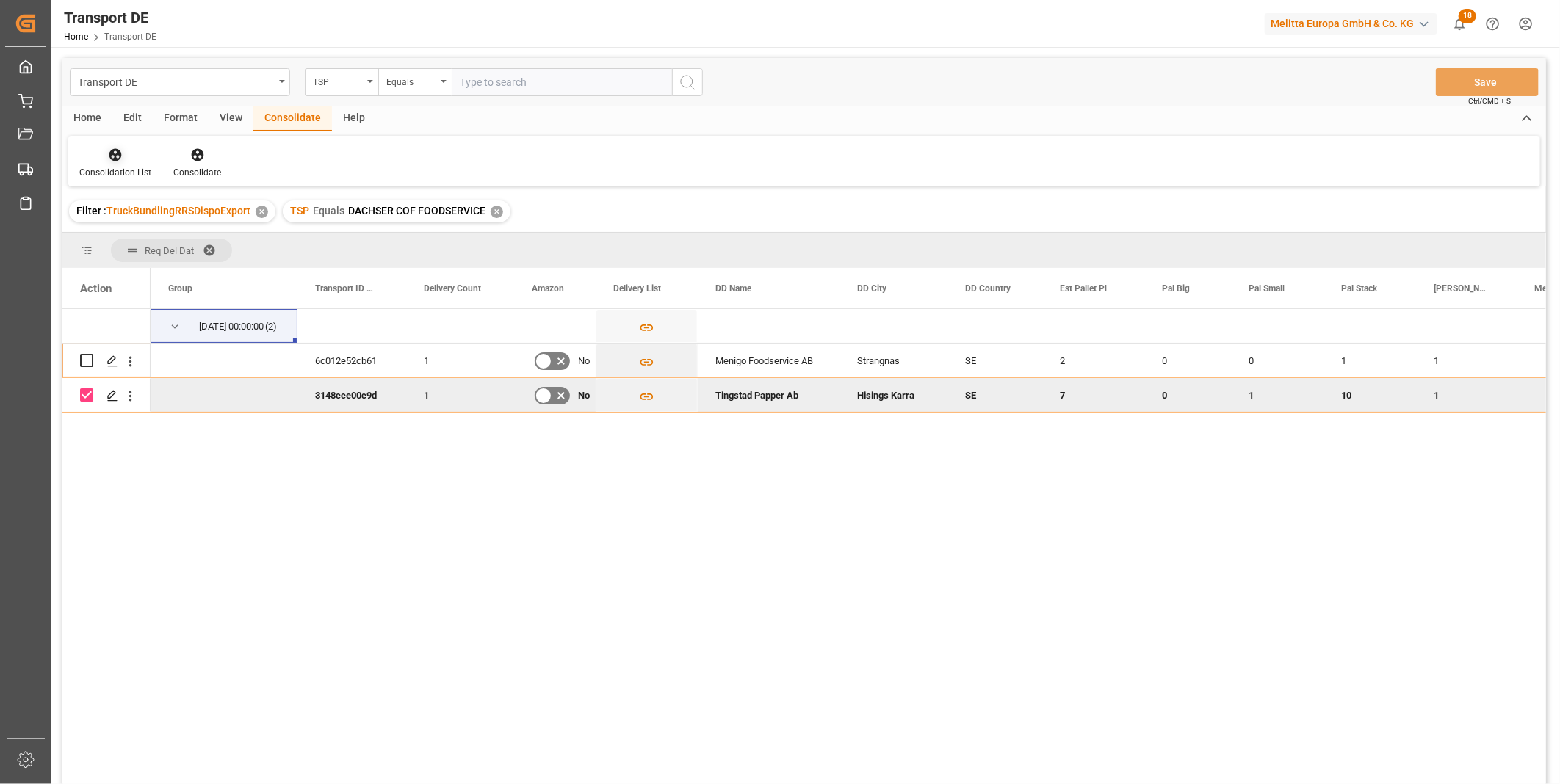
click at [116, 155] on icon at bounding box center [116, 155] width 12 height 12
click at [251, 274] on div "Transport DE TSP Equals Save Ctrl/CMD + S Home Edit Format View Consolidate Hel…" at bounding box center [804, 441] width 1483 height 765
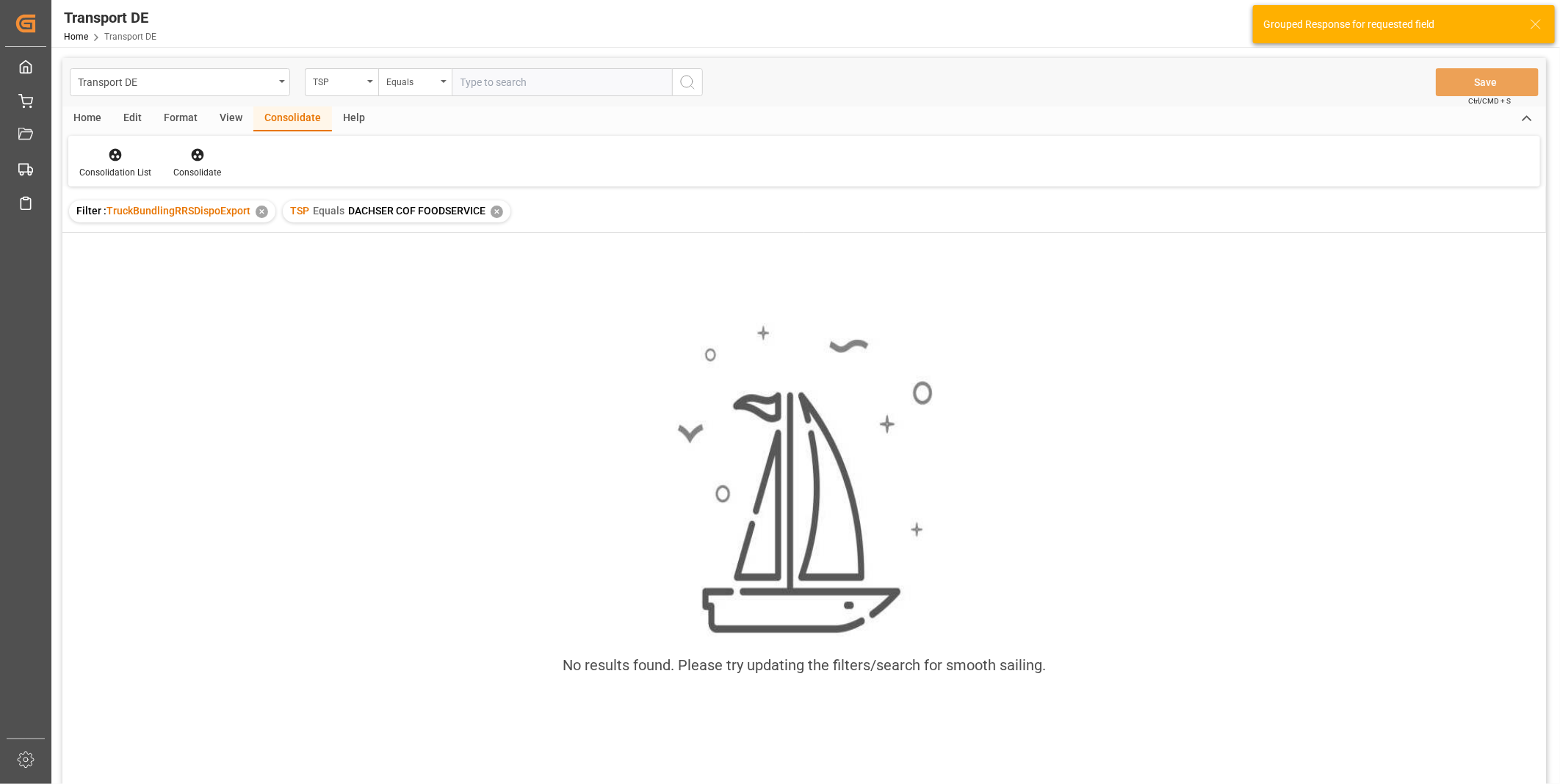
click at [494, 208] on div "✕" at bounding box center [497, 212] width 12 height 12
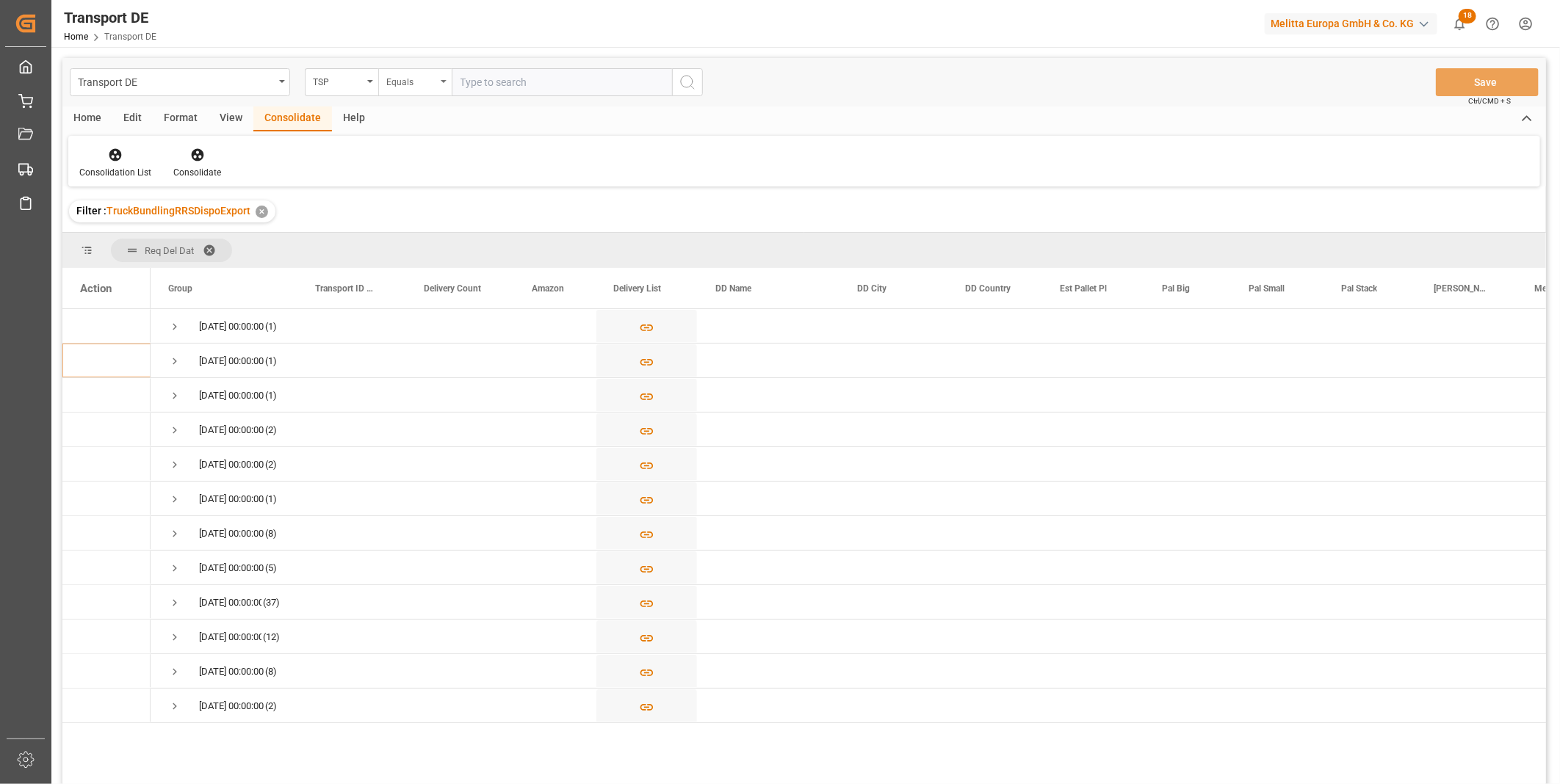
click at [433, 83] on div "Equals" at bounding box center [410, 80] width 50 height 17
click at [399, 247] on div "Starts with" at bounding box center [489, 242] width 219 height 30
type input "self"
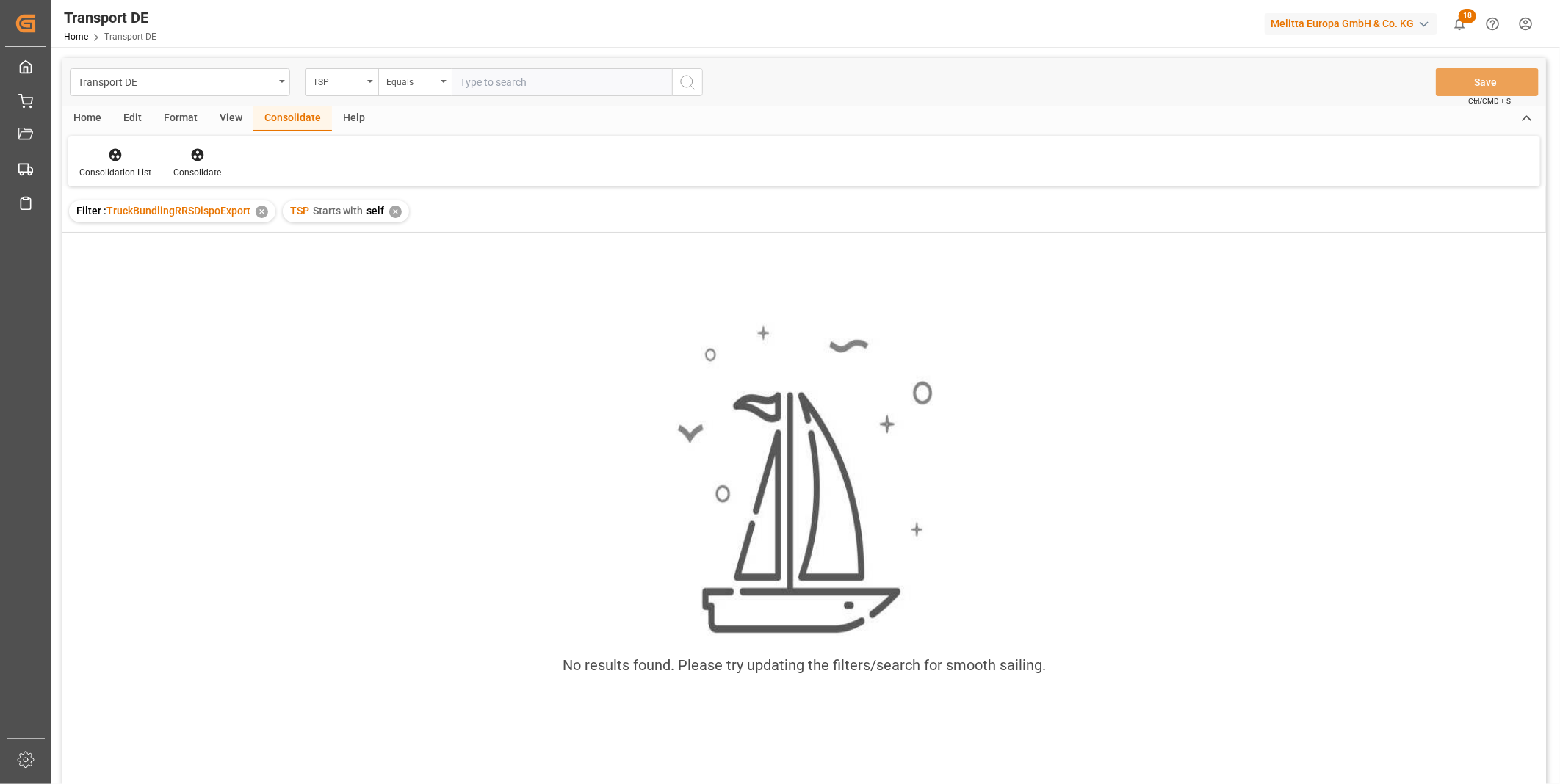
click at [397, 208] on div "✕" at bounding box center [396, 212] width 12 height 12
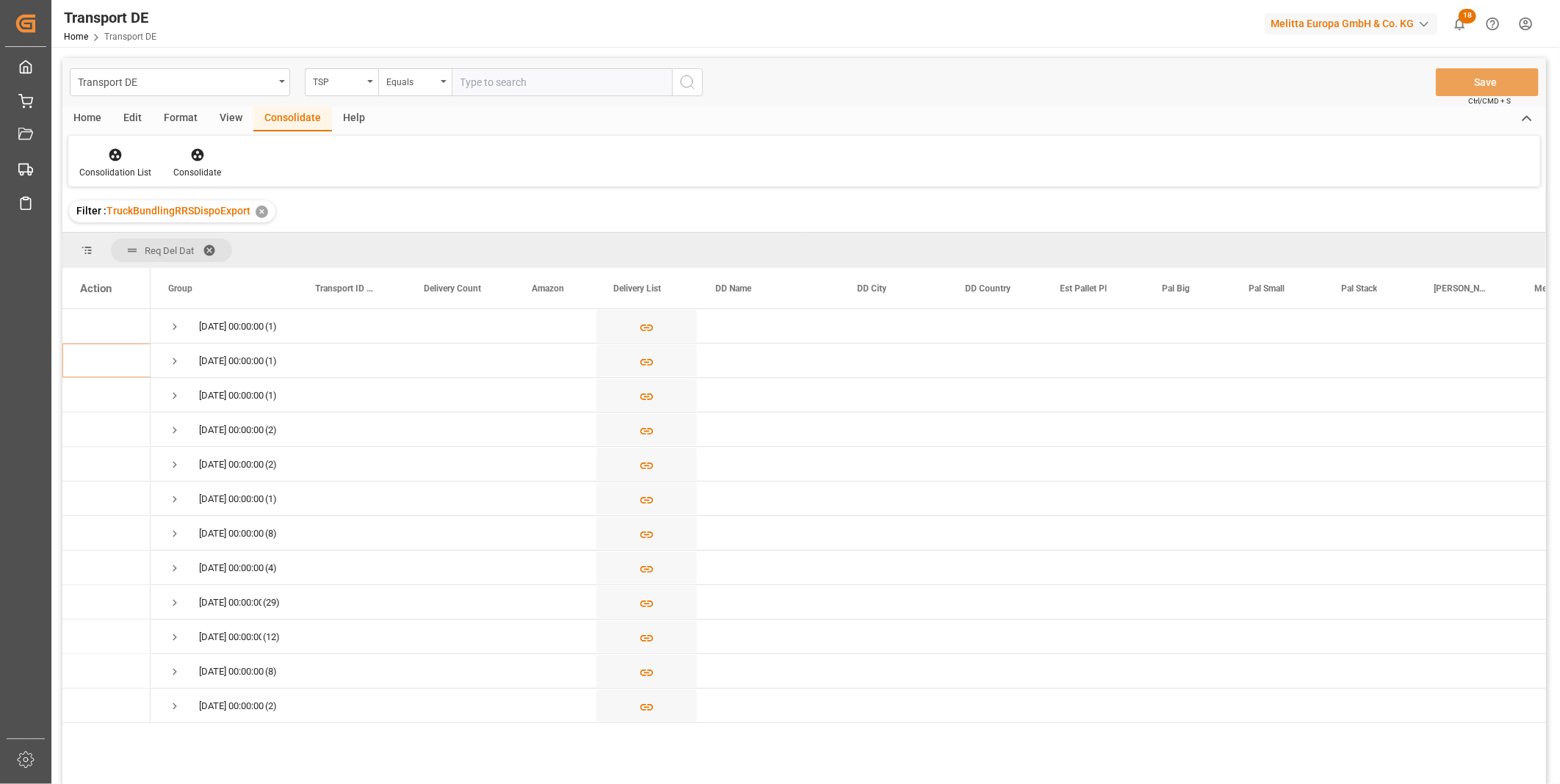
click at [457, 85] on input "text" at bounding box center [561, 83] width 220 height 28
drag, startPoint x: 353, startPoint y: 93, endPoint x: 418, endPoint y: 88, distance: 65.2
click at [361, 93] on div "TSP" at bounding box center [342, 83] width 73 height 28
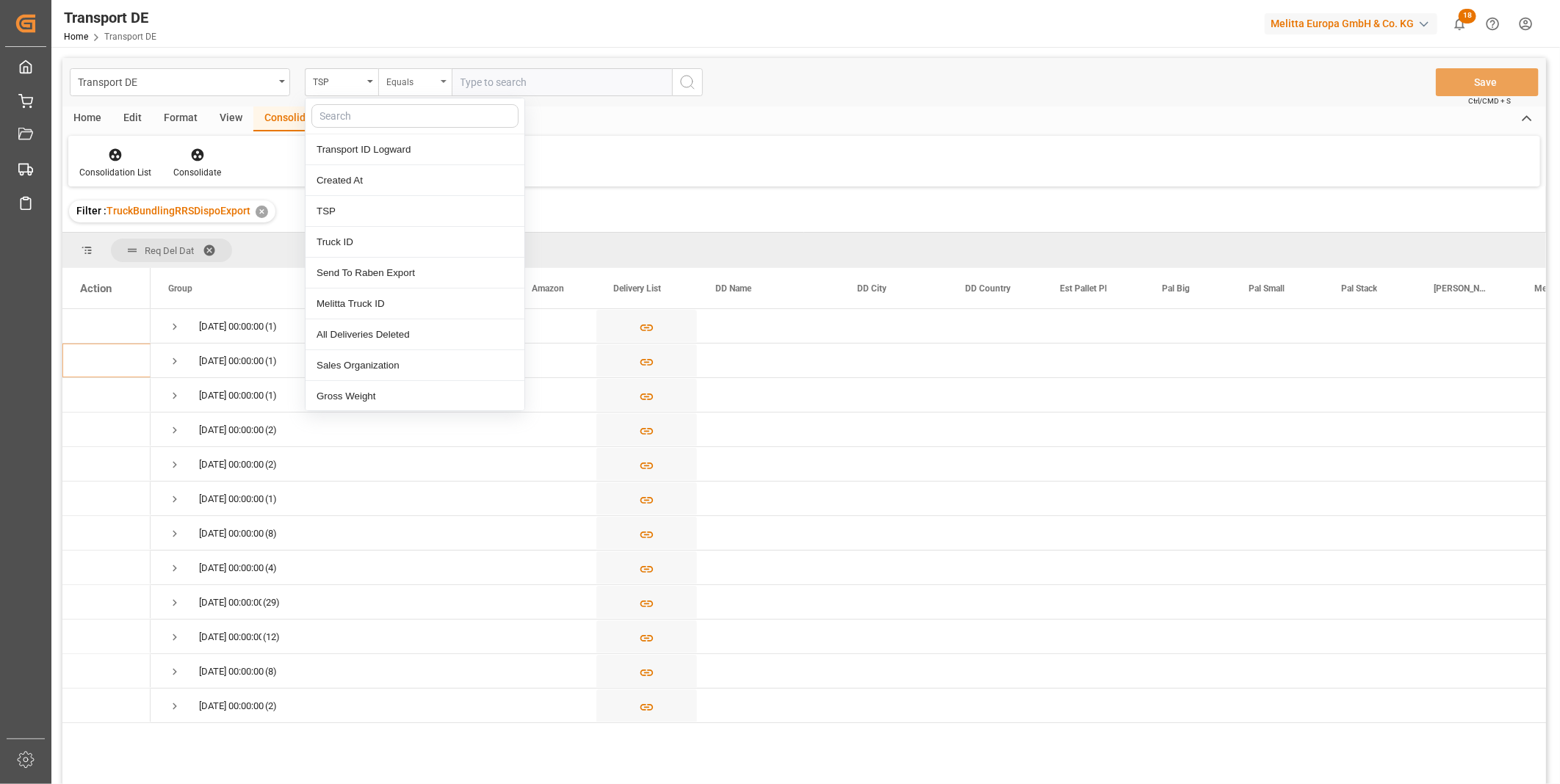
click at [418, 88] on div "Equals" at bounding box center [410, 80] width 50 height 17
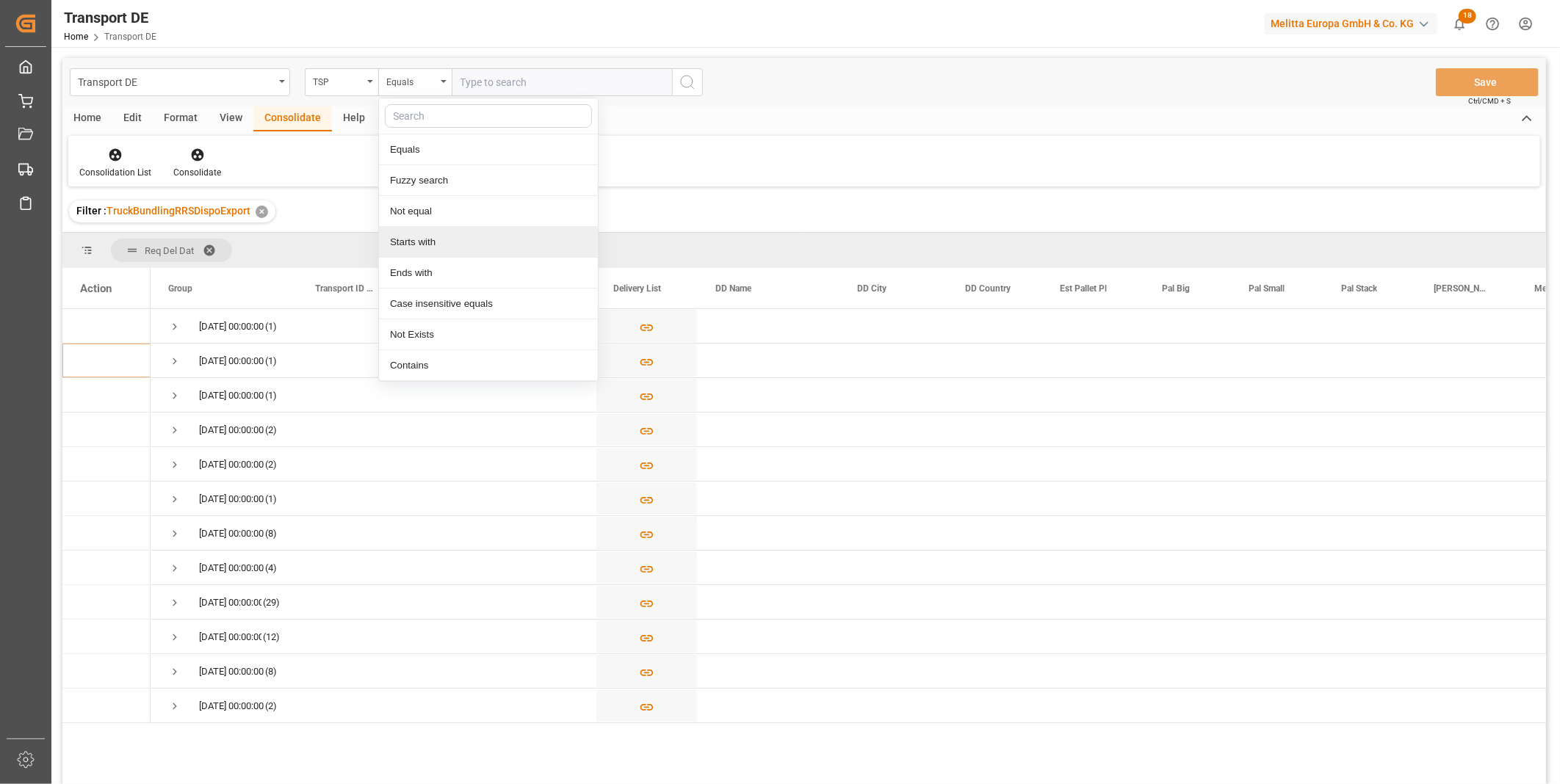
click at [424, 232] on div "Starts with" at bounding box center [489, 242] width 219 height 30
type input "Self"
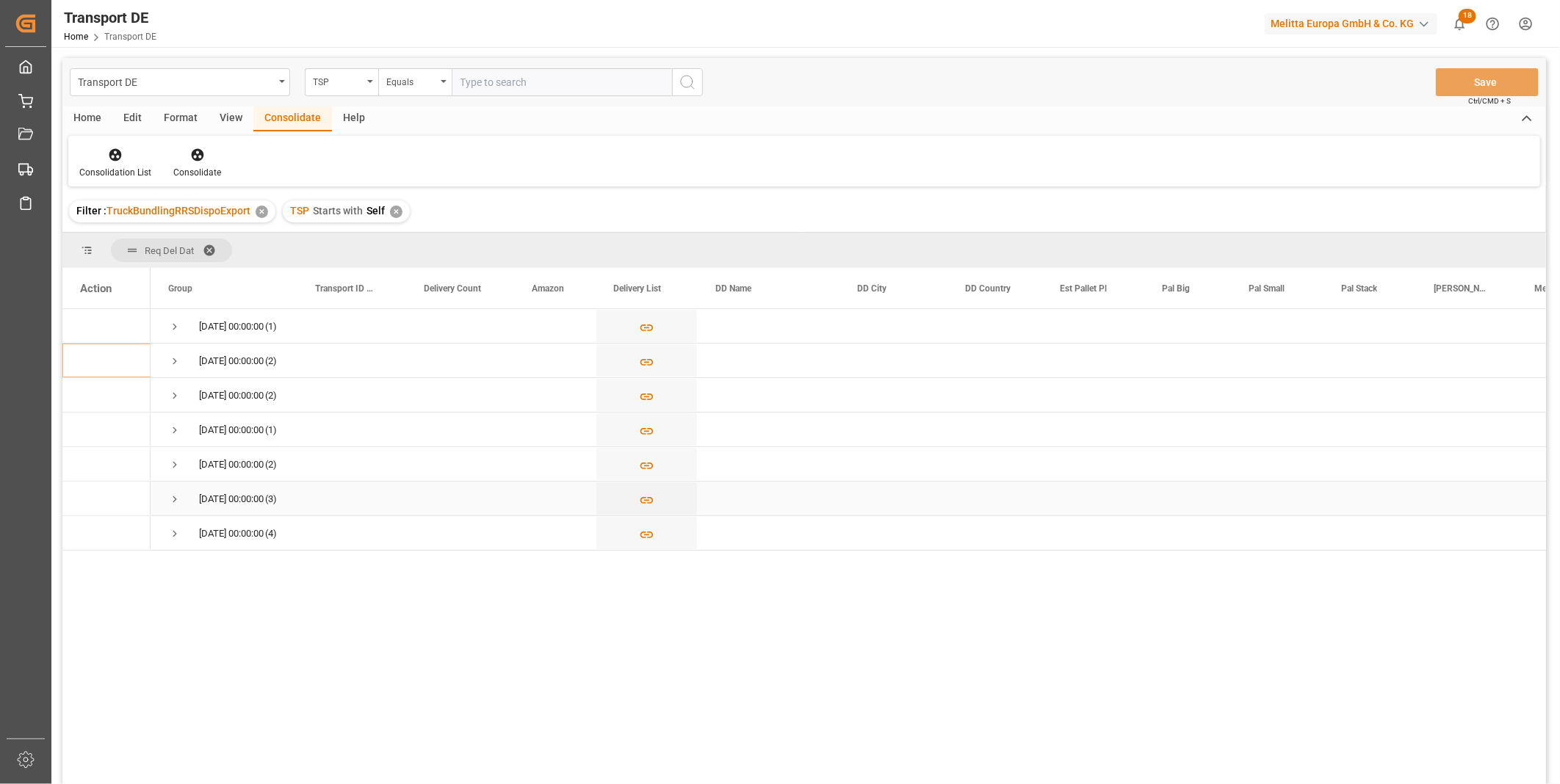
click at [179, 494] on span "Press SPACE to select this row." at bounding box center [174, 499] width 13 height 13
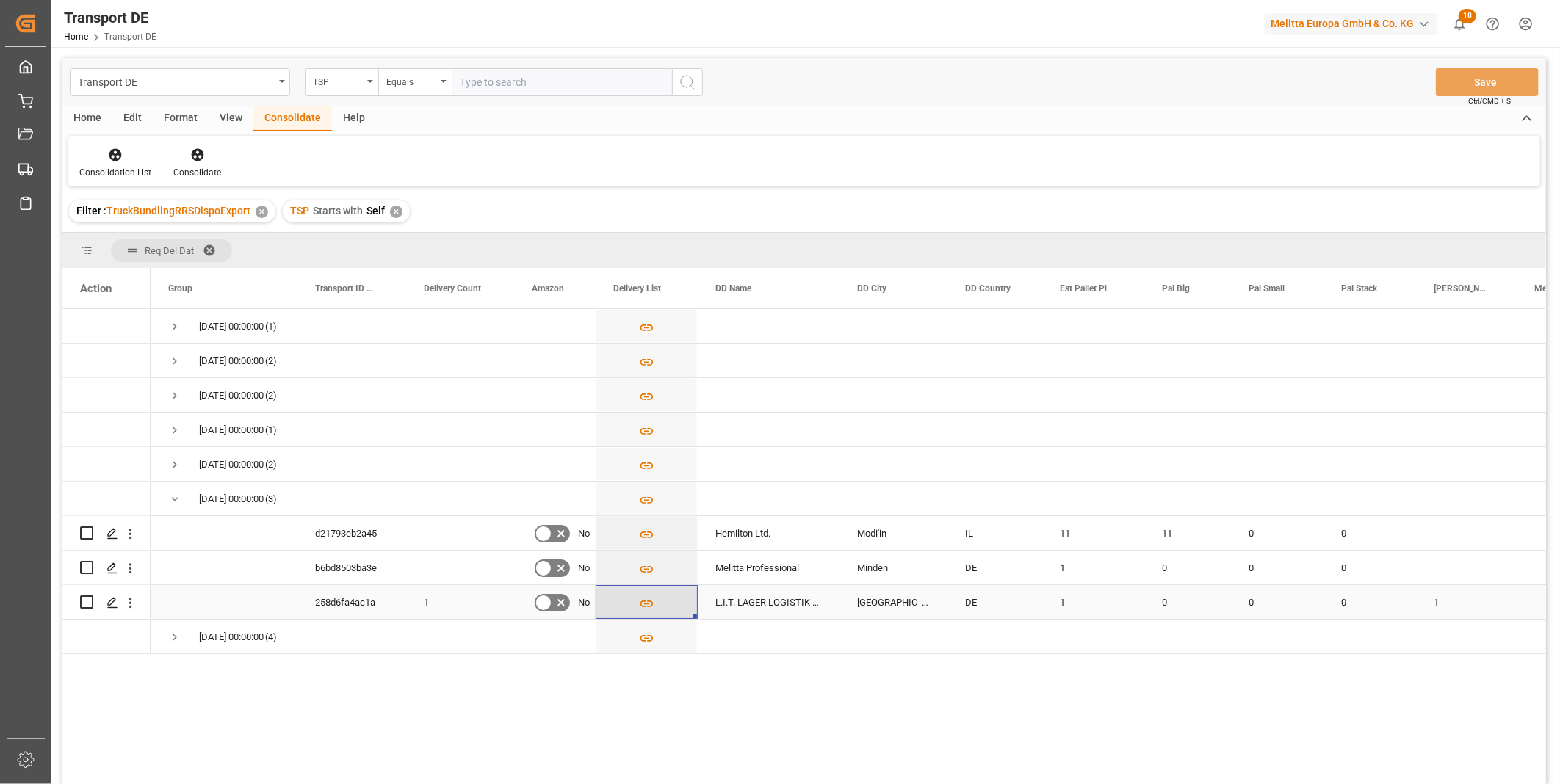
click at [665, 605] on button "Press SPACE to select this row." at bounding box center [647, 602] width 101 height 34
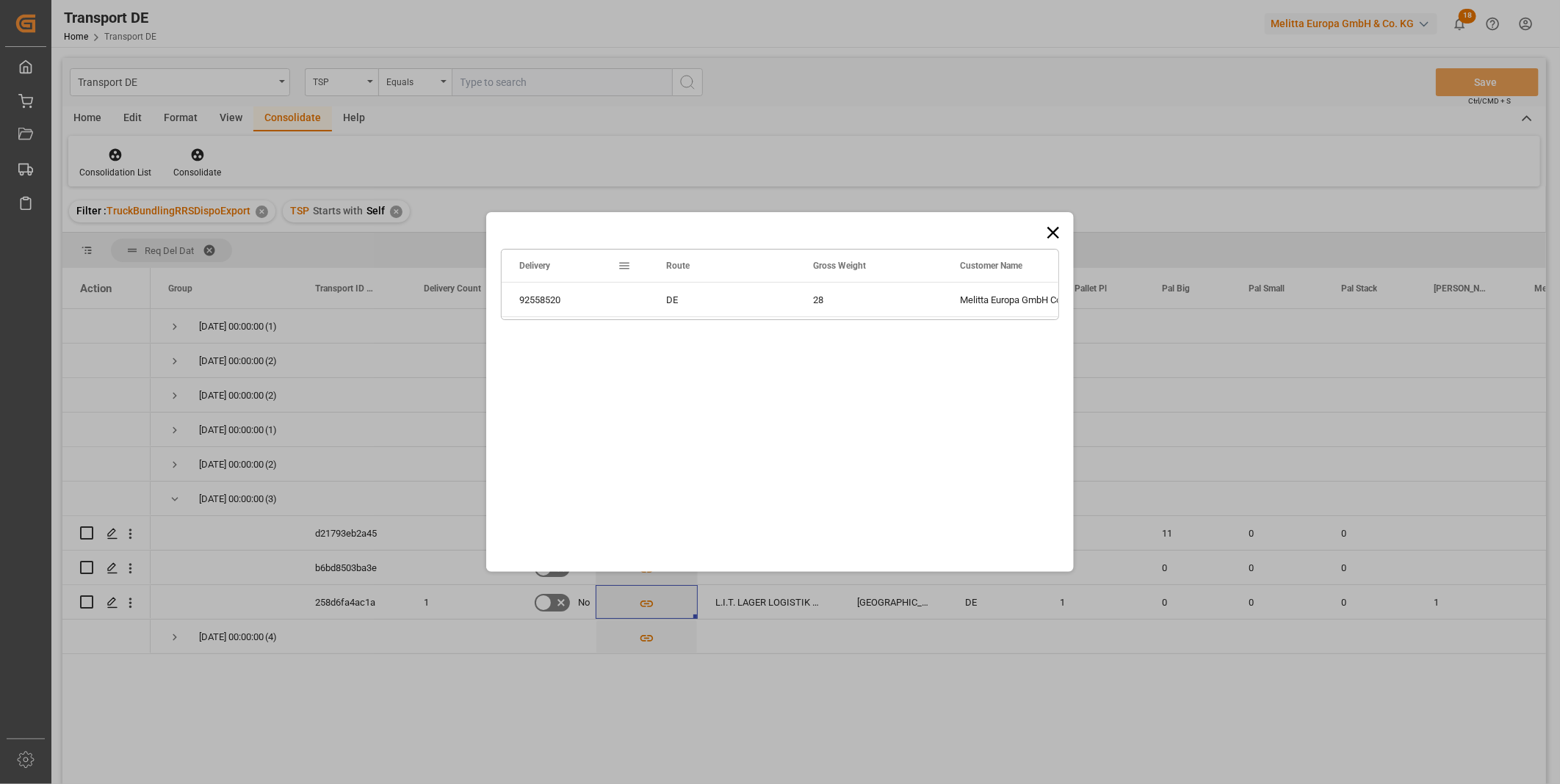
click at [1052, 232] on icon at bounding box center [1053, 233] width 12 height 12
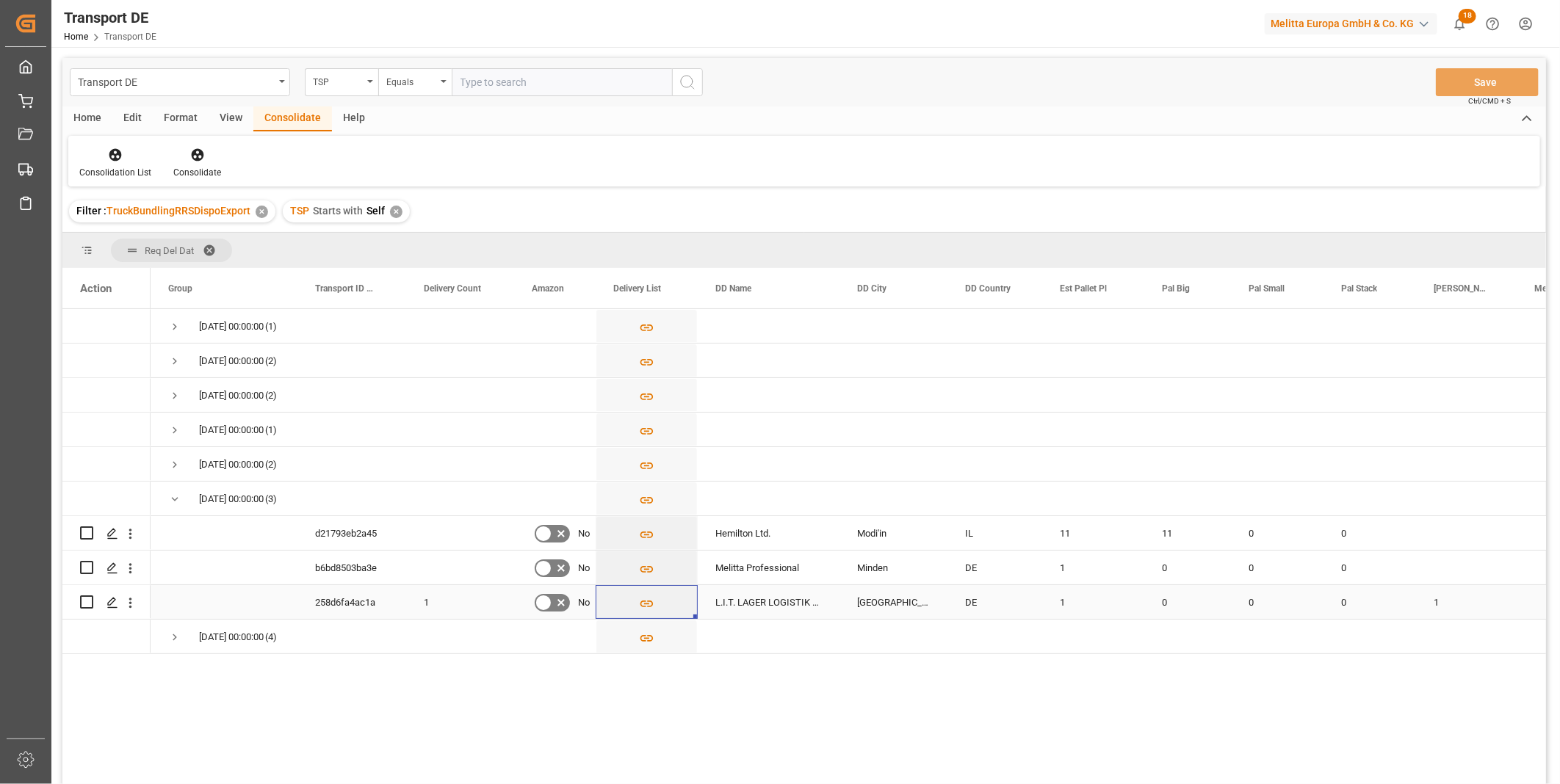
click at [83, 605] on input "Press Space to toggle row selection (unchecked)" at bounding box center [86, 601] width 13 height 13
checkbox input "true"
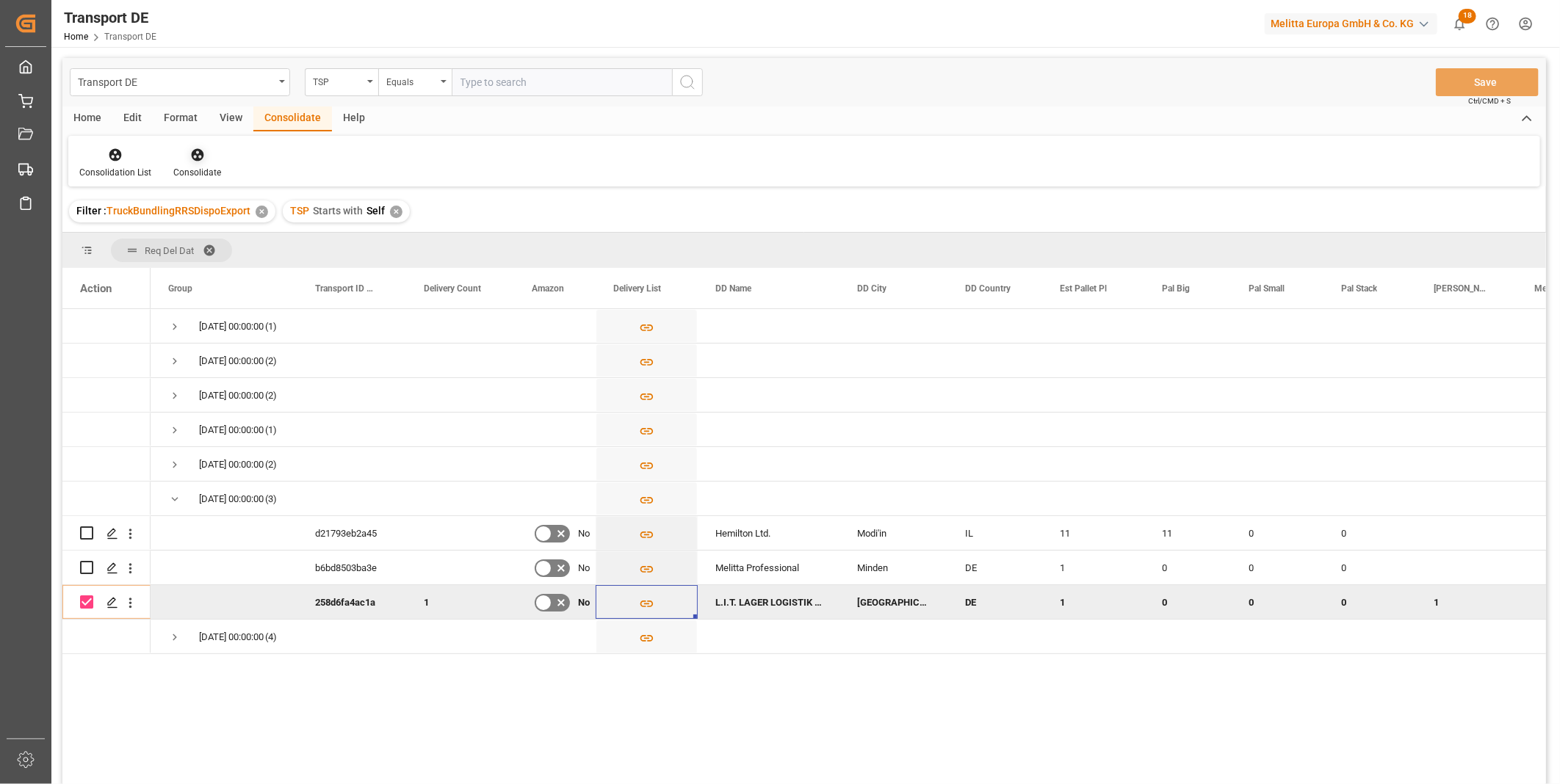
click at [192, 158] on icon at bounding box center [197, 155] width 12 height 12
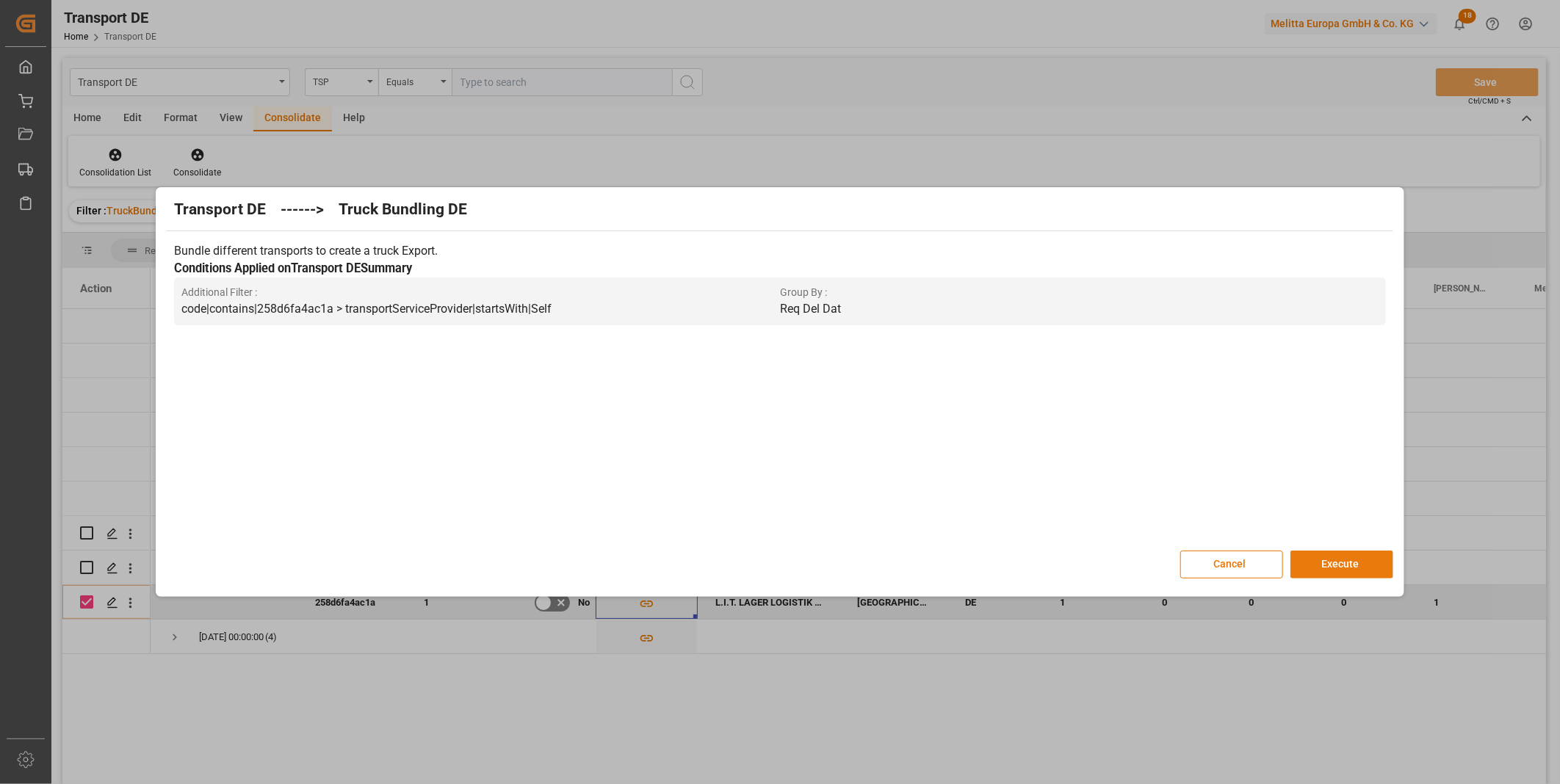
click at [1319, 555] on button "Execute" at bounding box center [1342, 564] width 103 height 28
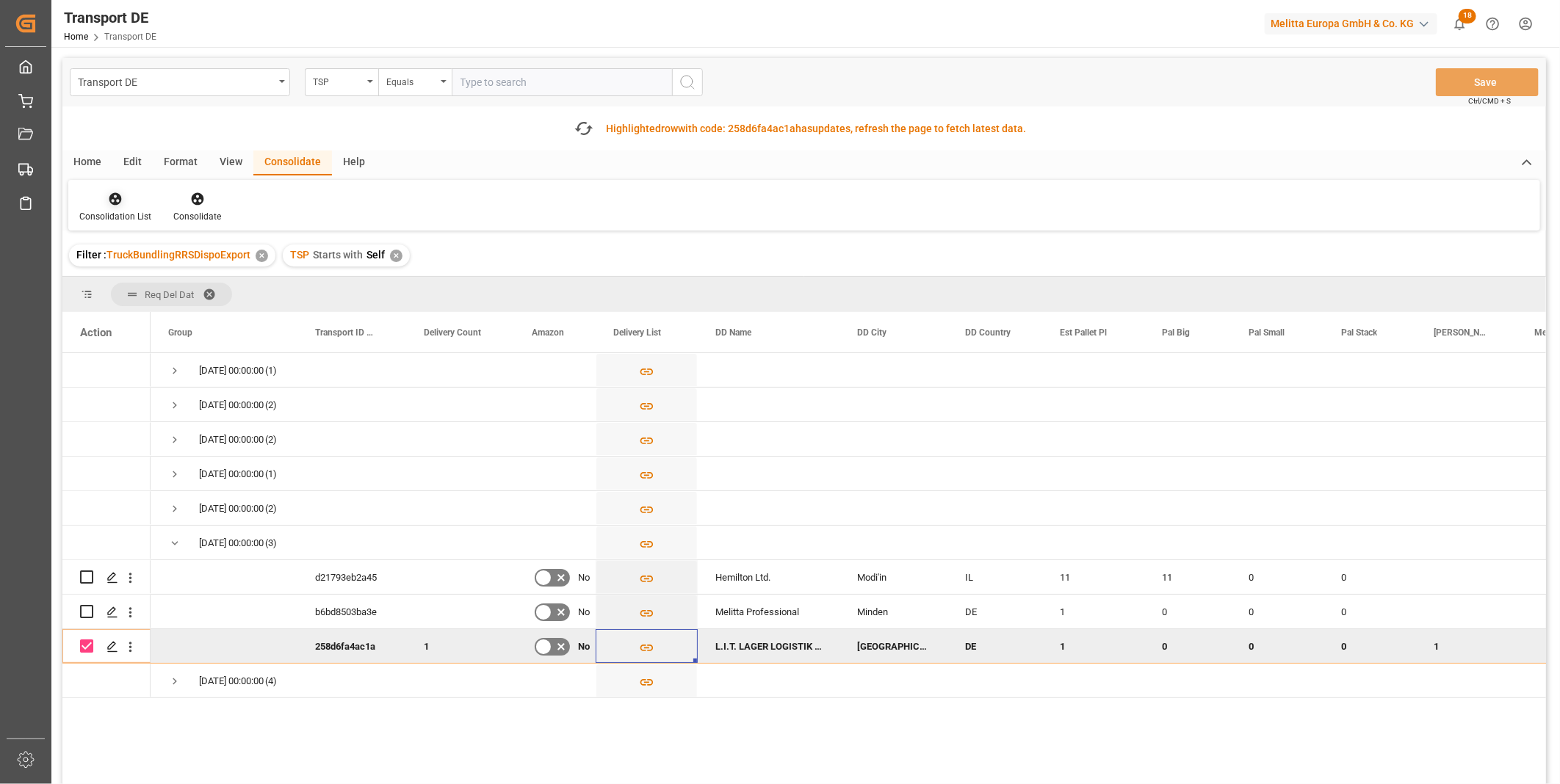
click at [140, 203] on div at bounding box center [115, 199] width 72 height 16
click at [165, 310] on div "Transport DE TSP Equals Save Ctrl/CMD + S Fetch latest updates Highlighted row …" at bounding box center [804, 462] width 1483 height 809
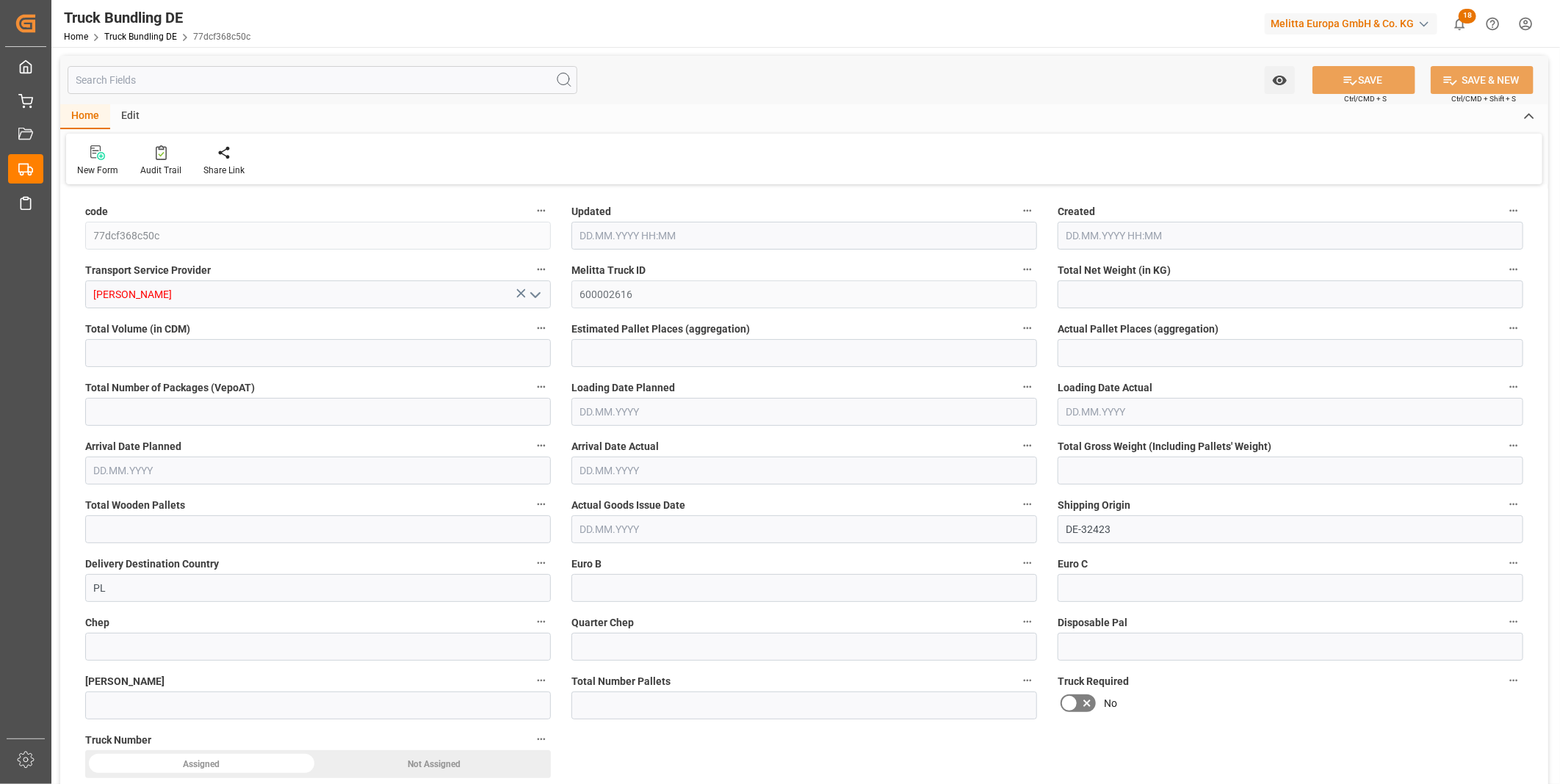
type input "1067.95"
type input "10673.92"
type input "7"
type input "0"
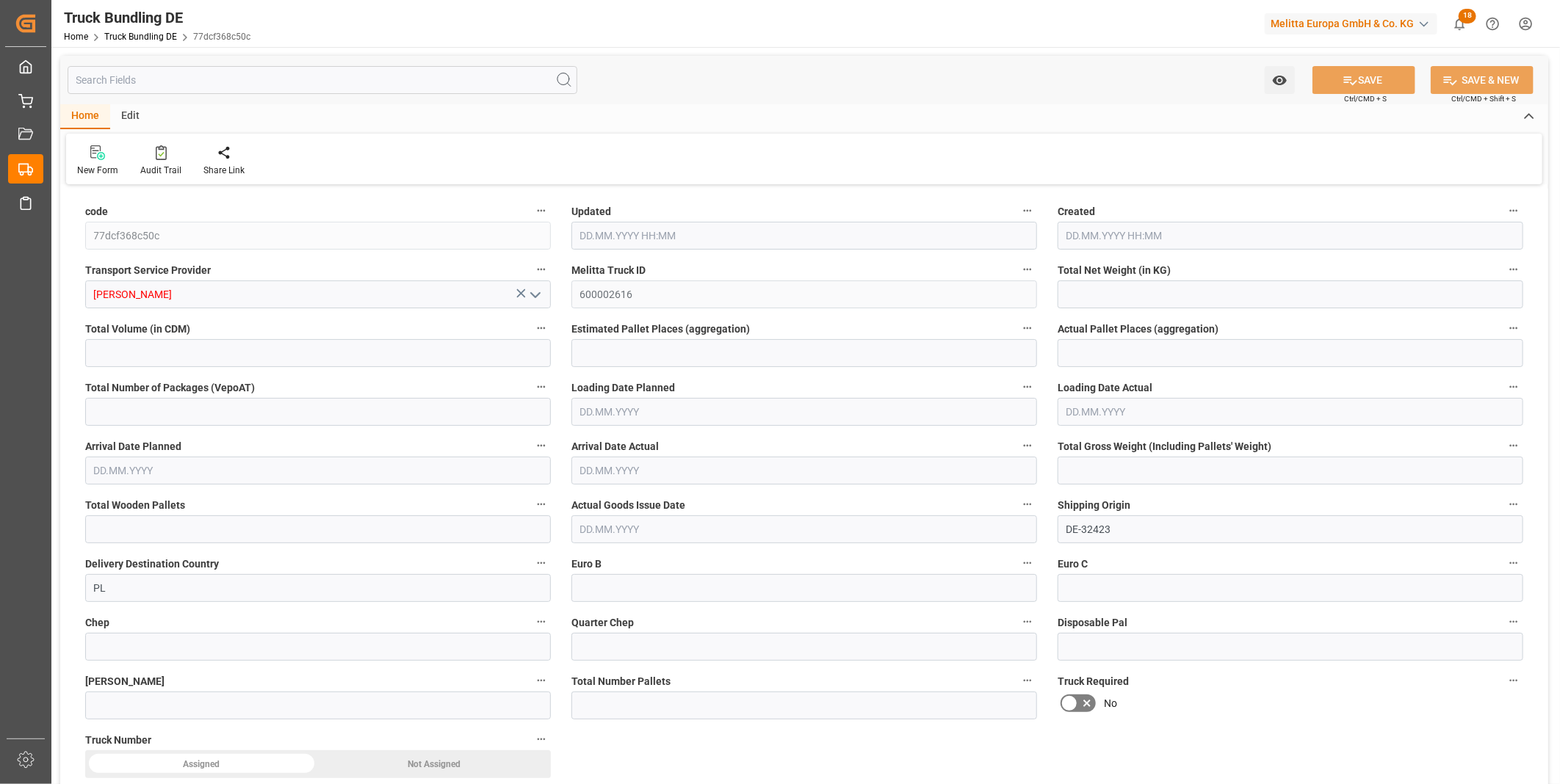
type input "1413"
type input "8"
type input "0"
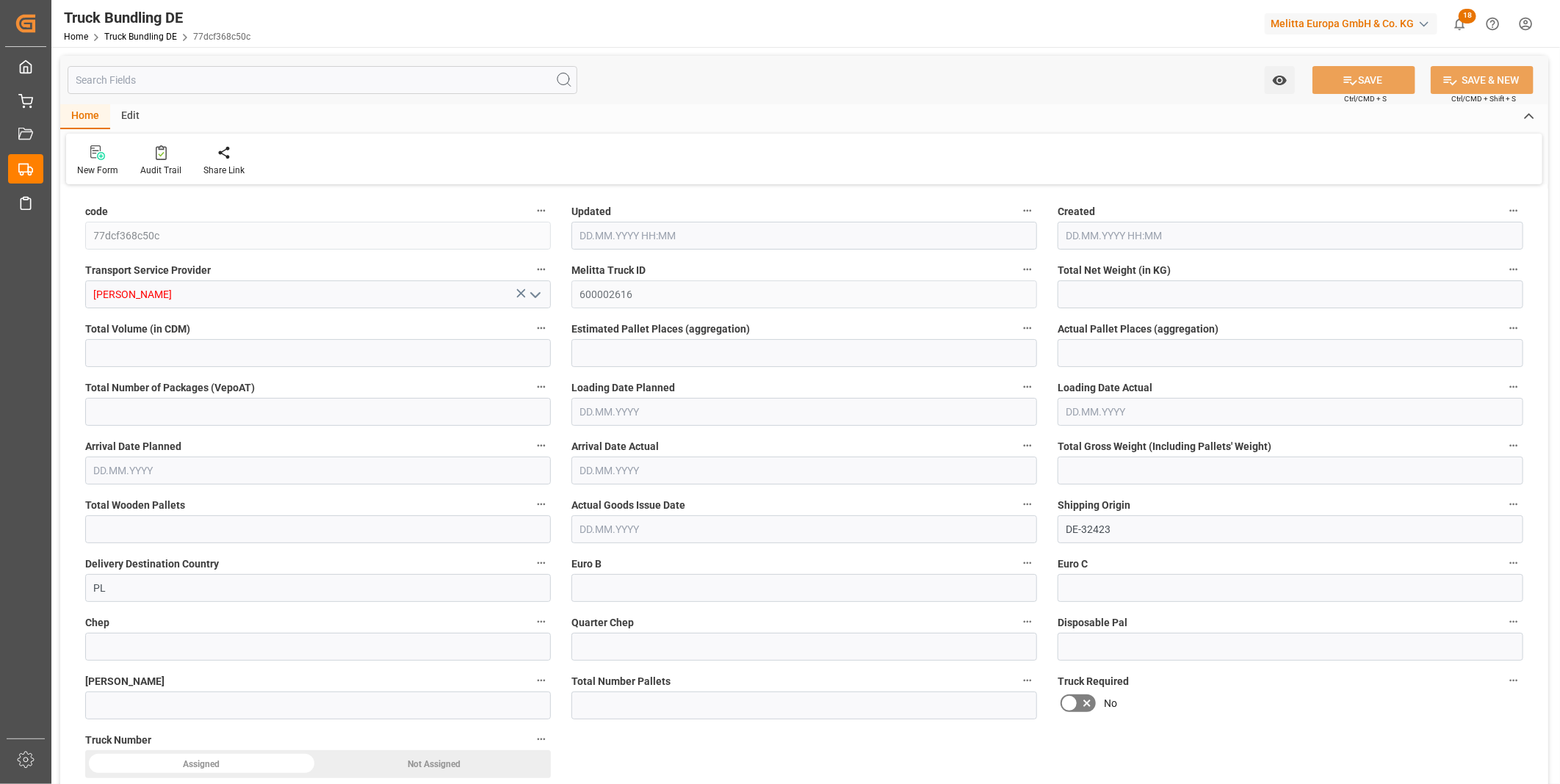
type input "0"
type input "16.09.2025 08:03"
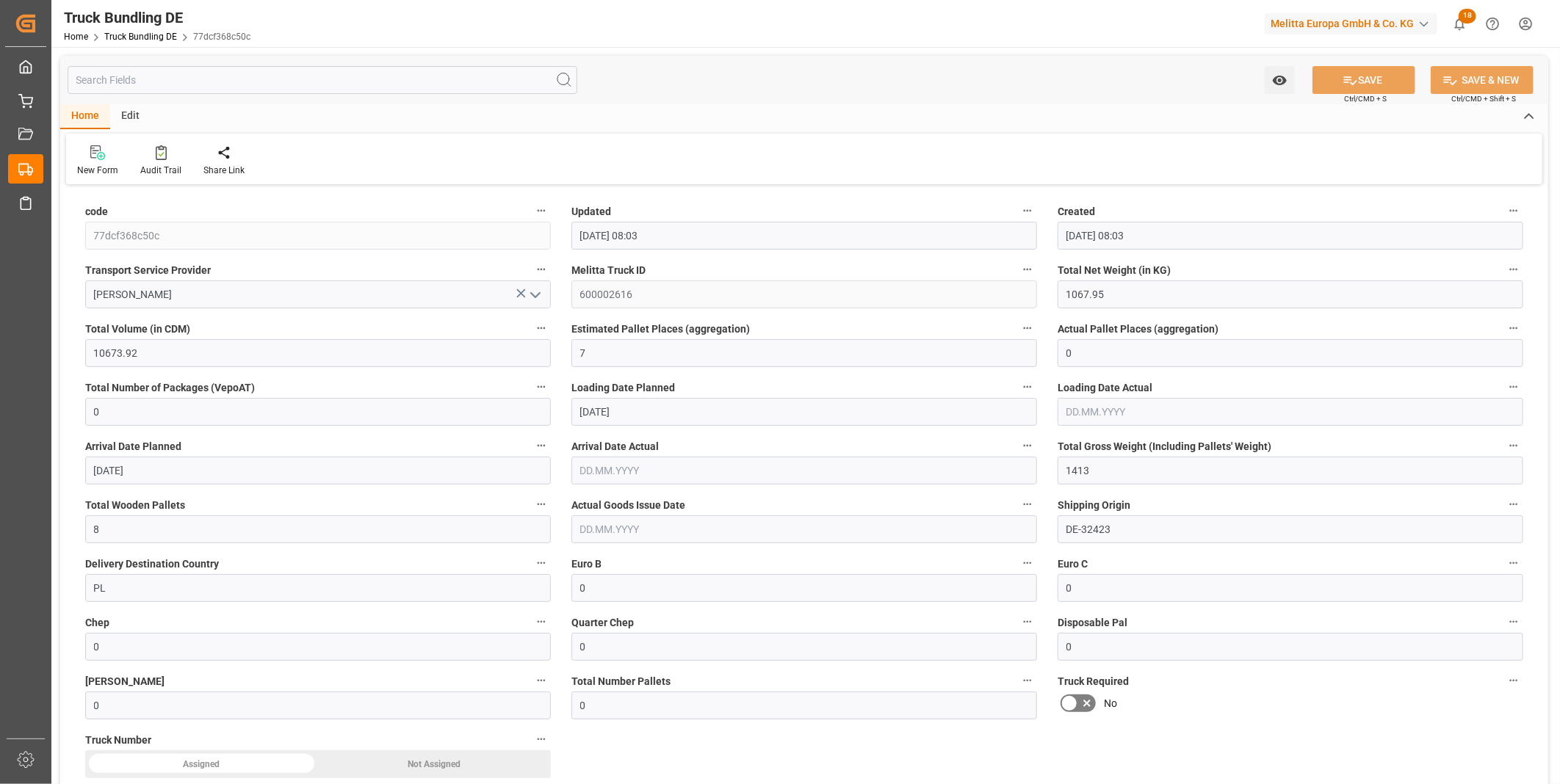
type input "16.09.2025 08:03"
type input "17.09.2025"
type input "23.09.2025"
type input "16.09.2025"
type input "2360.12"
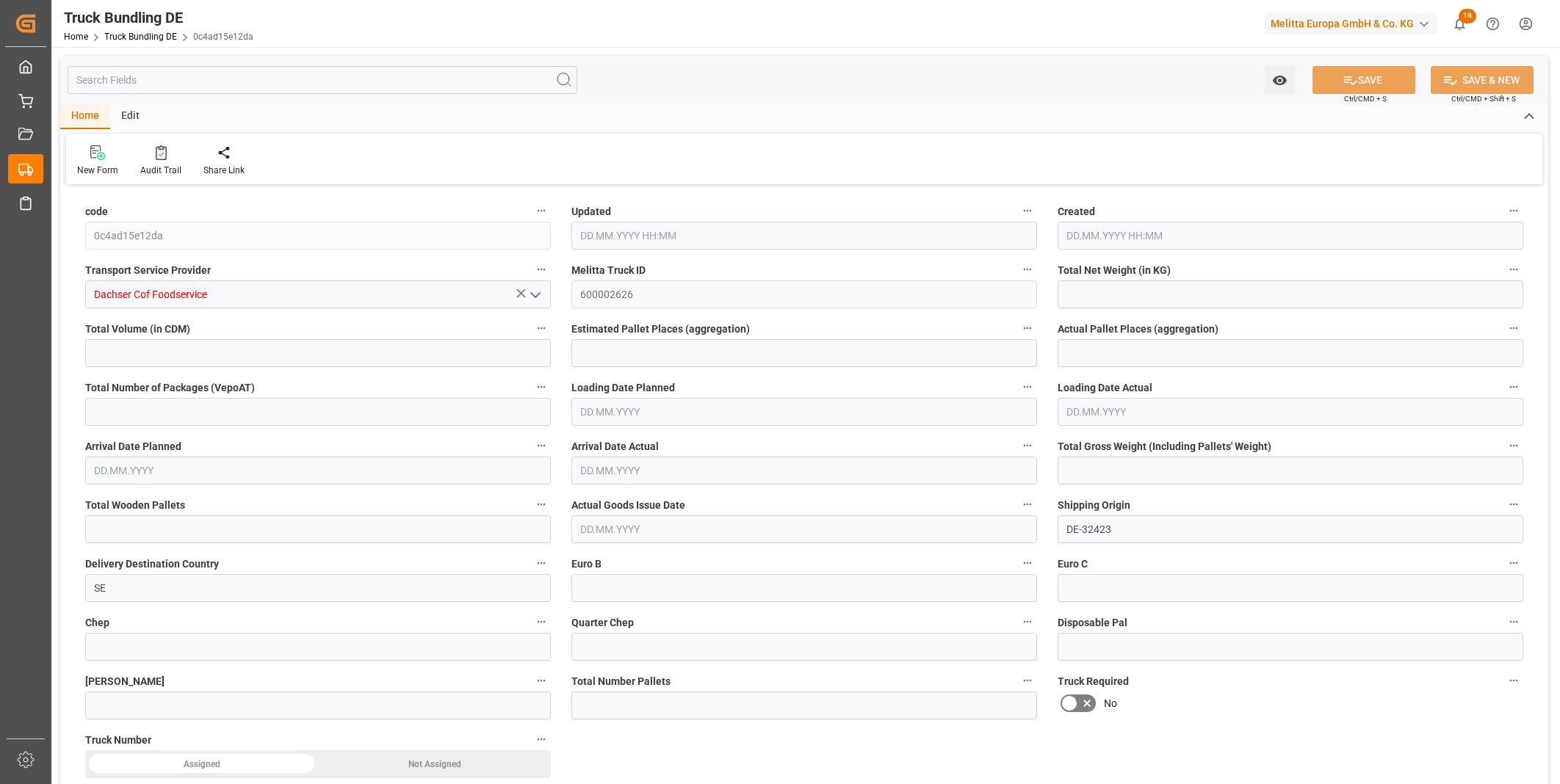
type input "9529.764"
type input "7"
type input "0"
type input "3112.7"
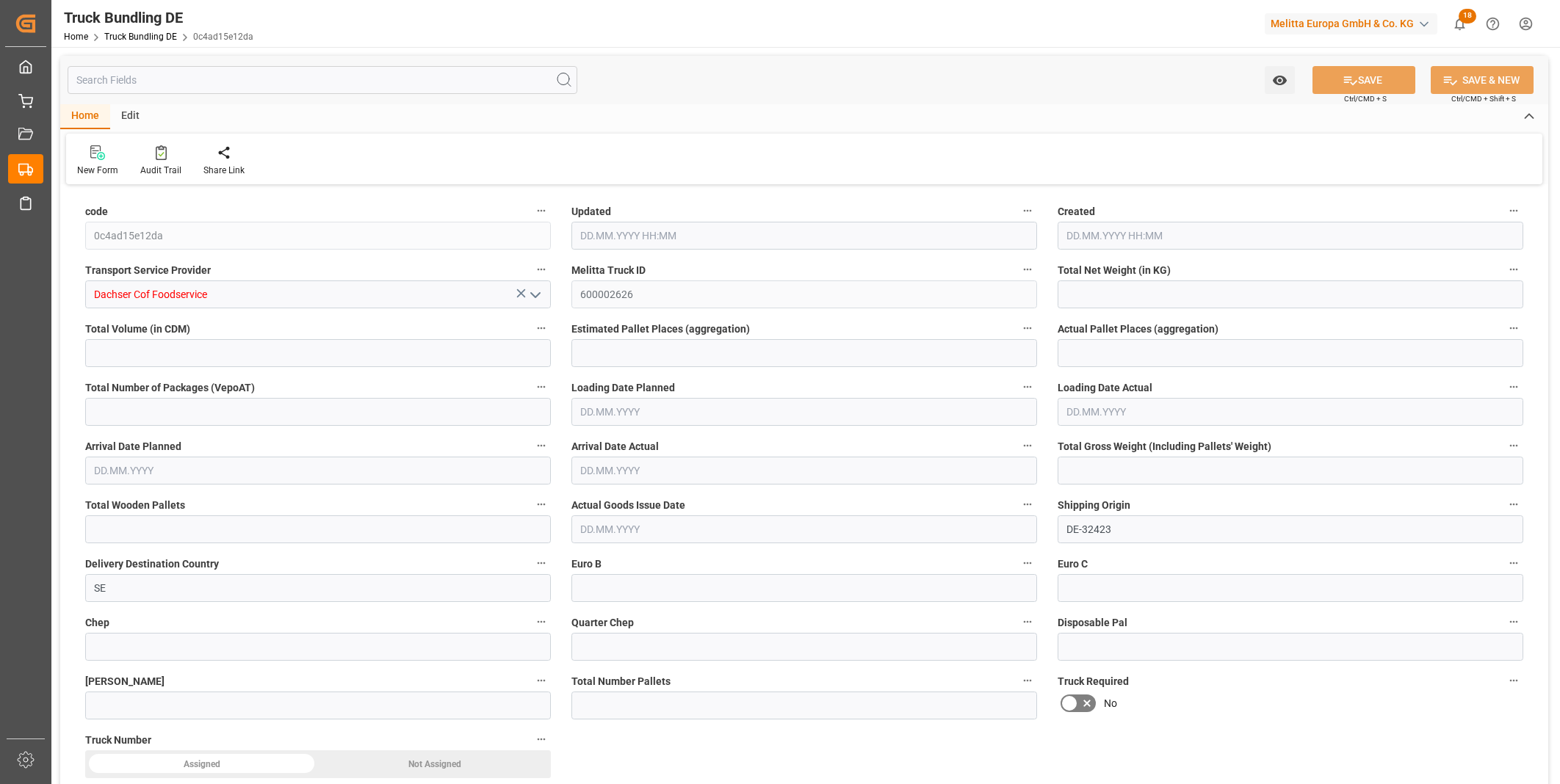
type input "12"
type input "0"
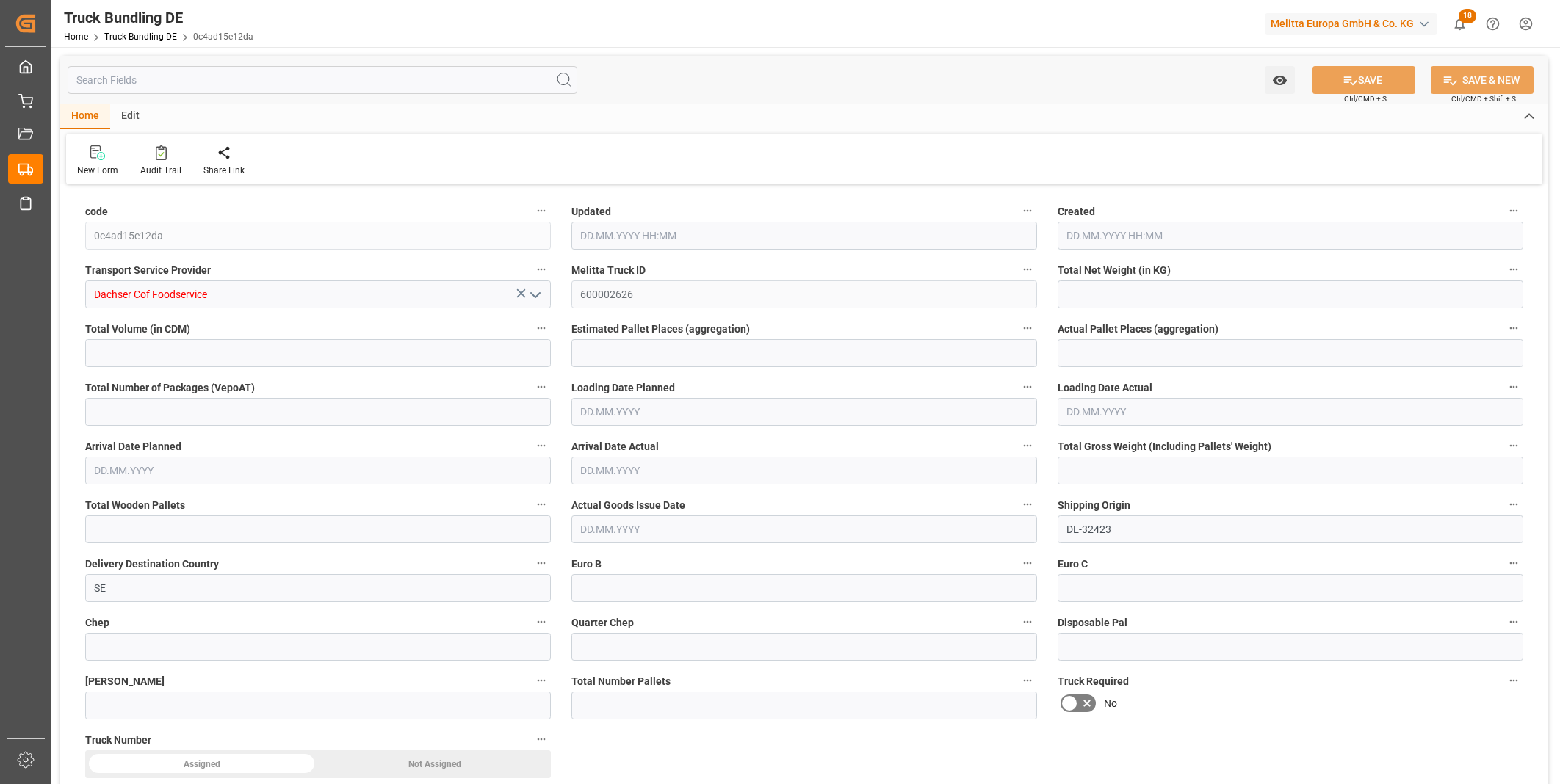
type input "0"
type input "16.09.2025 08:05"
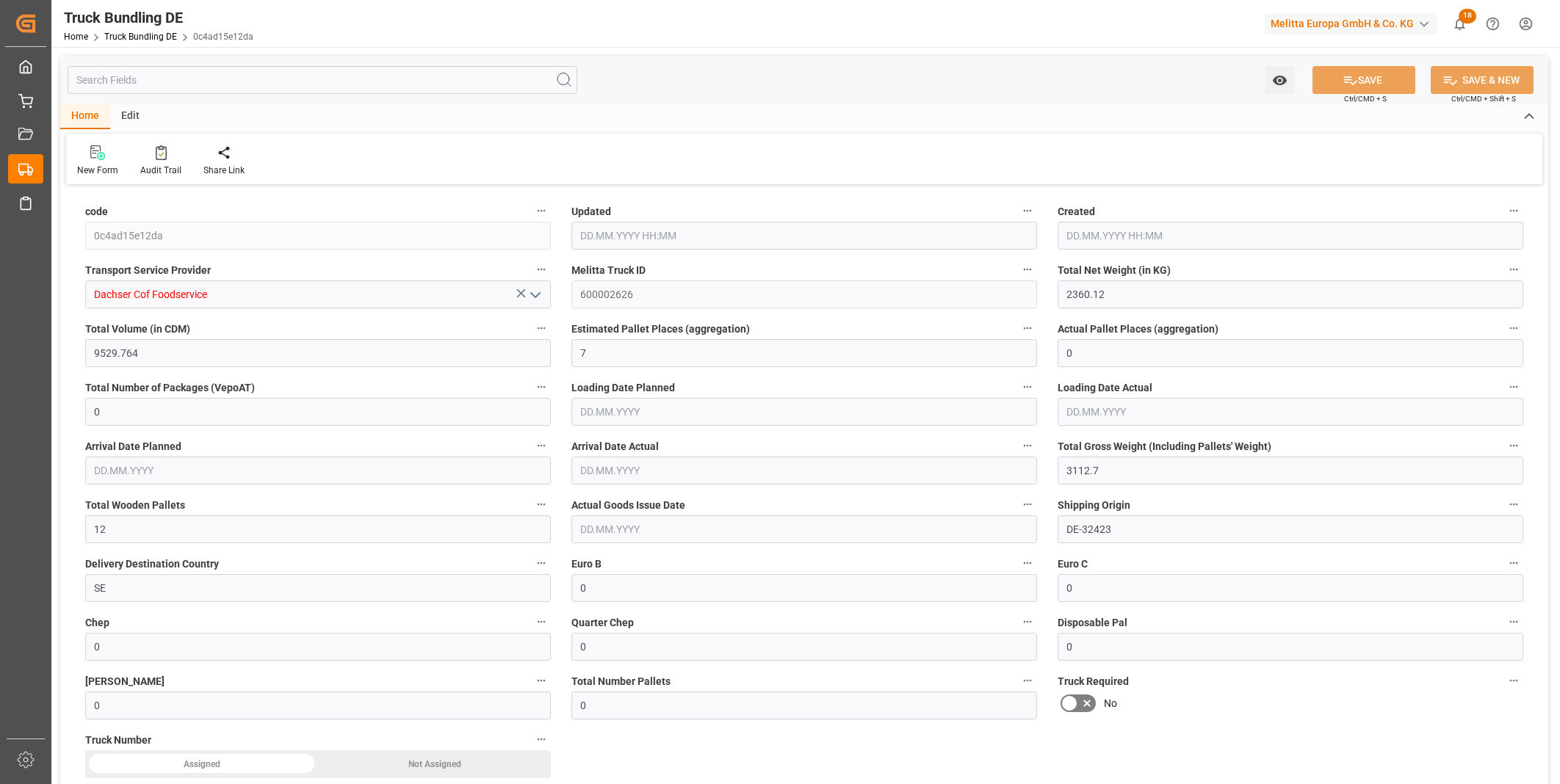
type input "23.09.2025"
type input "29.09.2025"
type input "[DATE]"
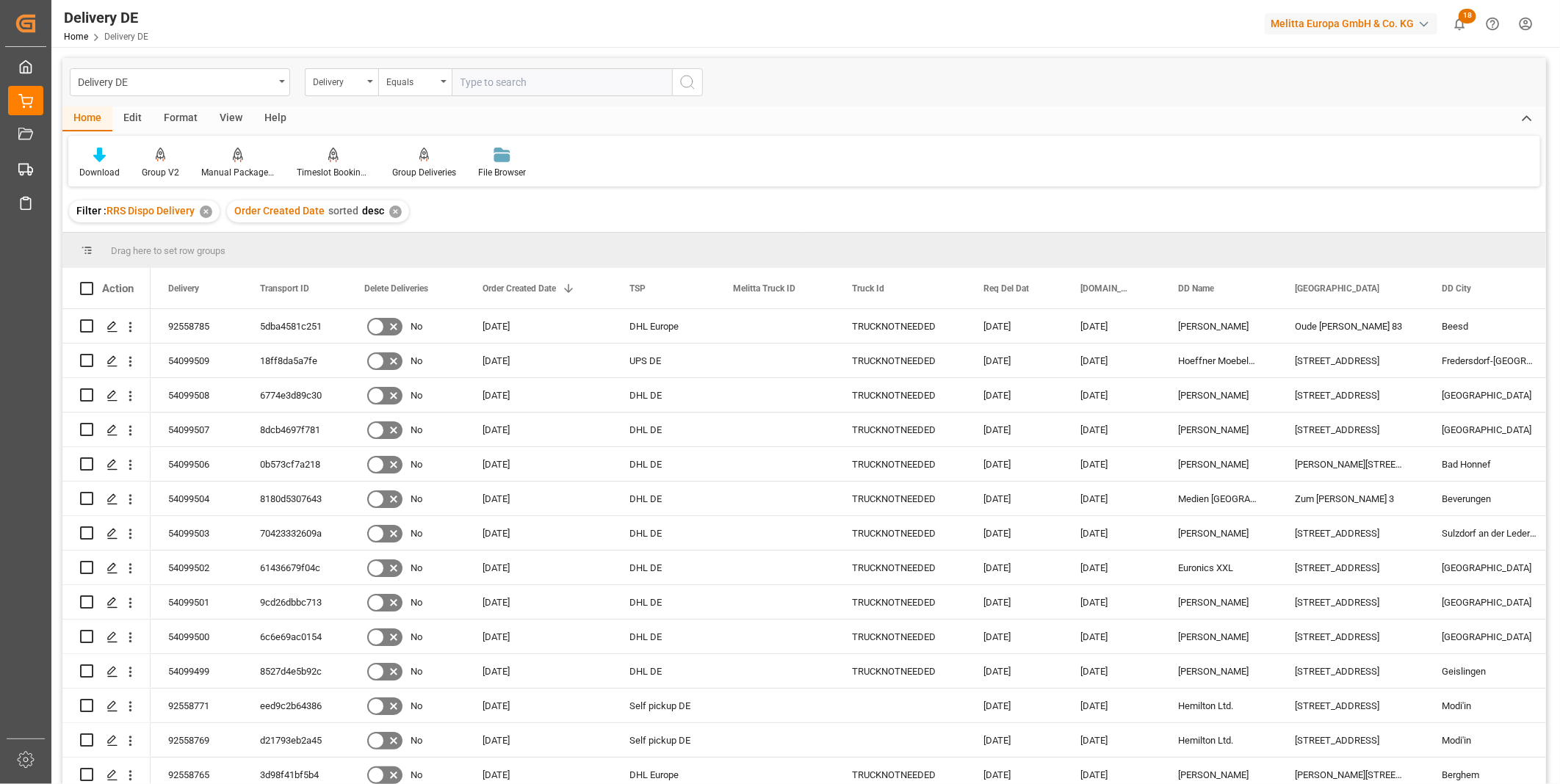
paste input "92557151"
type input "92557151"
click at [690, 83] on icon "search button" at bounding box center [687, 82] width 17 height 17
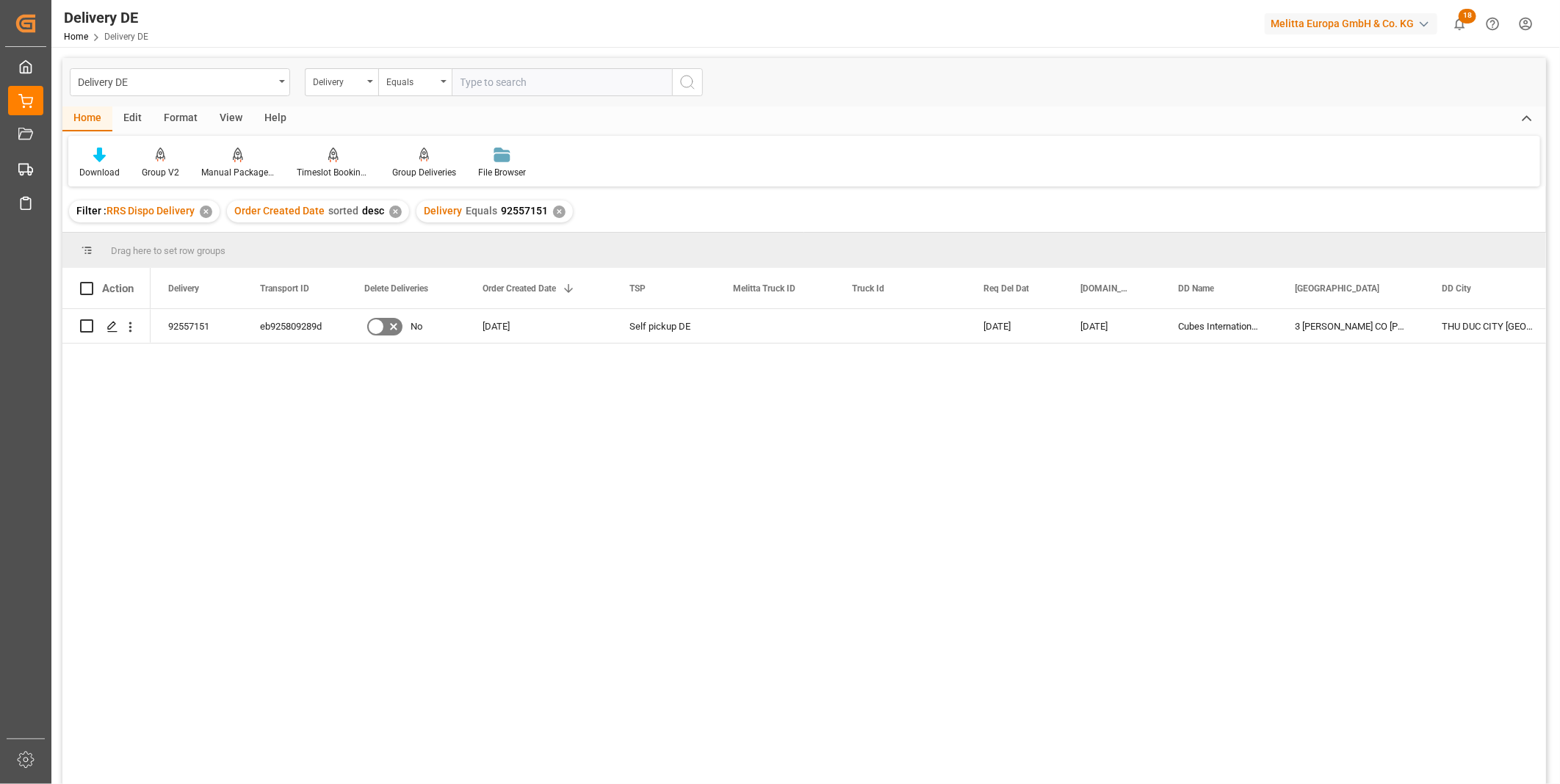
click at [556, 215] on div "✕" at bounding box center [559, 212] width 12 height 12
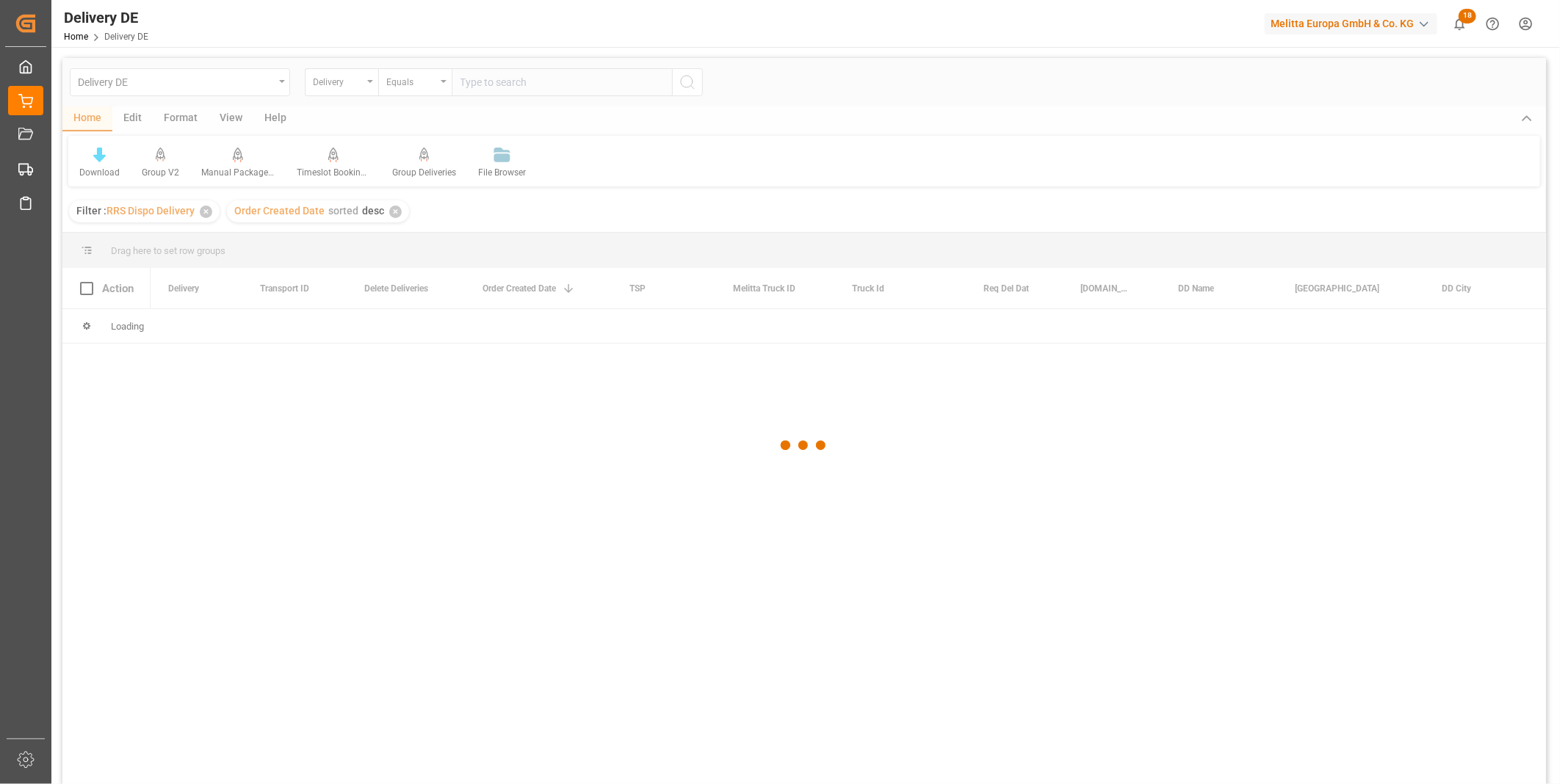
click at [503, 85] on div at bounding box center [804, 446] width 1483 height 775
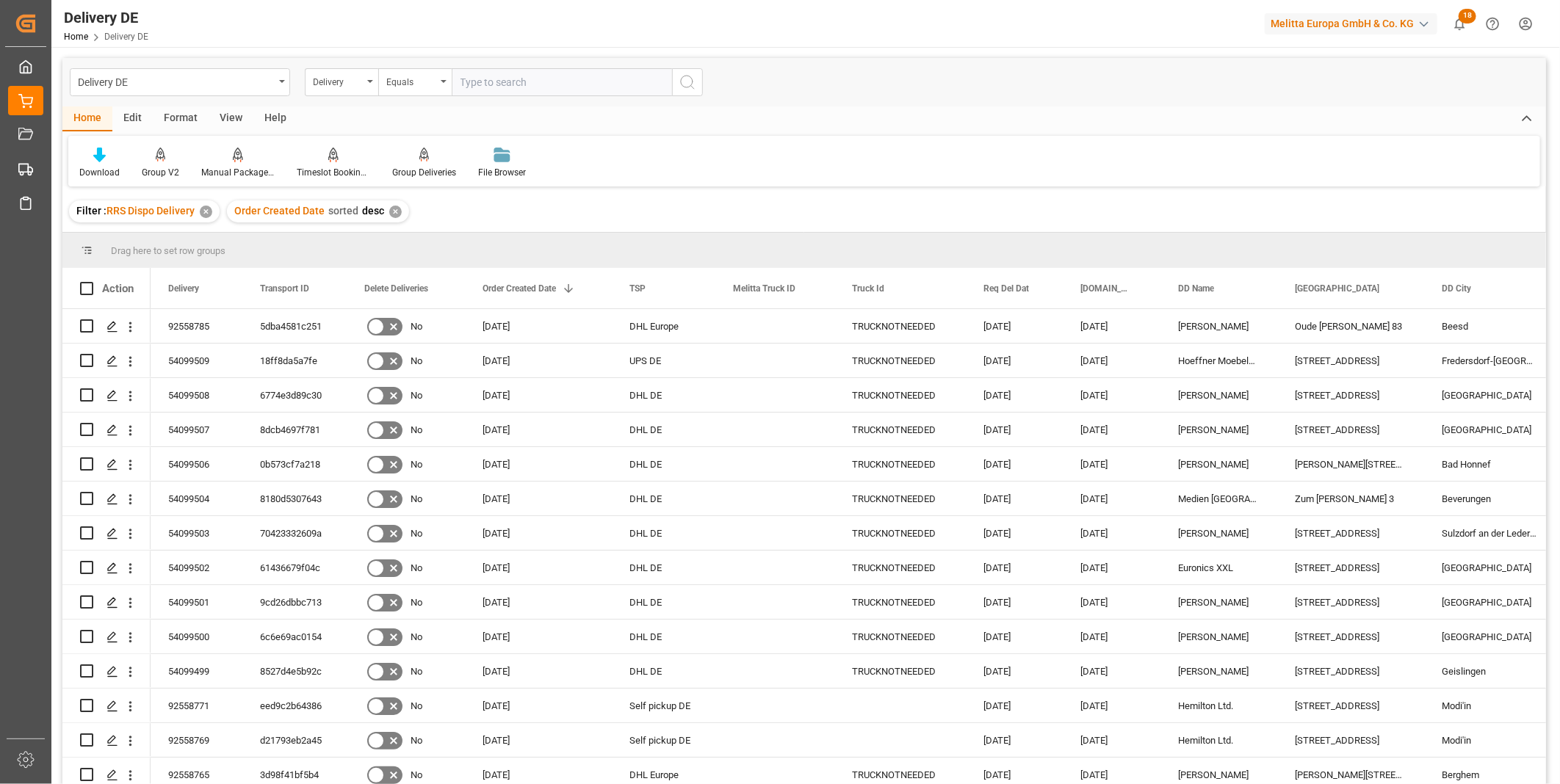
click at [503, 84] on input "text" at bounding box center [561, 83] width 220 height 28
paste input "92558520"
type input "92558520"
click at [685, 78] on icon "search button" at bounding box center [687, 82] width 17 height 17
